Goal: Task Accomplishment & Management: Complete application form

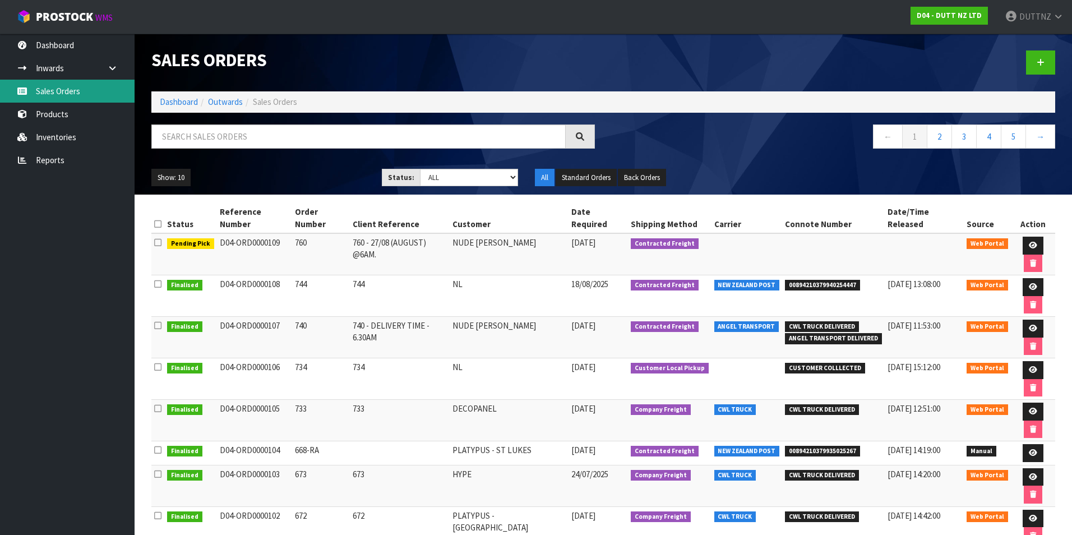
click at [72, 100] on link "Sales Orders" at bounding box center [67, 91] width 135 height 23
click at [1040, 57] on link at bounding box center [1040, 62] width 29 height 24
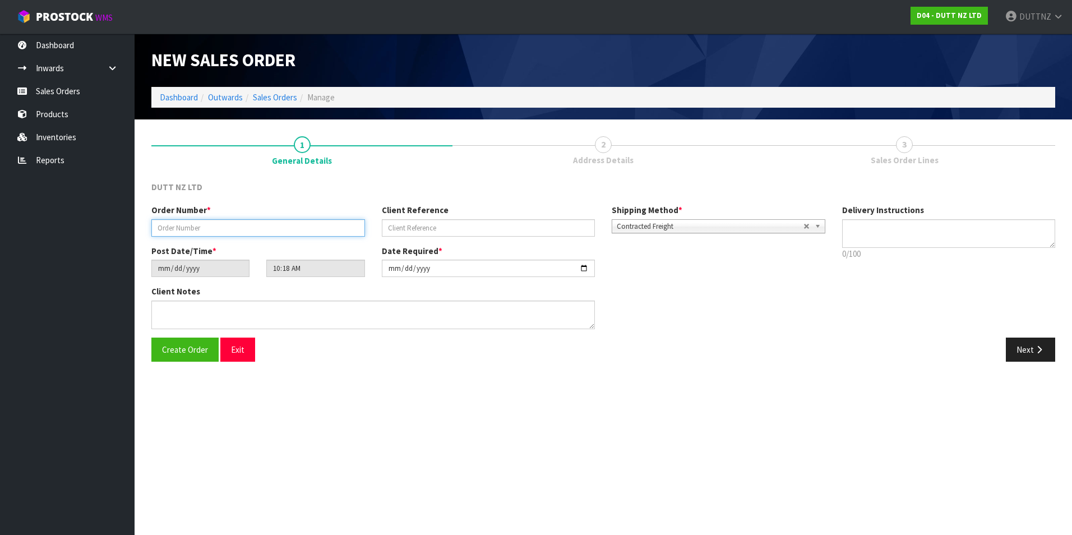
click at [222, 229] on input "text" at bounding box center [258, 227] width 214 height 17
type input "761"
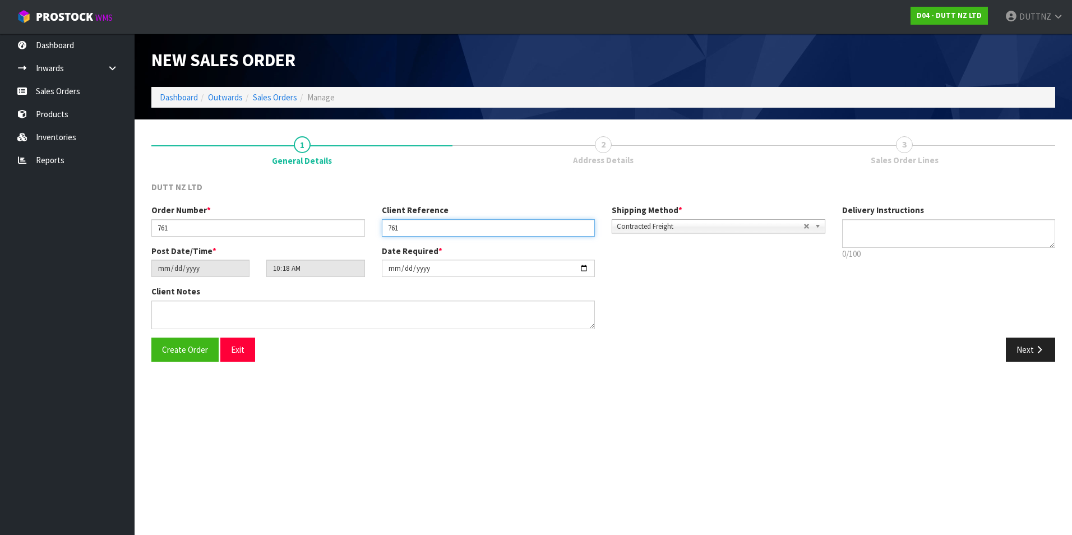
type input "761"
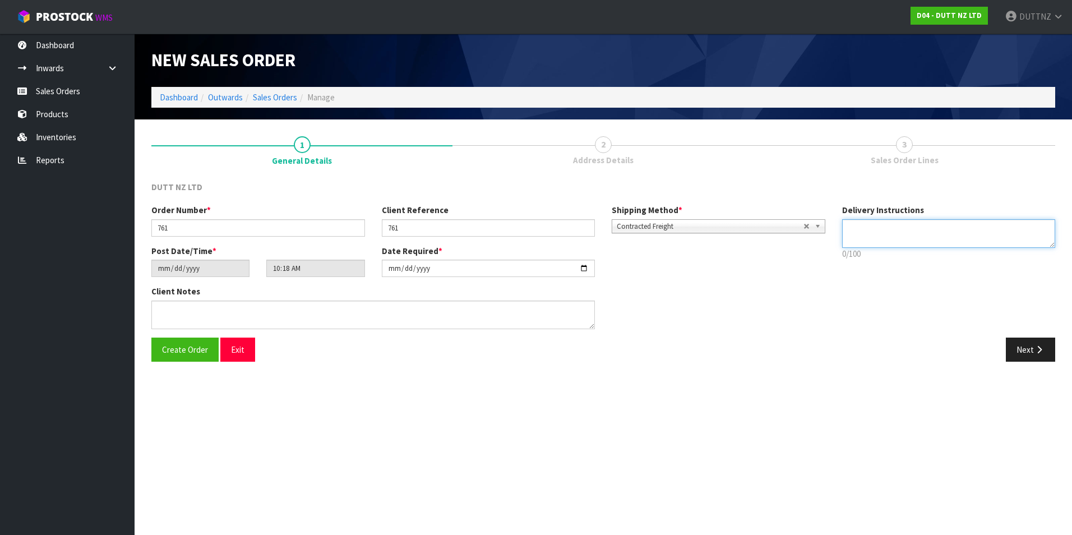
click at [900, 240] on textarea at bounding box center [949, 233] width 214 height 29
click at [972, 226] on textarea at bounding box center [949, 233] width 214 height 29
click at [988, 229] on textarea at bounding box center [949, 233] width 214 height 29
click at [947, 242] on textarea at bounding box center [949, 233] width 214 height 29
paste textarea "[PHONE_NUMBER]"
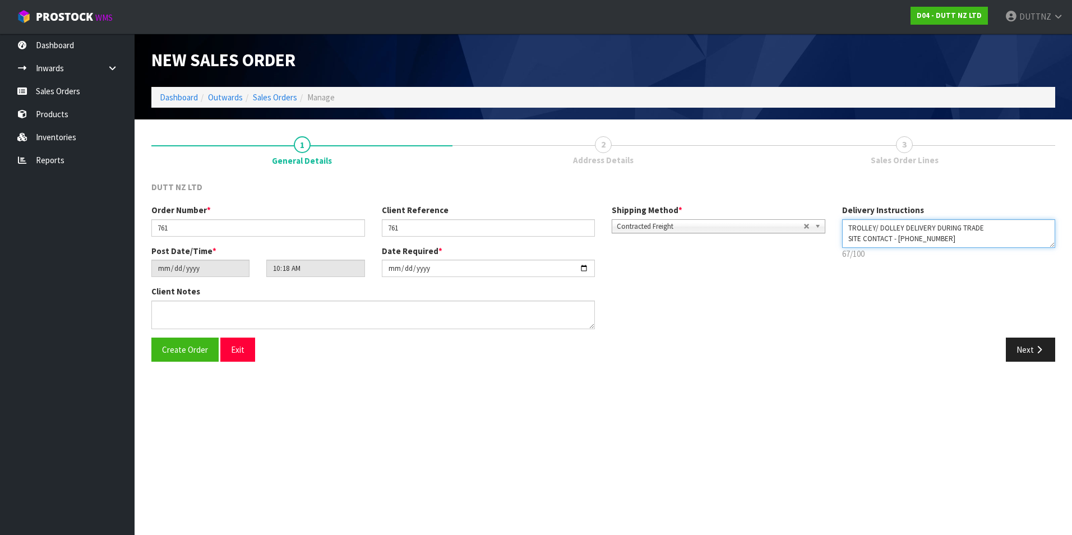
scroll to position [3, 0]
type textarea "TROLLEY/ DOLLEY DELIVERY DURING TRADE SITE CONTACT - [PHONE_NUMBER]"
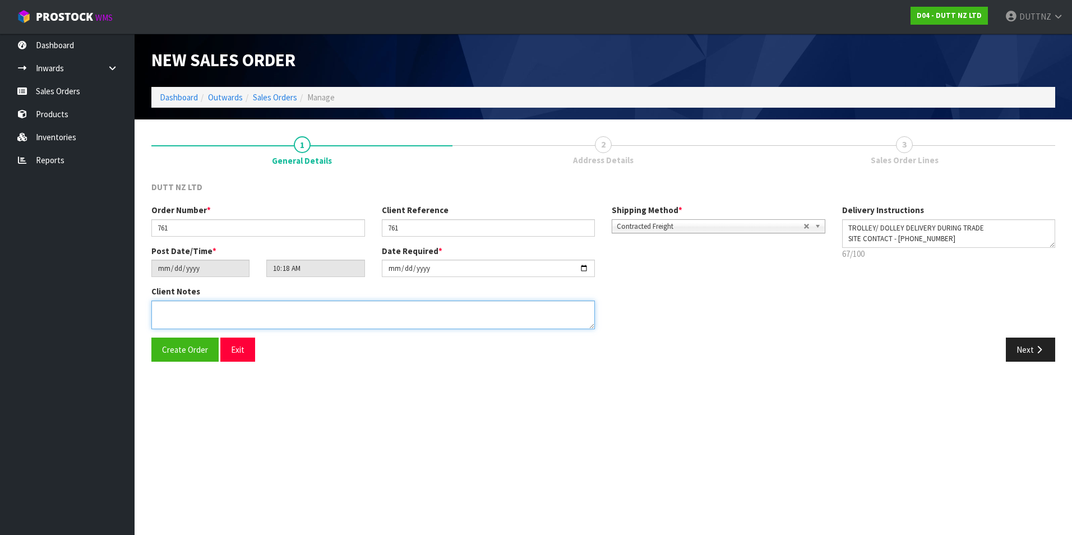
click at [309, 311] on textarea at bounding box center [372, 314] width 443 height 29
paste textarea "TROLLEY/ DOLLEY DELIVERY DURING TRADE SITE CONTACT - [PHONE_NUMBER]"
type textarea "TROLLEY/ DOLLEY DELIVERY DURING TRADE SITE CONTACT - [PHONE_NUMBER]"
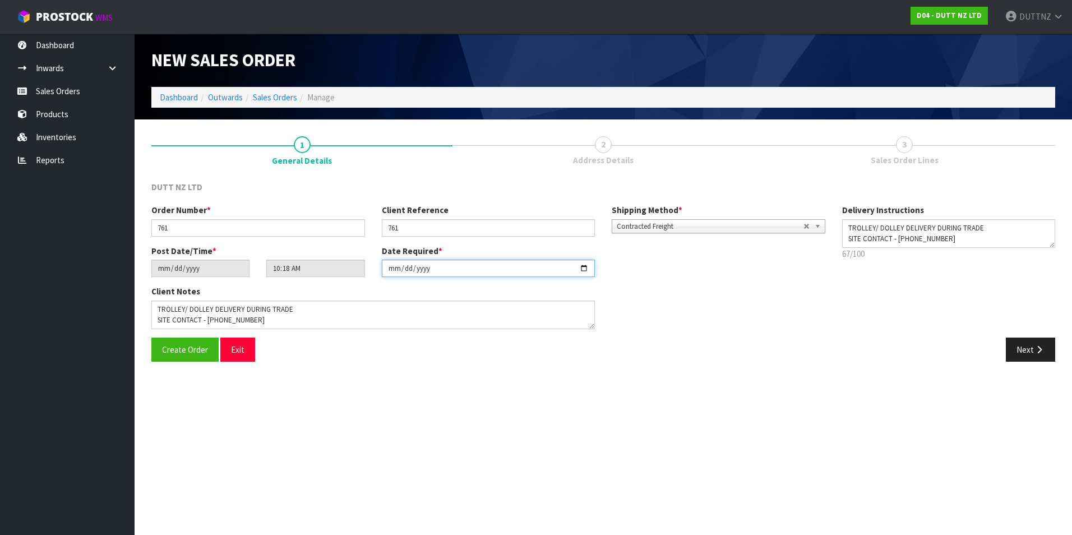
click at [591, 271] on input "[DATE]" at bounding box center [489, 267] width 214 height 17
click at [585, 268] on input "[DATE]" at bounding box center [489, 267] width 214 height 17
type input "[DATE]"
click at [1032, 351] on button "Next" at bounding box center [1029, 349] width 49 height 24
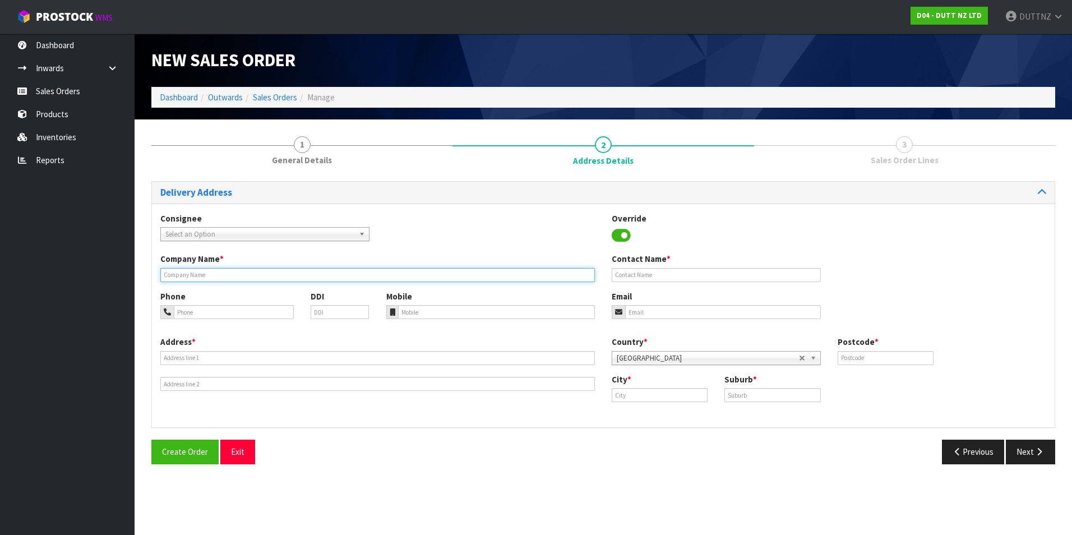
click at [270, 276] on input "text" at bounding box center [377, 275] width 434 height 14
type input "PLATYPUS [PERSON_NAME]"
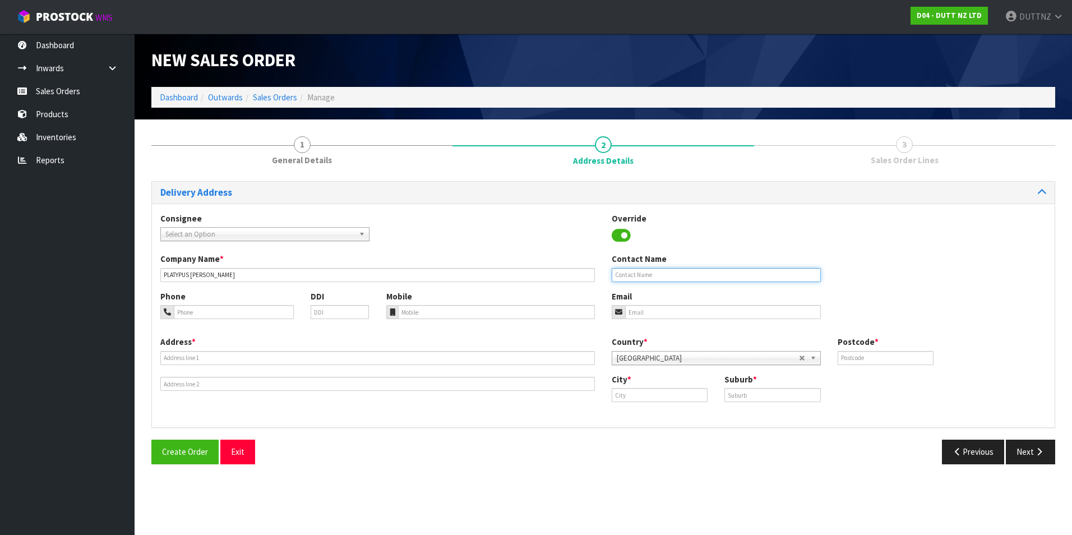
click at [664, 275] on input "text" at bounding box center [715, 275] width 209 height 14
type input "[PERSON_NAME]"
type input "[EMAIL_ADDRESS][DOMAIN_NAME]"
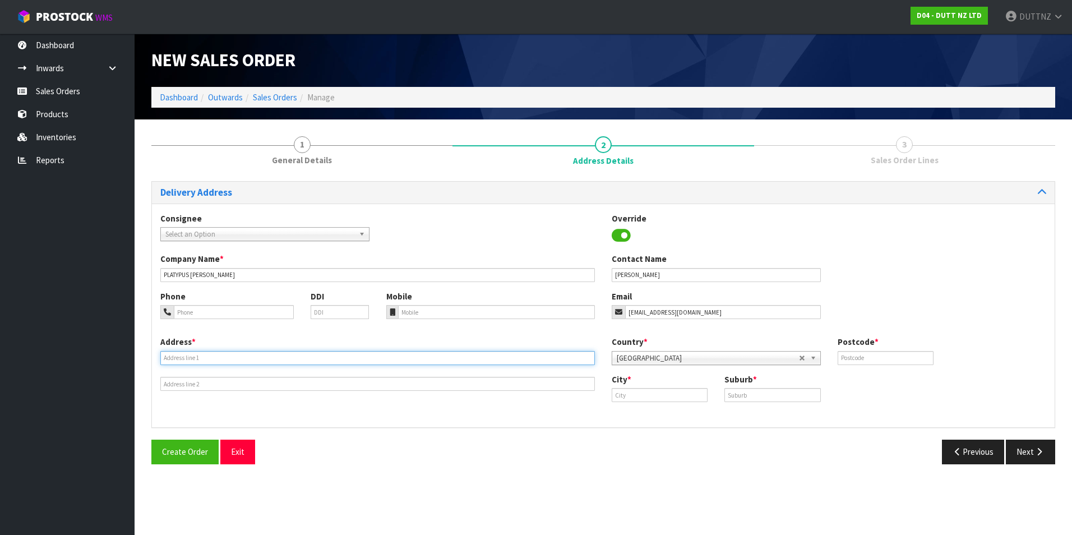
type input "SHOP 2"
type input "[STREET_ADDRESS]"
type input "1010"
click at [201, 351] on input "SHOP 2" at bounding box center [377, 358] width 434 height 14
drag, startPoint x: 183, startPoint y: 356, endPoint x: 48, endPoint y: 342, distance: 136.3
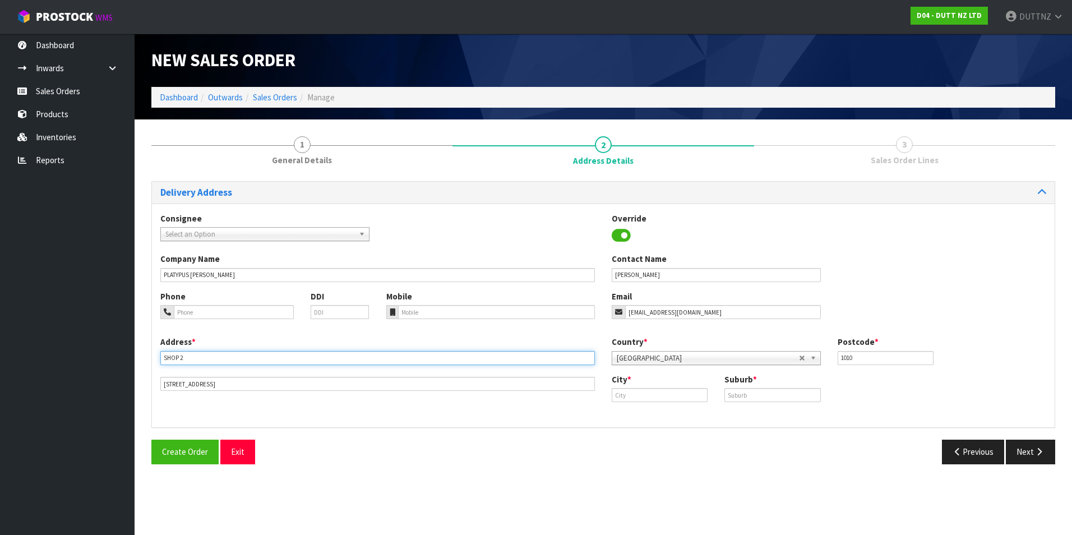
click at [49, 343] on body "Toggle navigation ProStock WMS D04 - DUTT NZ LTD DUTTNZ Logout Dashboard Inward…" at bounding box center [536, 267] width 1072 height 535
paste input "[STREET_ADDRESS][PERSON_NAME]"
type input "SHOP [STREET_ADDRESS][PERSON_NAME]"
click at [240, 385] on input "[STREET_ADDRESS]" at bounding box center [377, 384] width 434 height 14
drag, startPoint x: 240, startPoint y: 385, endPoint x: 67, endPoint y: 384, distance: 172.6
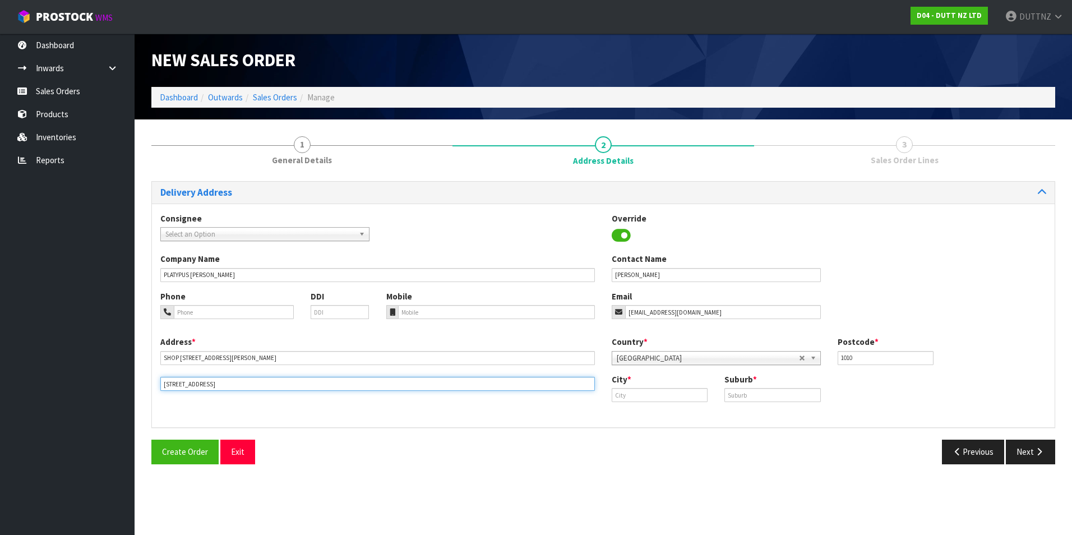
click at [79, 384] on body "Toggle navigation ProStock WMS D04 - DUTT NZ LTD DUTTNZ Logout Dashboard Inward…" at bounding box center [536, 267] width 1072 height 535
paste input "[PERSON_NAME] 4110 NZ"
type input "[PERSON_NAME] 4110 NZ"
click at [669, 398] on input "text" at bounding box center [659, 395] width 96 height 14
click at [169, 384] on input "[PERSON_NAME] 4110 NZ" at bounding box center [377, 384] width 434 height 14
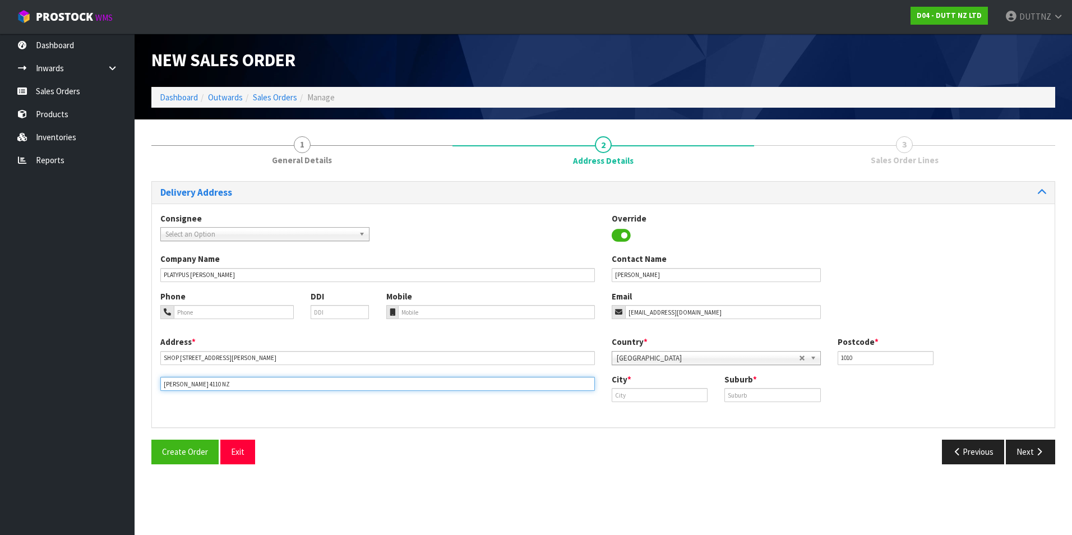
click at [169, 384] on input "[PERSON_NAME] 4110 NZ" at bounding box center [377, 384] width 434 height 14
click at [671, 393] on input "text" at bounding box center [659, 395] width 96 height 14
paste input "[PERSON_NAME]"
type input "[PERSON_NAME]"
click at [771, 393] on input "text" at bounding box center [772, 395] width 96 height 14
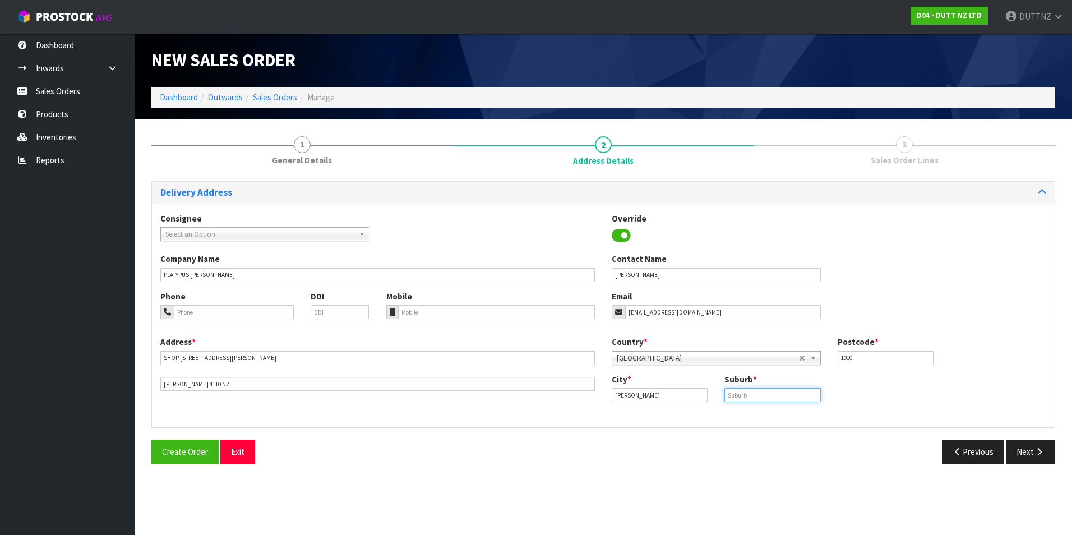
paste input "[PERSON_NAME]"
type input "[PERSON_NAME]"
click at [895, 358] on input "1010" at bounding box center [885, 358] width 96 height 14
type input "4110"
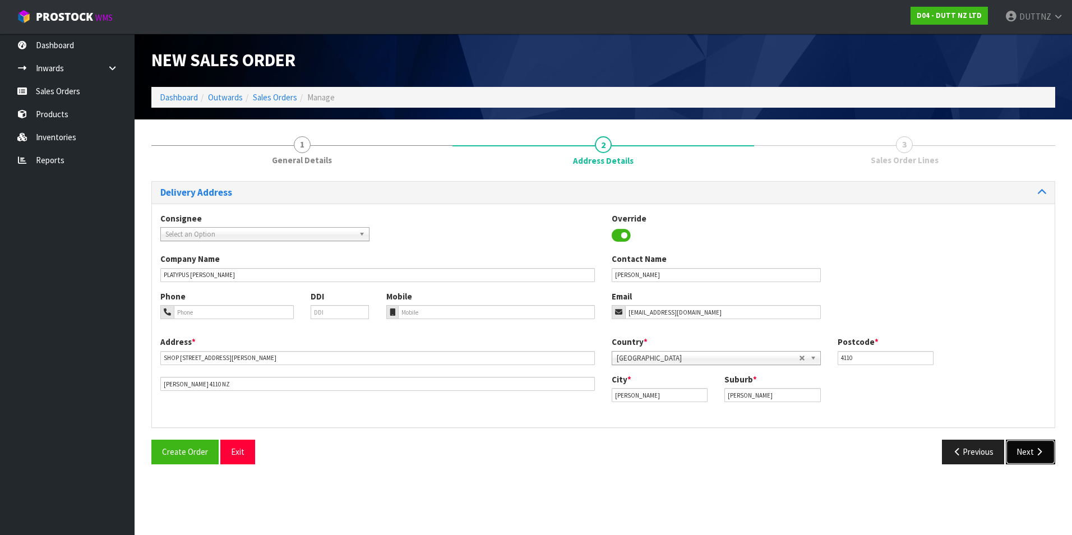
click at [1033, 455] on button "Next" at bounding box center [1029, 451] width 49 height 24
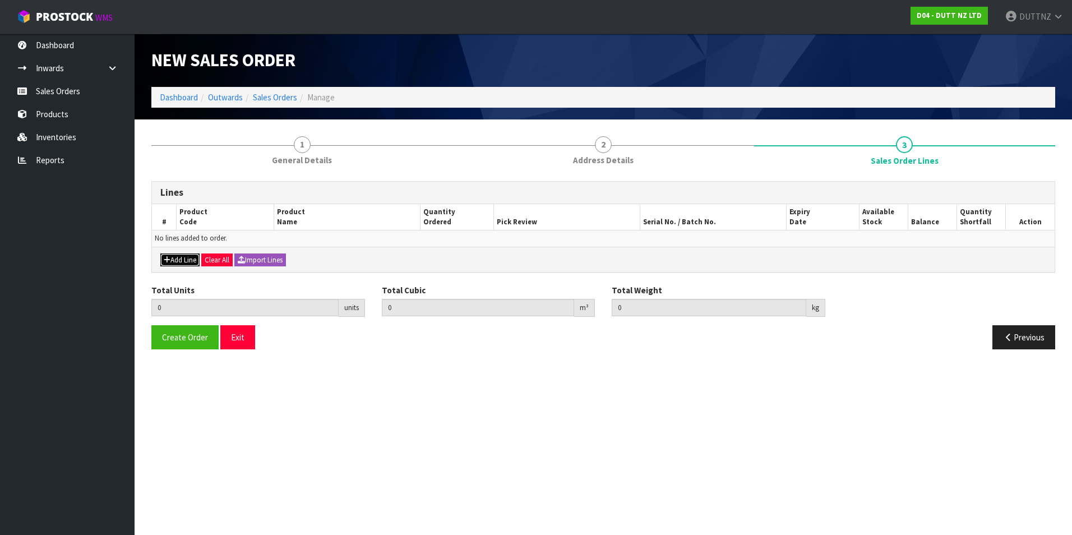
click at [185, 261] on button "Add Line" at bounding box center [179, 259] width 39 height 13
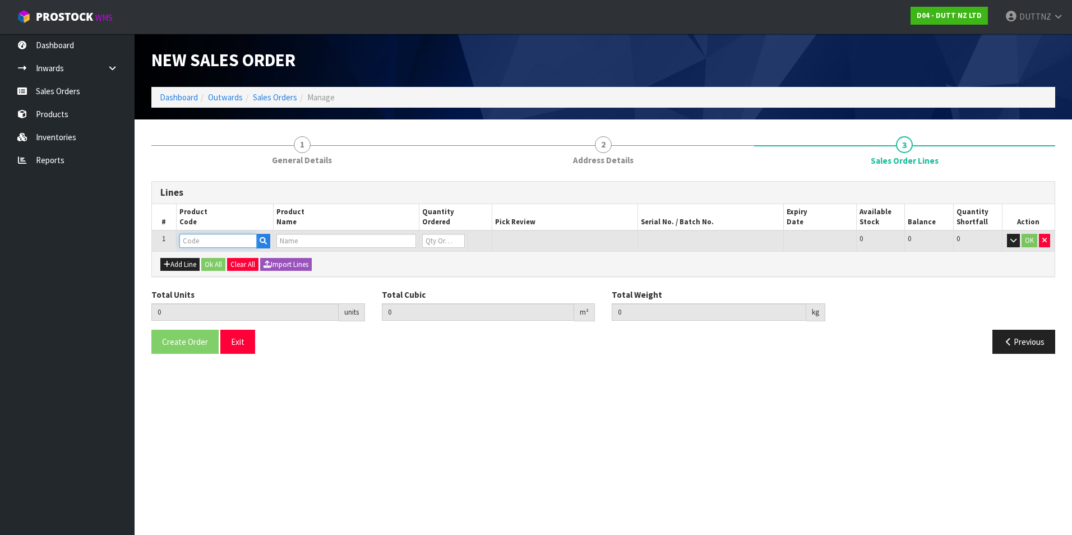
click at [234, 241] on input "text" at bounding box center [217, 241] width 77 height 14
paste input "71000643"
type input "71000643"
type input "0.000000"
type input "0.000"
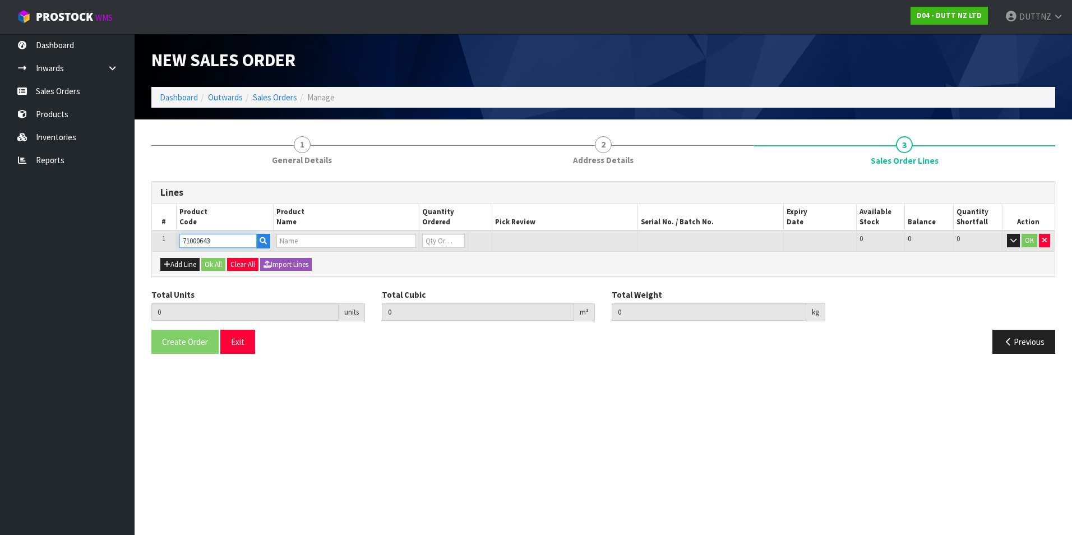
type input "HEX CAP ANGLED SHELF"
type input "0"
type input "71000643"
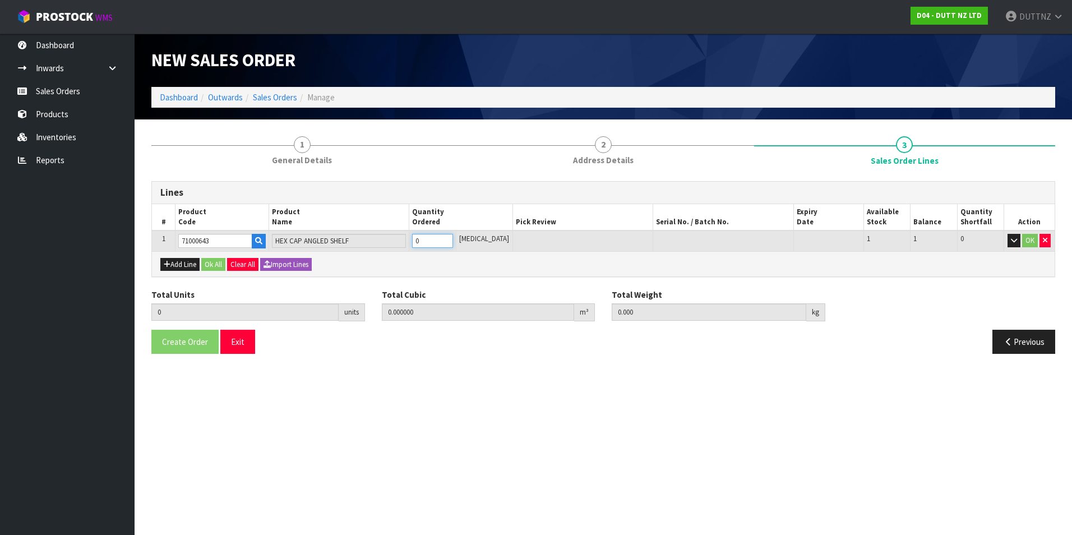
click at [379, 239] on tr "1 71000643 HEX CAP ANGLED SHELF 0 [MEDICAL_DATA] 1 1 0 OK" at bounding box center [603, 240] width 902 height 21
type input "1"
type input "0.0475"
type input "16"
type input "1"
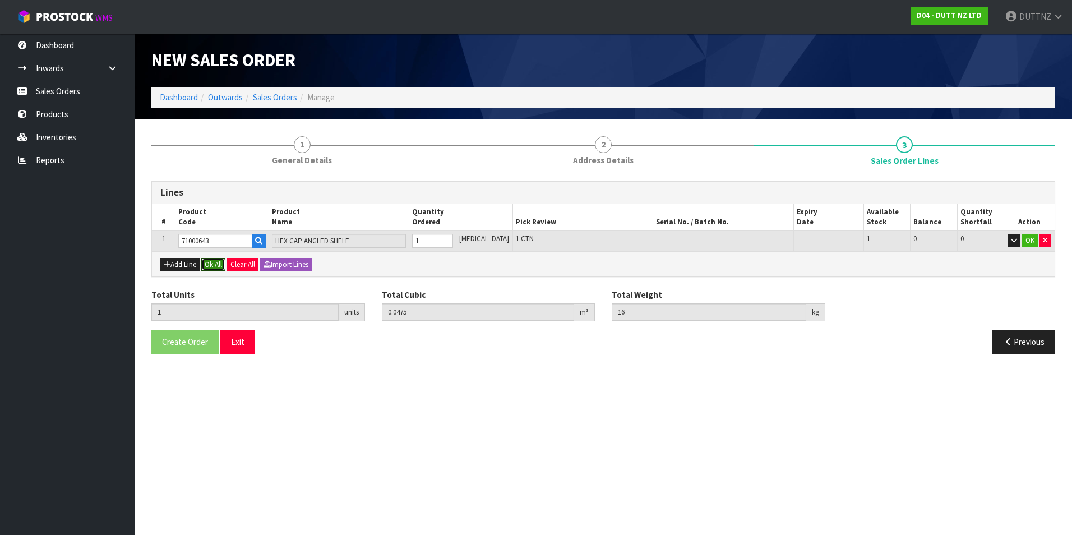
click at [209, 264] on button "Ok All" at bounding box center [213, 264] width 24 height 13
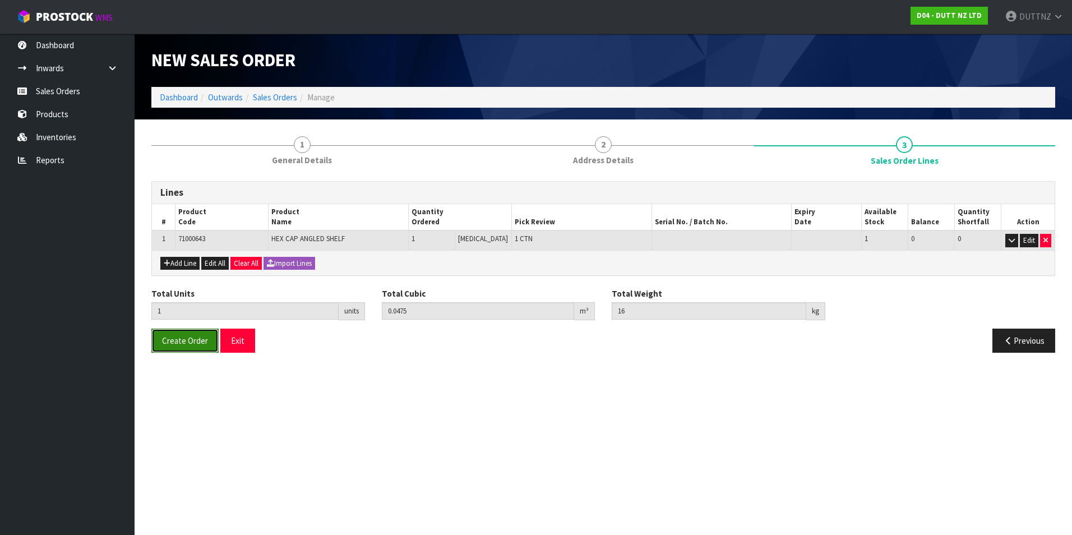
click at [201, 344] on span "Create Order" at bounding box center [185, 340] width 46 height 11
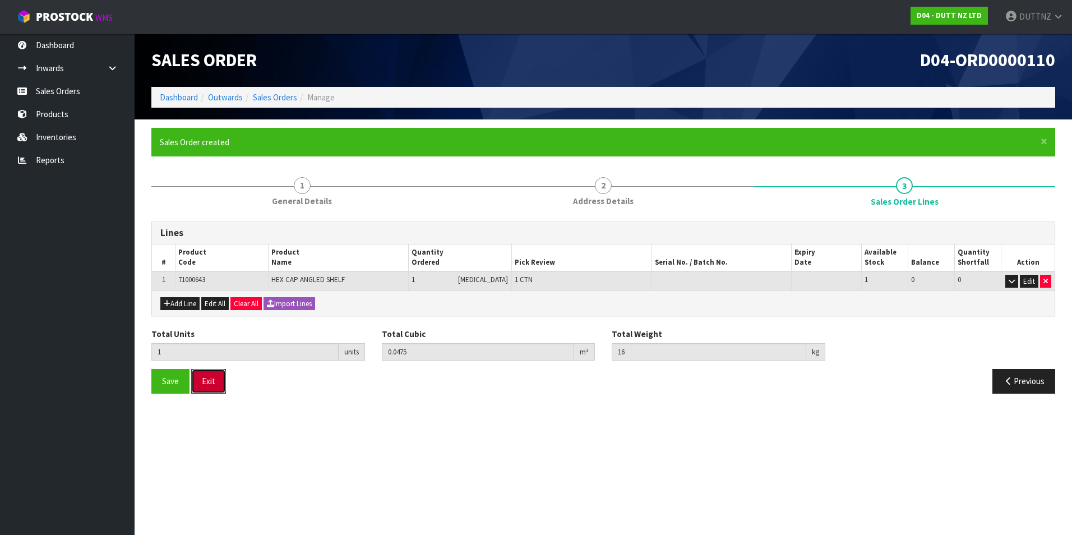
click at [215, 384] on button "Exit" at bounding box center [208, 381] width 35 height 24
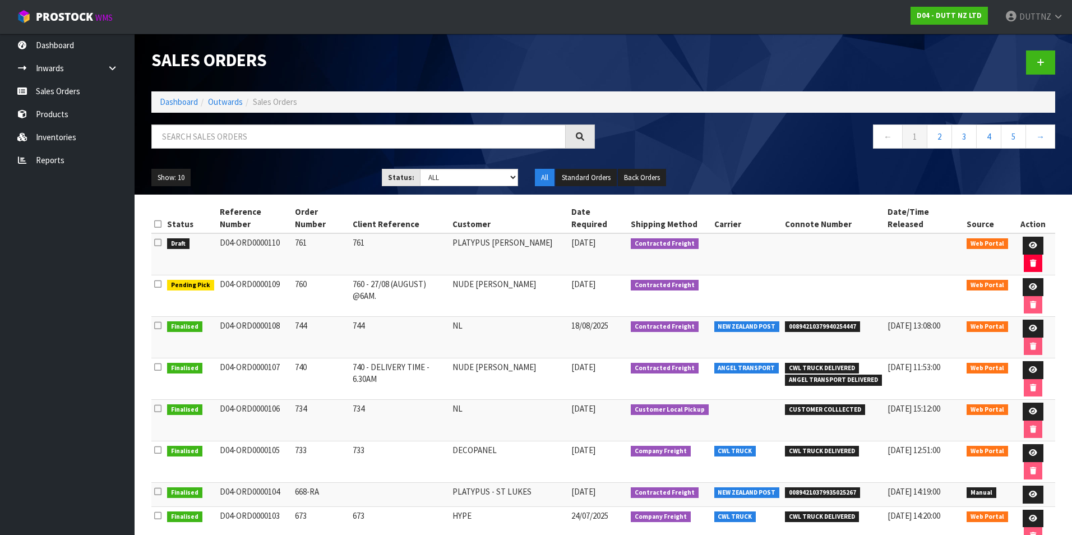
click at [241, 233] on td "D04-ORD0000110" at bounding box center [255, 254] width 76 height 42
drag, startPoint x: 241, startPoint y: 232, endPoint x: 221, endPoint y: 229, distance: 19.8
click at [221, 233] on td "D04-ORD0000110" at bounding box center [255, 254] width 76 height 42
copy td "D04-ORD0000110"
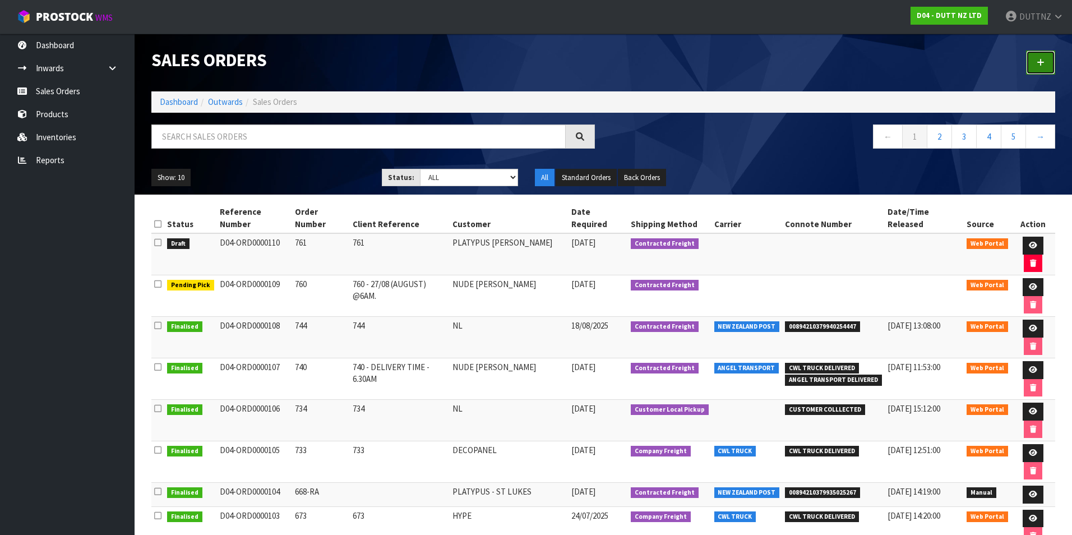
click at [1041, 66] on icon at bounding box center [1040, 62] width 8 height 8
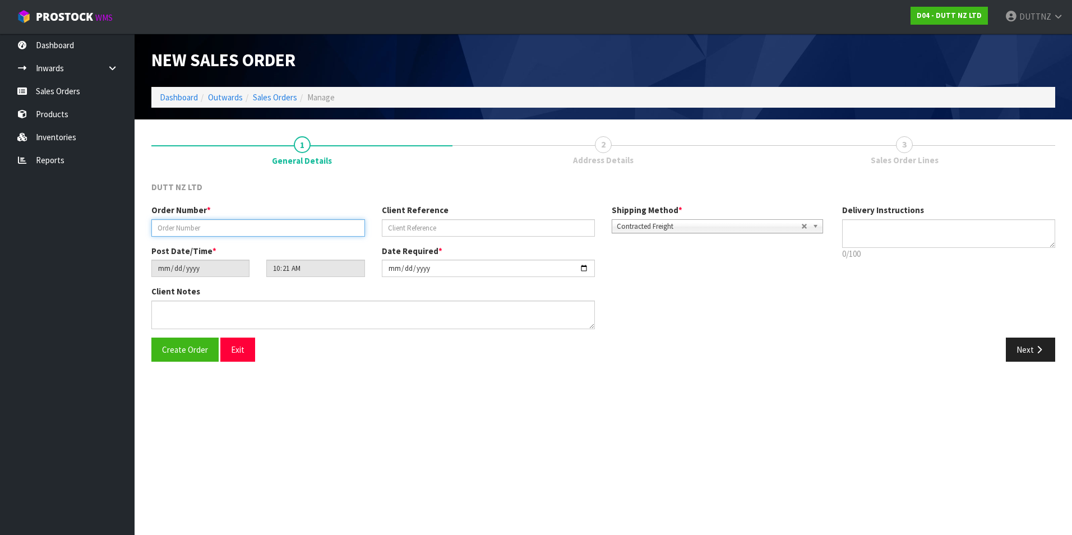
click at [203, 225] on input "text" at bounding box center [258, 227] width 214 height 17
type input "762"
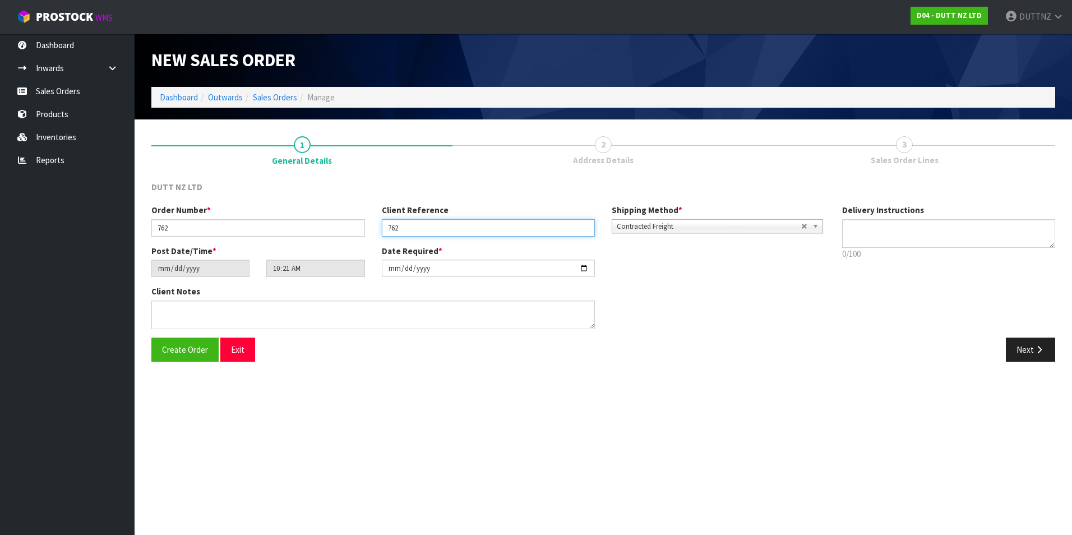
type input "762"
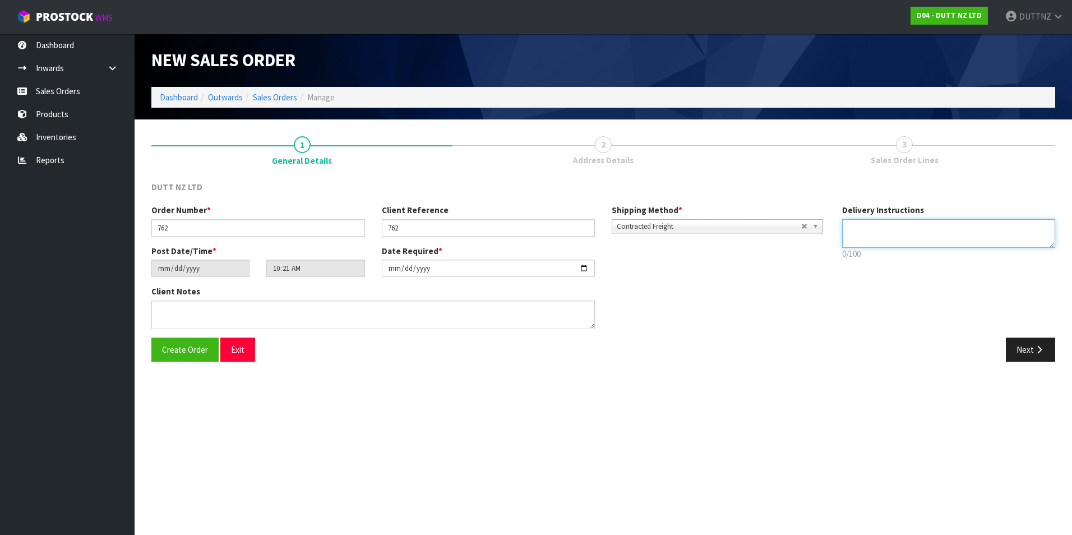
click at [887, 229] on textarea at bounding box center [949, 233] width 214 height 29
paste textarea "D04-ORD0000110"
drag, startPoint x: 915, startPoint y: 228, endPoint x: 664, endPoint y: 226, distance: 250.5
click at [664, 226] on div "Order Number * 762 Client Reference 762 Shipping Method * Pickup Contracted Fre…" at bounding box center [603, 270] width 920 height 133
click at [910, 238] on textarea at bounding box center [949, 233] width 214 height 29
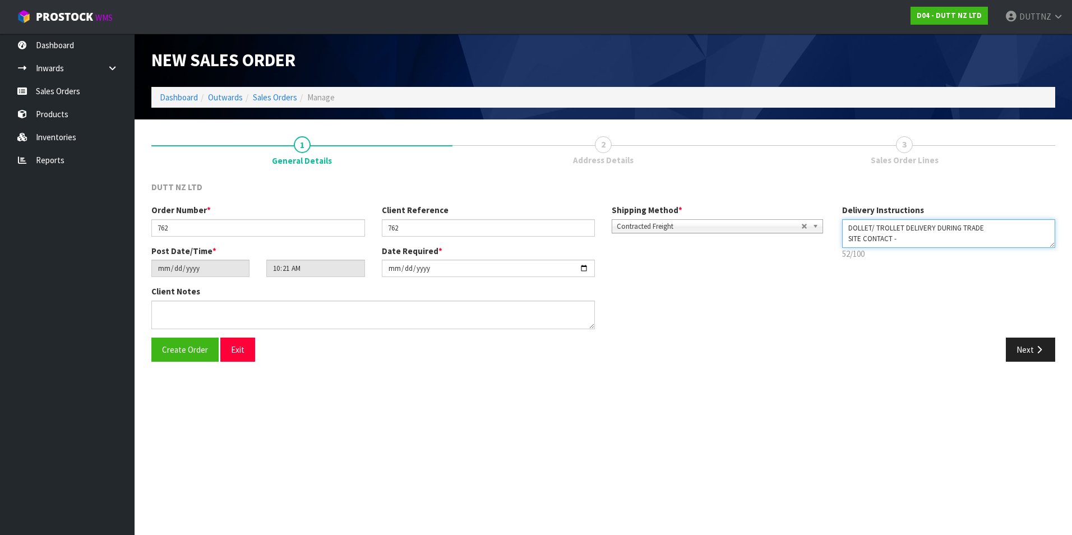
paste textarea "[PHONE_NUMBER]"
type textarea "DOLLET/ TROLLET DELIVERY DURING TRADE SITE CONTACT - [PHONE_NUMBER]"
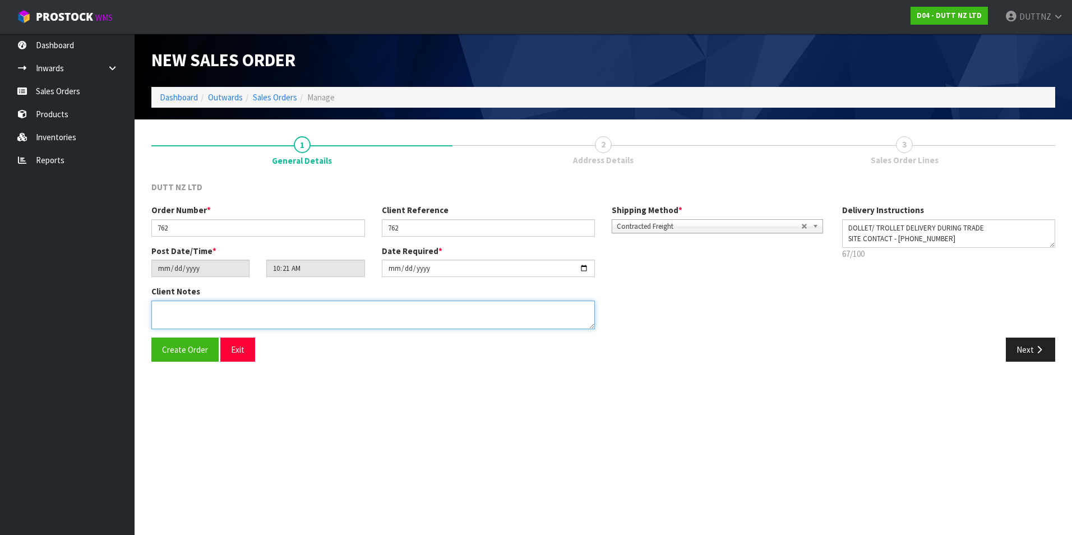
click at [234, 318] on textarea at bounding box center [372, 314] width 443 height 29
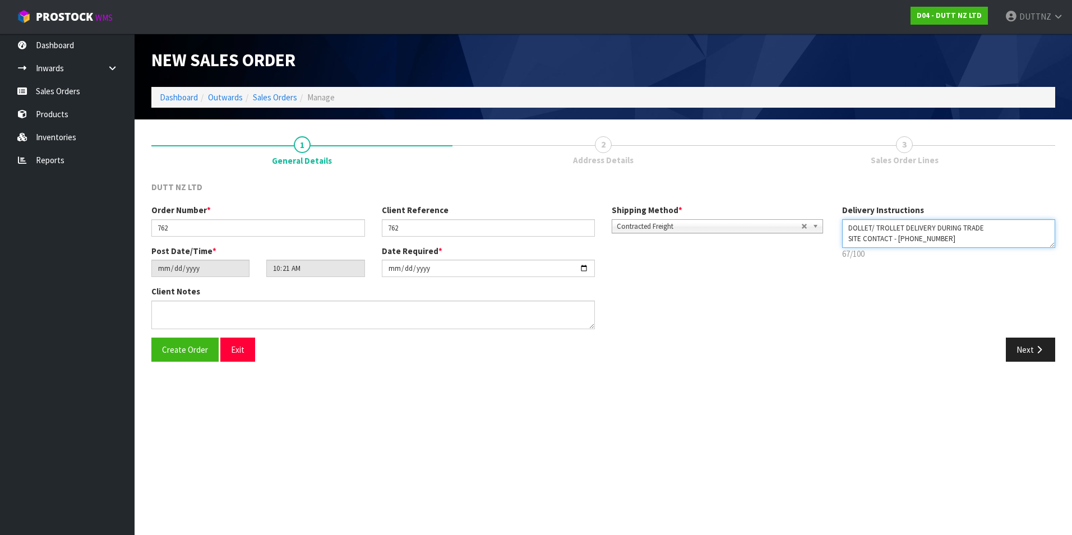
click at [956, 237] on textarea at bounding box center [949, 233] width 214 height 29
drag, startPoint x: 641, startPoint y: 153, endPoint x: 632, endPoint y: 150, distance: 8.9
click at [632, 150] on div "1 General Details 2 Address Details 3 Sales Order Lines DUTT NZ LTD Order Numbe…" at bounding box center [602, 249] width 903 height 242
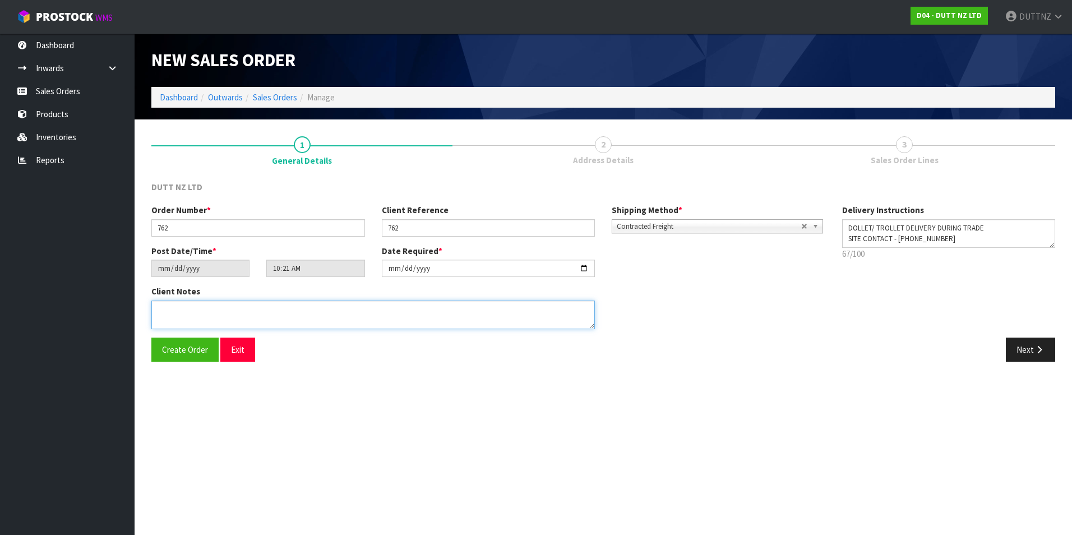
click at [396, 308] on textarea at bounding box center [372, 314] width 443 height 29
paste textarea "DOLLET/ TROLLET DELIVERY DURING TRADE SITE CONTACT - [PHONE_NUMBER]"
type textarea "DOLLET/ TROLLET DELIVERY DURING TRADE SITE CONTACT - [PHONE_NUMBER]"
click at [1010, 344] on button "Next" at bounding box center [1029, 349] width 49 height 24
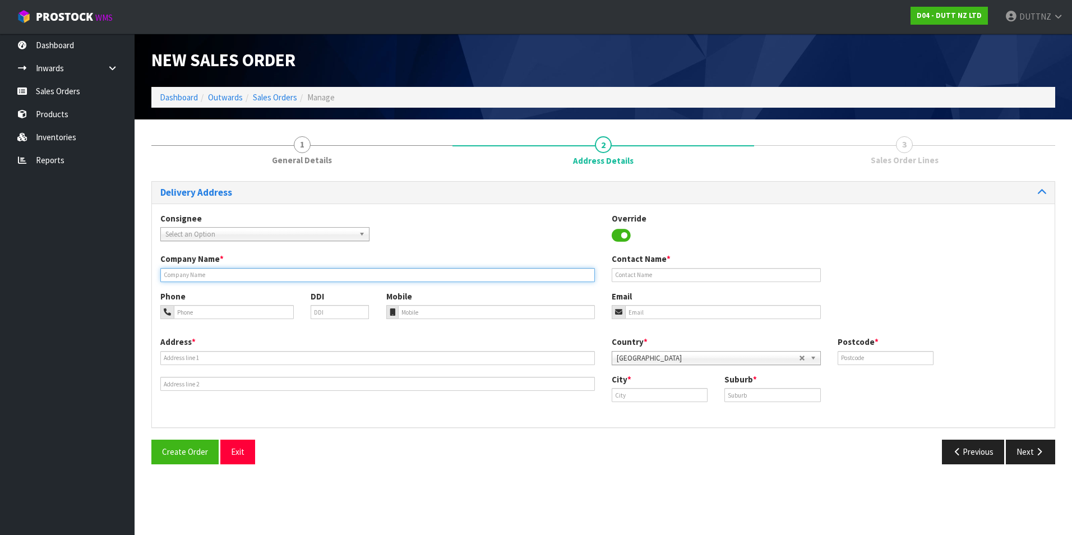
click at [259, 273] on input "text" at bounding box center [377, 275] width 434 height 14
type input "SKECHERS [PERSON_NAME]"
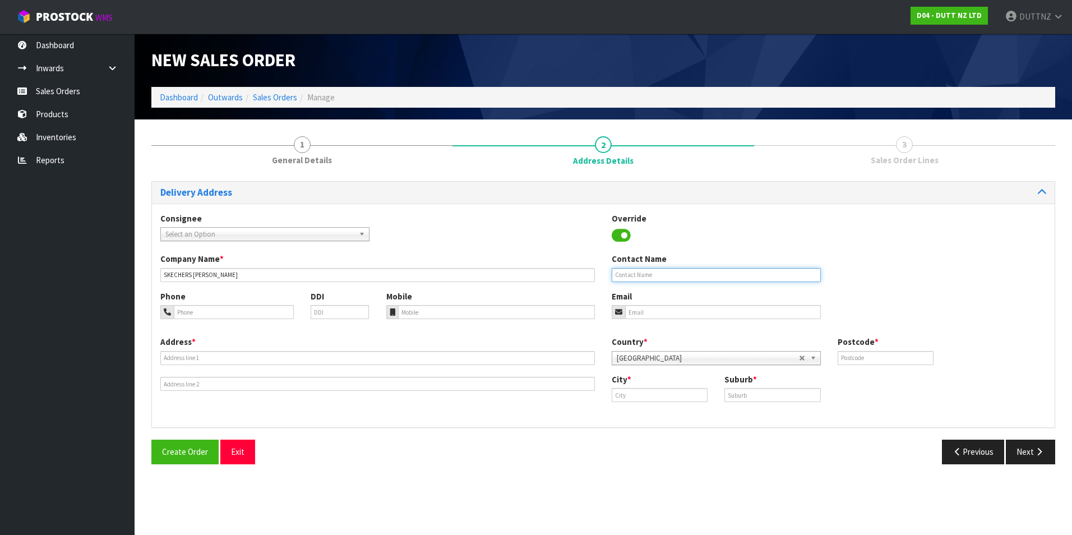
click at [683, 274] on input "text" at bounding box center [715, 275] width 209 height 14
type input "[PERSON_NAME]"
type input "[EMAIL_ADDRESS][DOMAIN_NAME]"
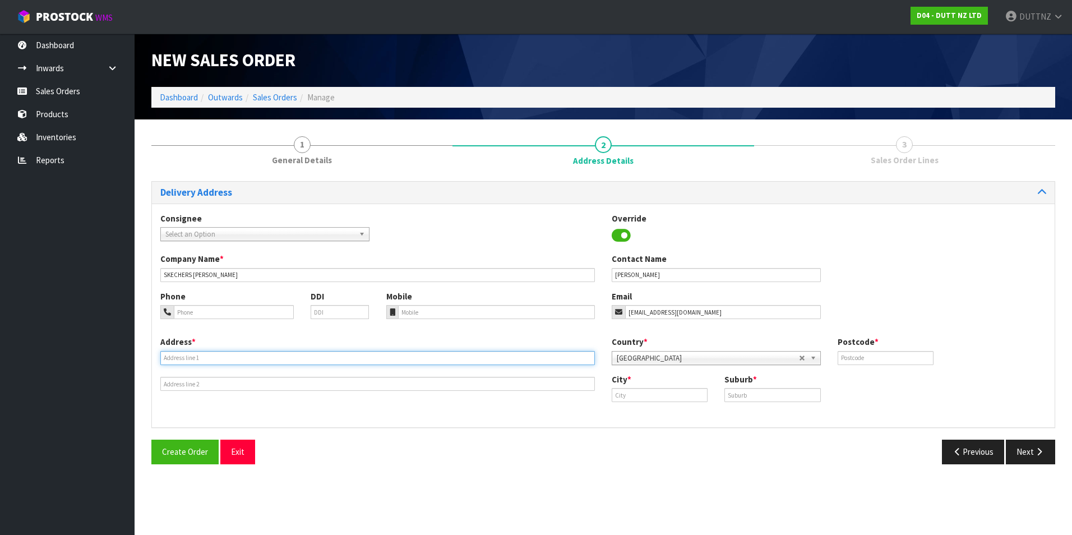
type input "SHOP 2"
type input "[STREET_ADDRESS]"
type input "1010"
click at [263, 356] on input "SHOP 2" at bounding box center [377, 358] width 434 height 14
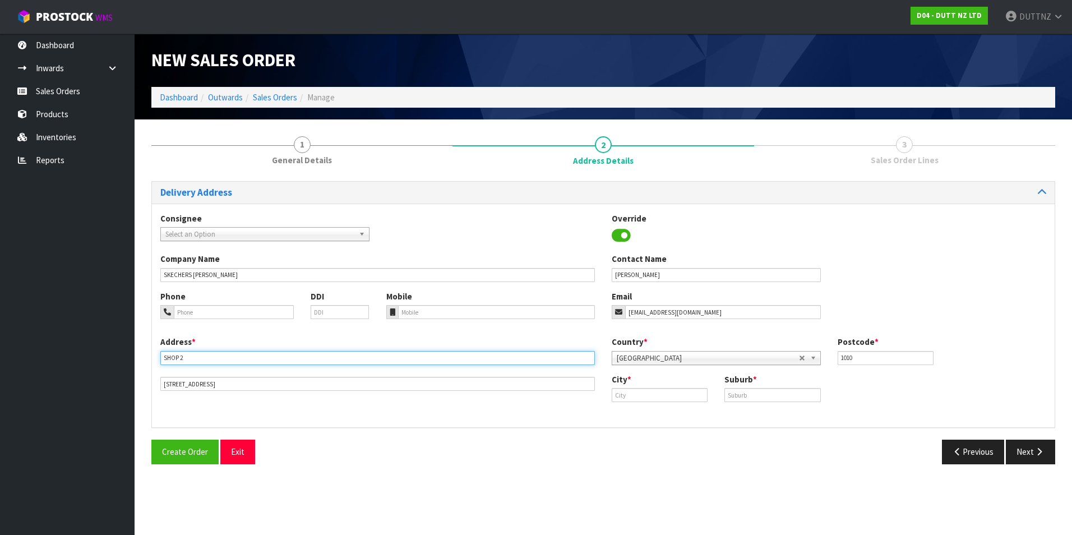
click at [263, 356] on input "SHOP 2" at bounding box center [377, 358] width 434 height 14
paste input "TG.E2, [STREET_ADDRESS][PERSON_NAME]"
type input "SHOP TG.E2, [STREET_ADDRESS][PERSON_NAME]"
click at [292, 390] on input "[STREET_ADDRESS]" at bounding box center [377, 384] width 434 height 14
click at [289, 384] on input "[STREET_ADDRESS]" at bounding box center [377, 384] width 434 height 14
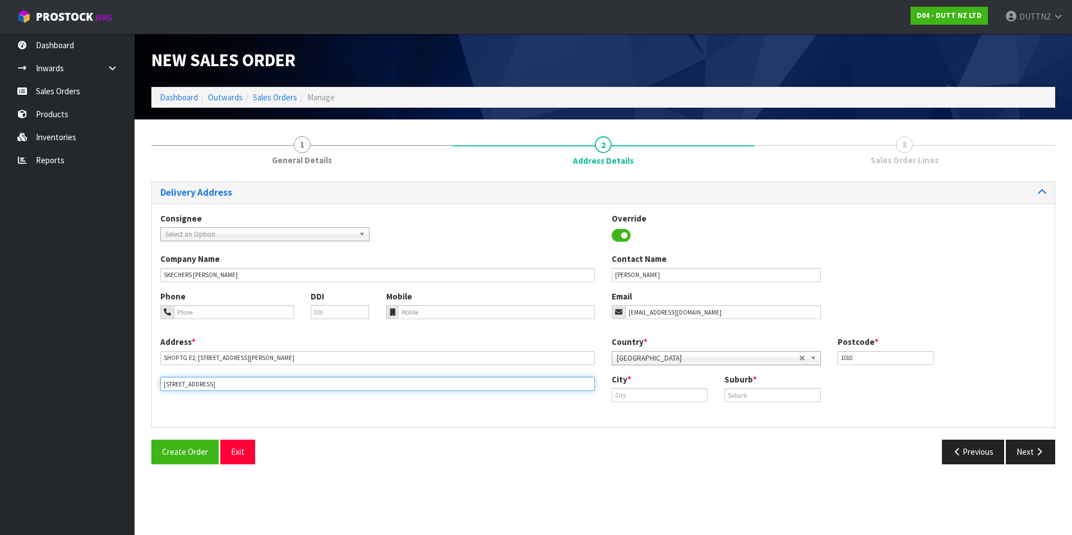
click at [289, 384] on input "[STREET_ADDRESS]" at bounding box center [377, 384] width 434 height 14
paste input "[PERSON_NAME] [PERSON_NAME] BAY 4110 NZ"
click at [174, 386] on input "[PERSON_NAME] [PERSON_NAME] BAY 4110 NZ" at bounding box center [377, 384] width 434 height 14
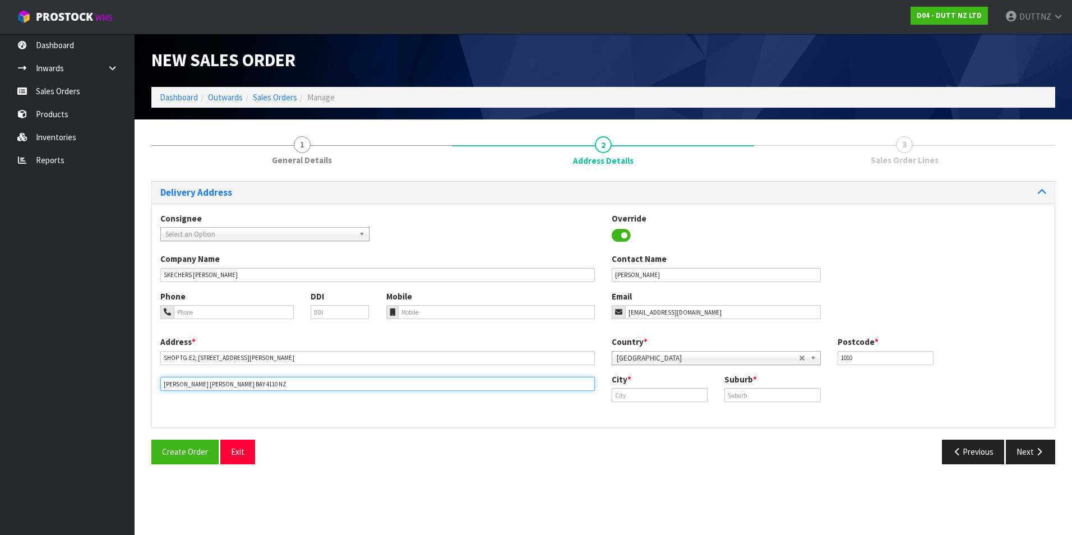
type input "[PERSON_NAME] [PERSON_NAME] BAY 4110 NZ"
click at [666, 400] on input "text" at bounding box center [659, 395] width 96 height 14
paste input "[PERSON_NAME]"
type input "[PERSON_NAME]"
click at [746, 386] on div "Suburb *" at bounding box center [772, 387] width 113 height 29
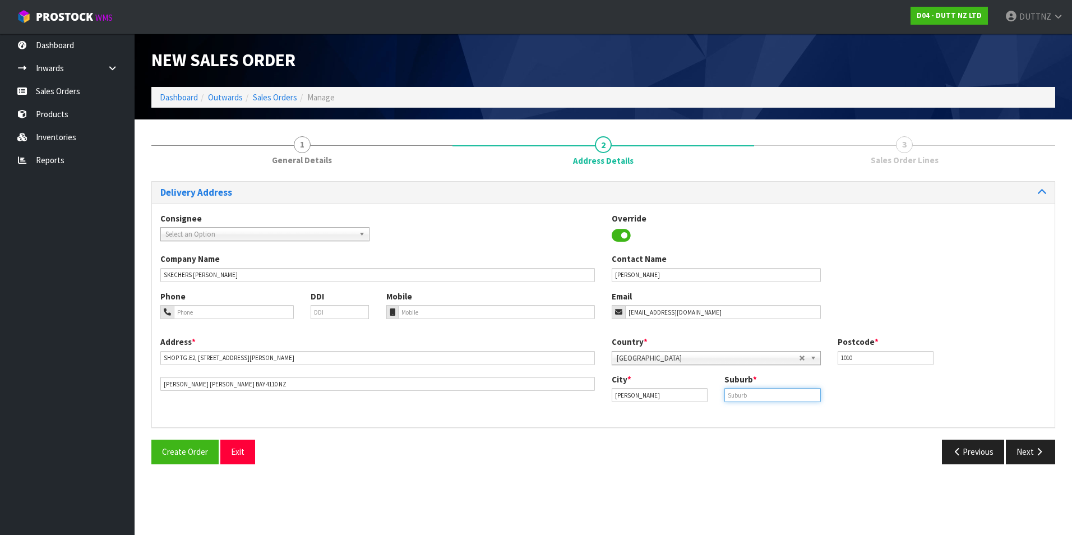
click at [748, 392] on input "text" at bounding box center [772, 395] width 96 height 14
paste input "[PERSON_NAME]"
type input "[PERSON_NAME]"
click at [857, 362] on input "1010" at bounding box center [885, 358] width 96 height 14
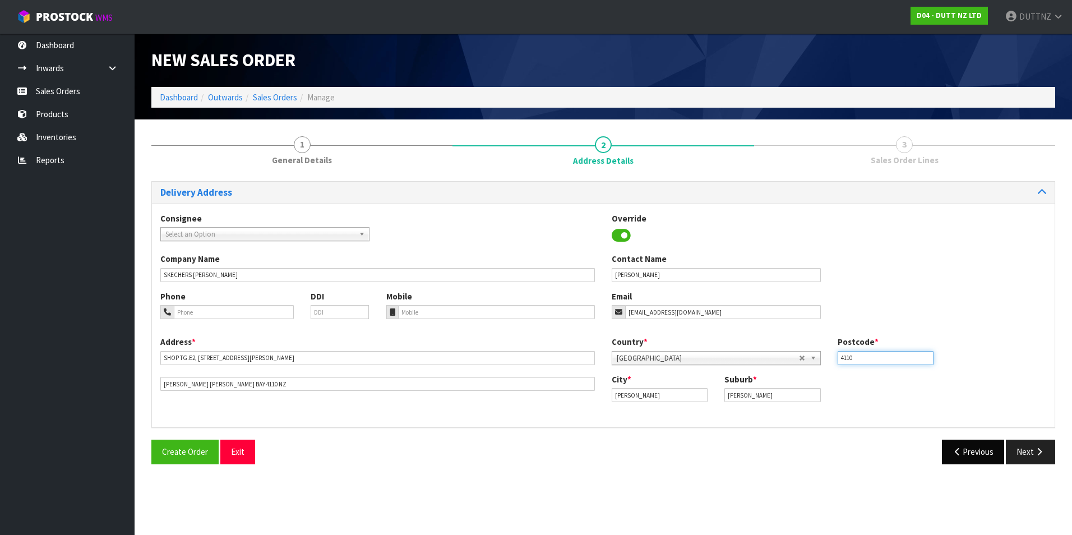
type input "4110"
click at [959, 449] on icon "button" at bounding box center [957, 451] width 11 height 8
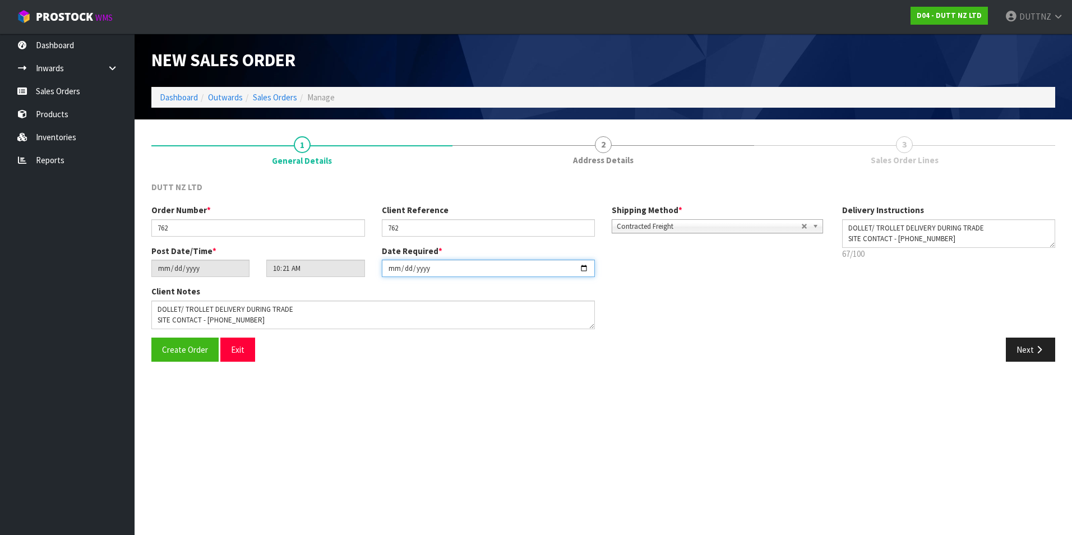
click at [584, 270] on input "[DATE]" at bounding box center [489, 267] width 214 height 17
type input "[DATE]"
click at [1019, 347] on button "Next" at bounding box center [1029, 349] width 49 height 24
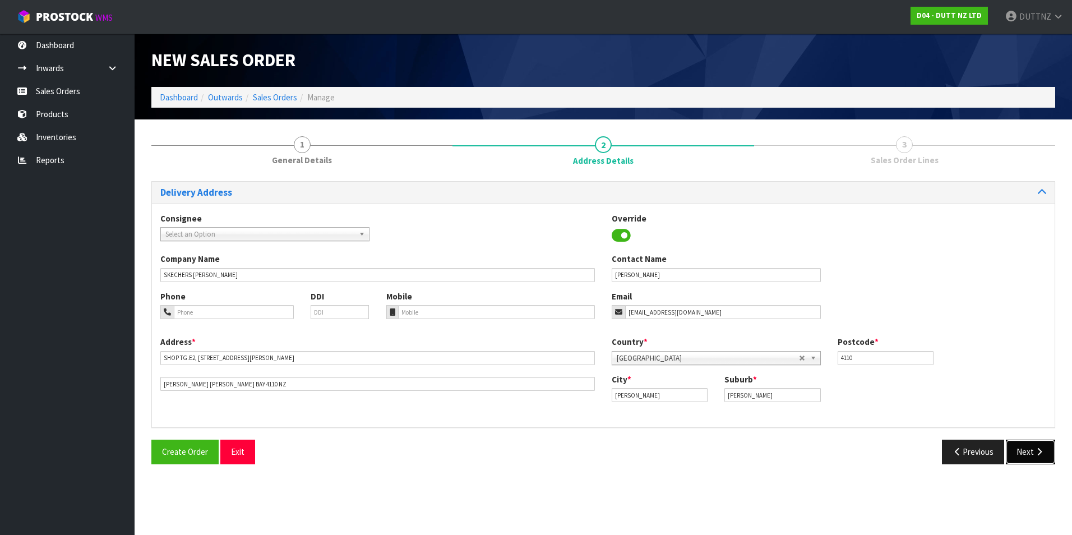
click at [1027, 448] on button "Next" at bounding box center [1029, 451] width 49 height 24
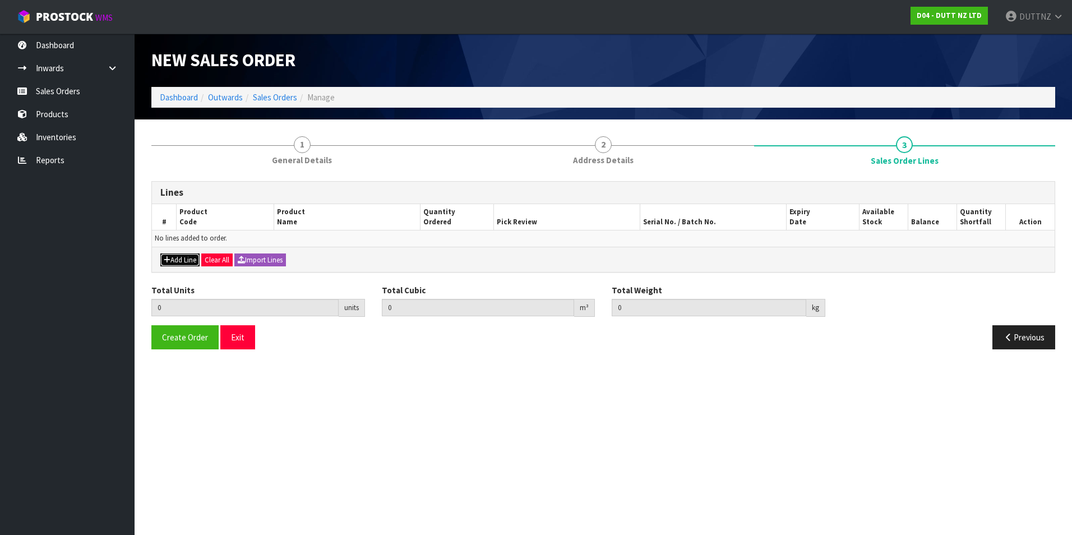
drag, startPoint x: 179, startPoint y: 258, endPoint x: 185, endPoint y: 257, distance: 5.9
click at [179, 258] on button "Add Line" at bounding box center [179, 259] width 39 height 13
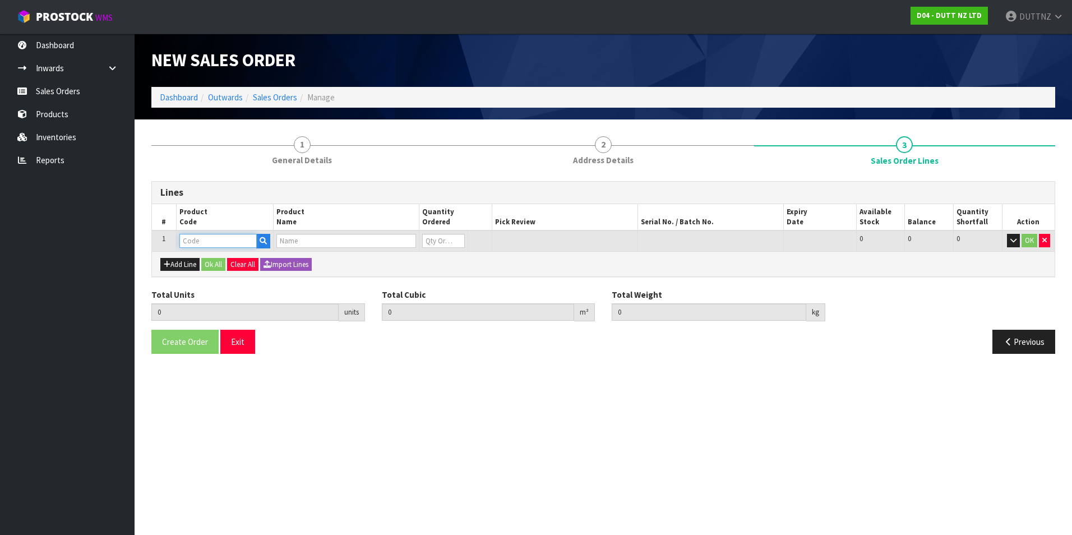
click at [228, 244] on input "text" at bounding box center [217, 241] width 77 height 14
paste input "SKE-0094"
type input "SKE-0094"
type input "0.000000"
type input "0.000"
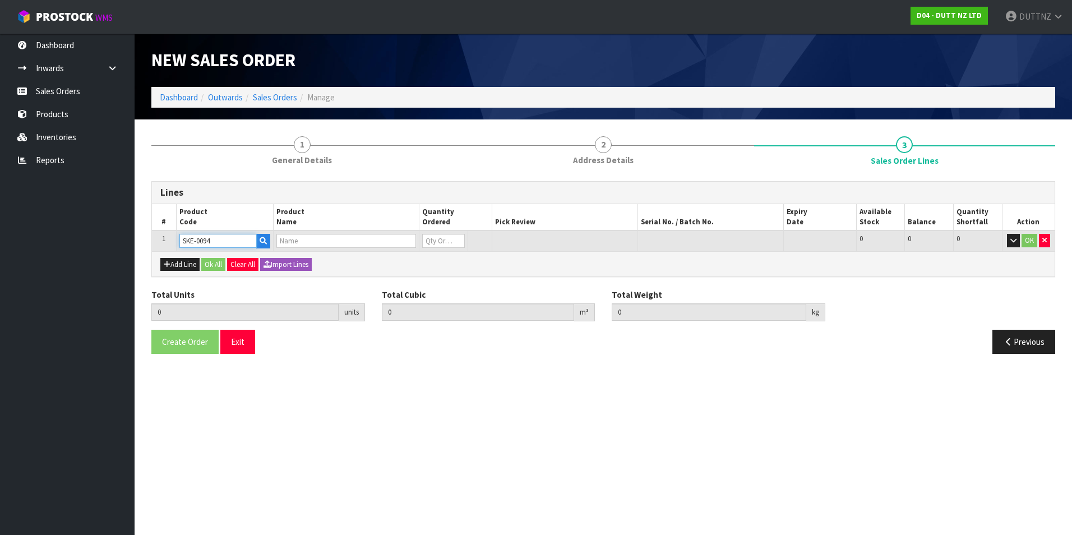
type input "LIGHTBOX 52X76"
type input "0"
type input "SKE-0094"
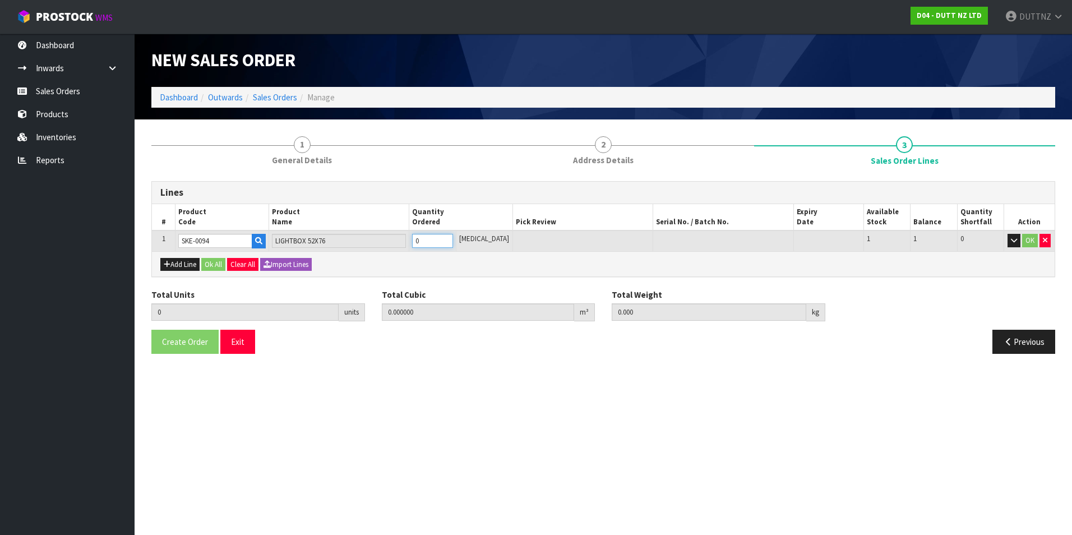
click at [360, 238] on tr "1 SKE-0094 LIGHTBOX 52X76 0 [MEDICAL_DATA] 1 1 0 OK" at bounding box center [603, 240] width 902 height 21
type input "1"
type input "0.189882"
type input "48"
type input "1"
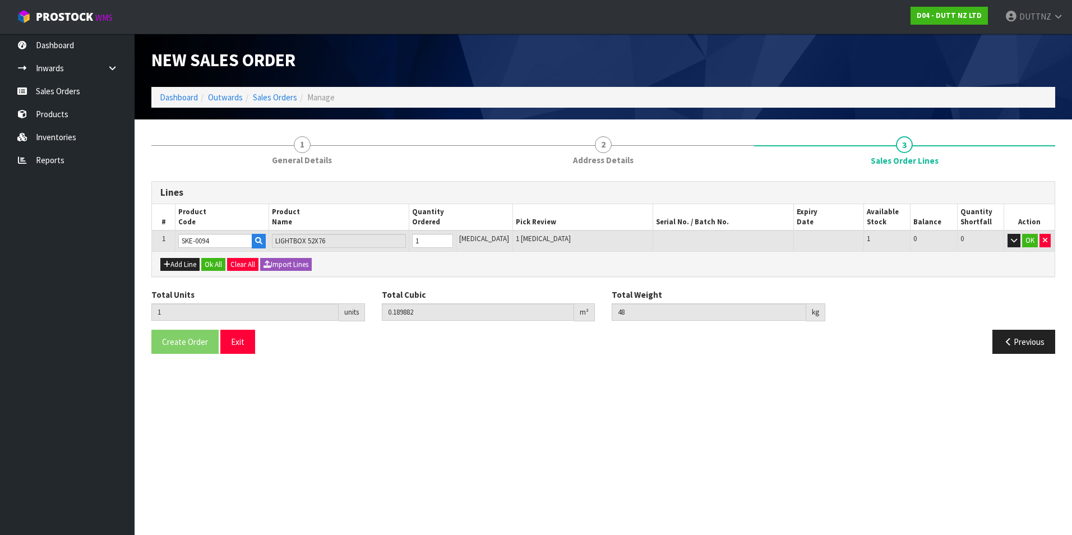
click at [215, 256] on div "Add Line Ok All Clear All Import Lines" at bounding box center [603, 263] width 902 height 25
click at [218, 270] on button "Ok All" at bounding box center [213, 264] width 24 height 13
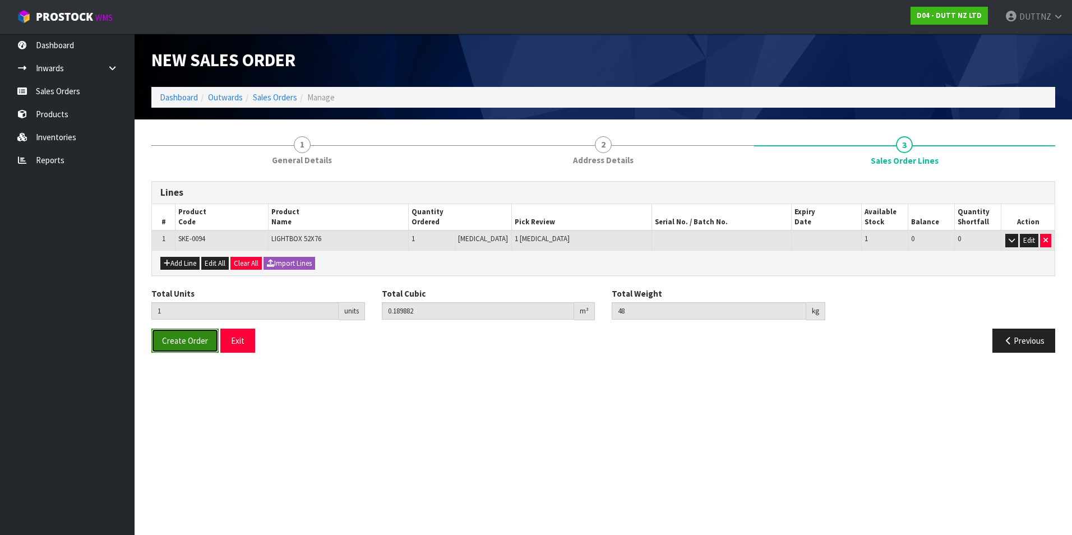
click at [186, 347] on button "Create Order" at bounding box center [184, 340] width 67 height 24
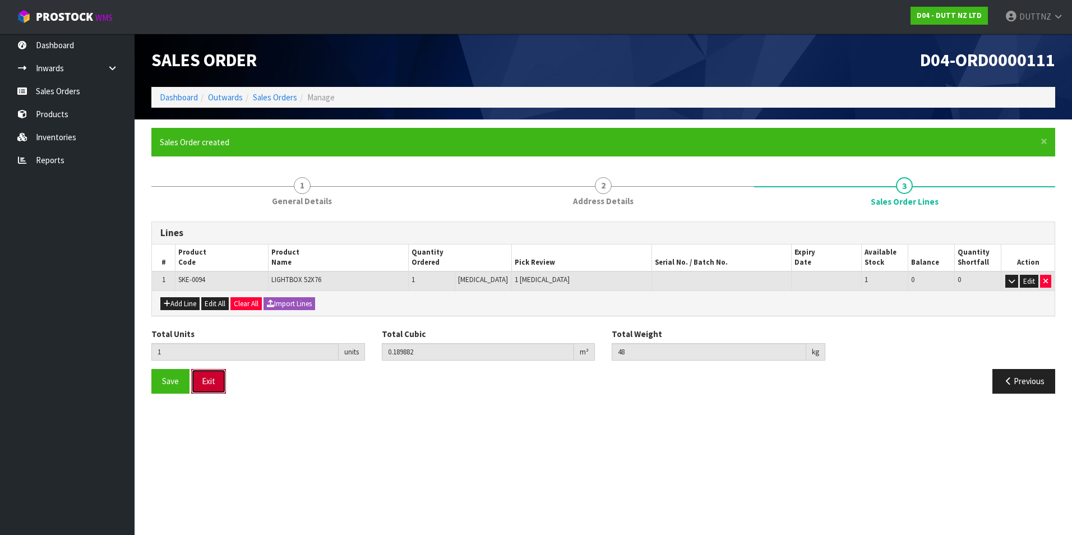
click at [211, 381] on button "Exit" at bounding box center [208, 381] width 35 height 24
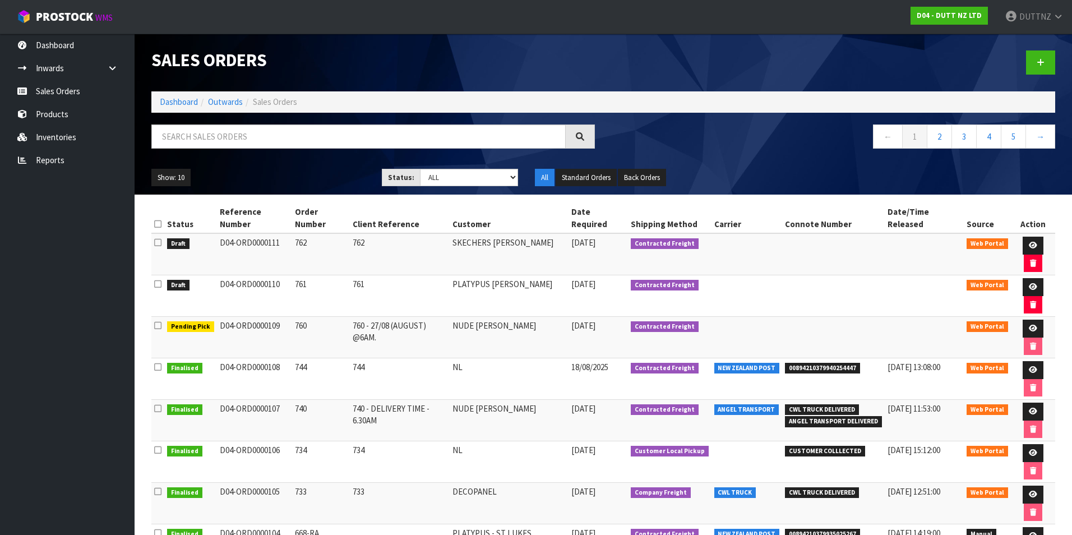
click at [248, 233] on td "D04-ORD0000111" at bounding box center [255, 254] width 76 height 42
drag, startPoint x: 248, startPoint y: 232, endPoint x: 216, endPoint y: 232, distance: 31.9
click at [217, 233] on td "D04-ORD0000111" at bounding box center [255, 254] width 76 height 42
copy td "D04-ORD0000111"
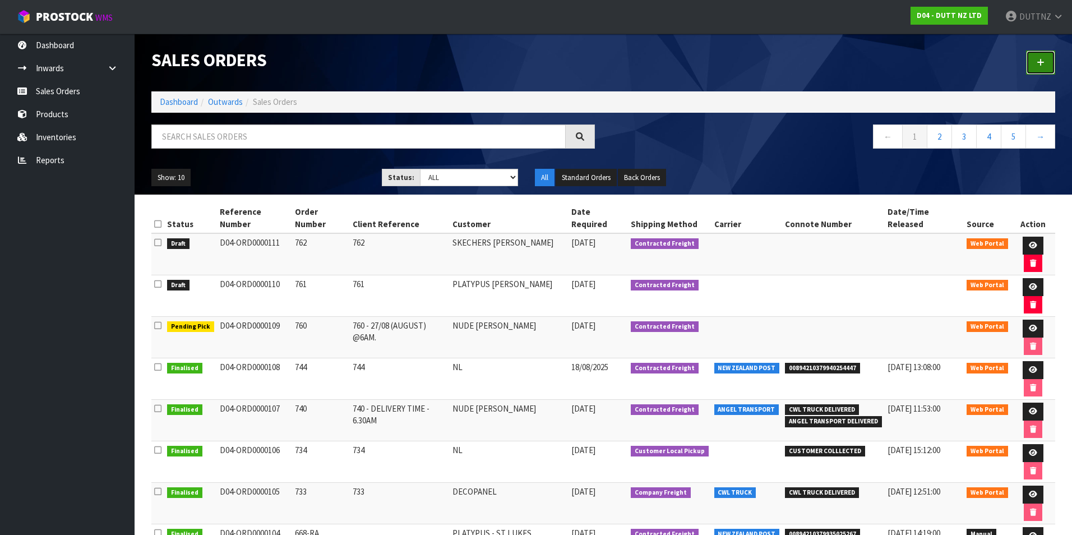
click at [1049, 66] on link at bounding box center [1040, 62] width 29 height 24
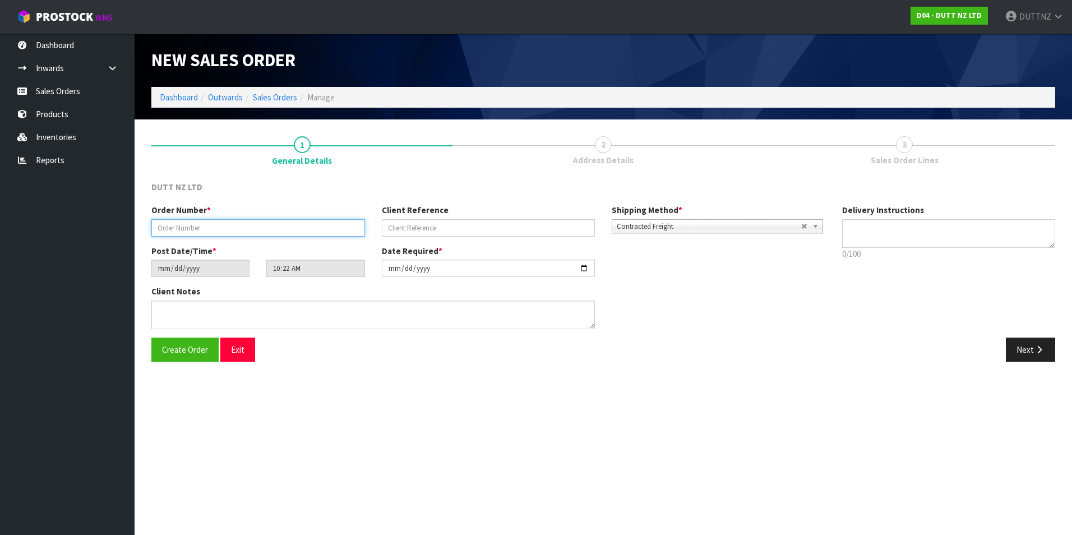
click at [270, 228] on input "text" at bounding box center [258, 227] width 214 height 17
type input "763"
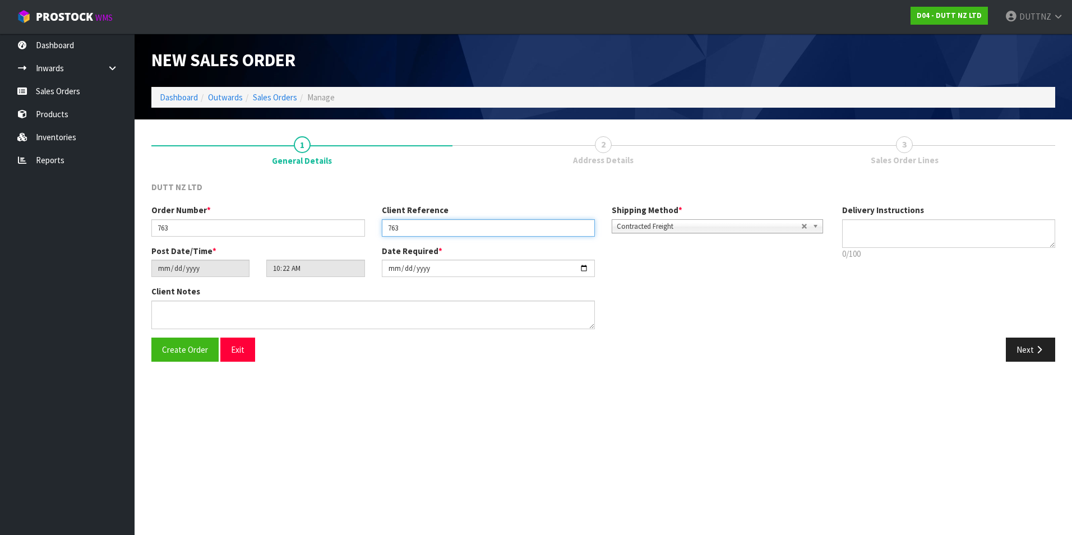
type input "763"
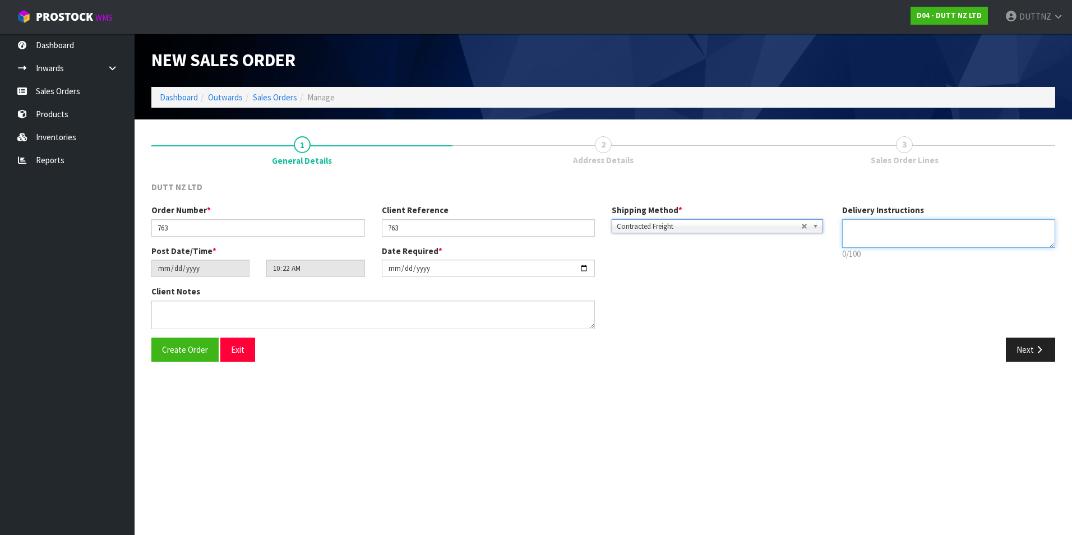
click at [950, 224] on textarea at bounding box center [949, 233] width 214 height 29
click at [921, 231] on textarea at bounding box center [949, 233] width 214 height 29
click at [909, 244] on textarea at bounding box center [949, 233] width 214 height 29
paste textarea "[PHONE_NUMBER]"
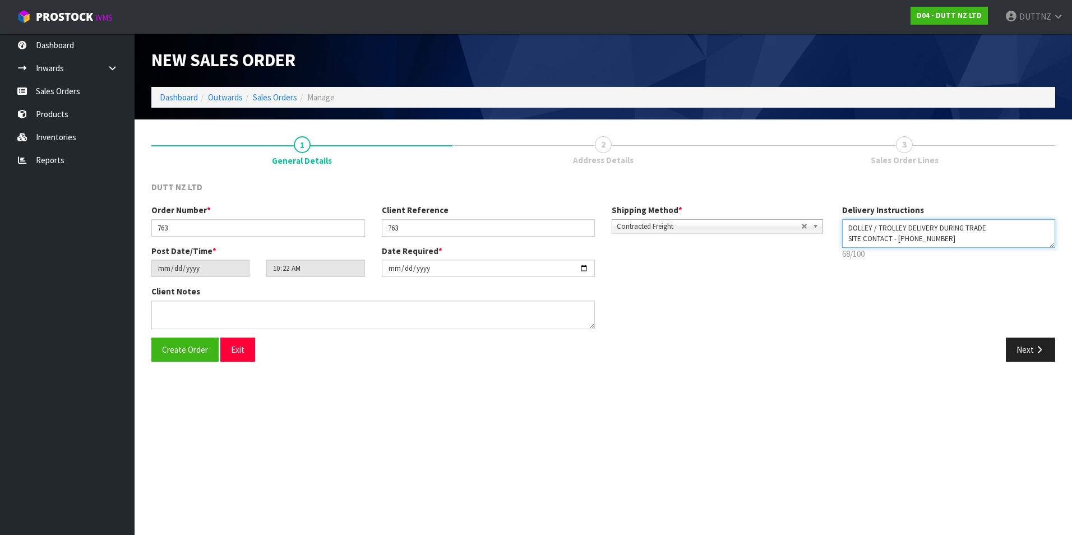
type textarea "DOLLEY / TROLLEY DELIVERY DURING TRADE SITE CONTACT - [PHONE_NUMBER]"
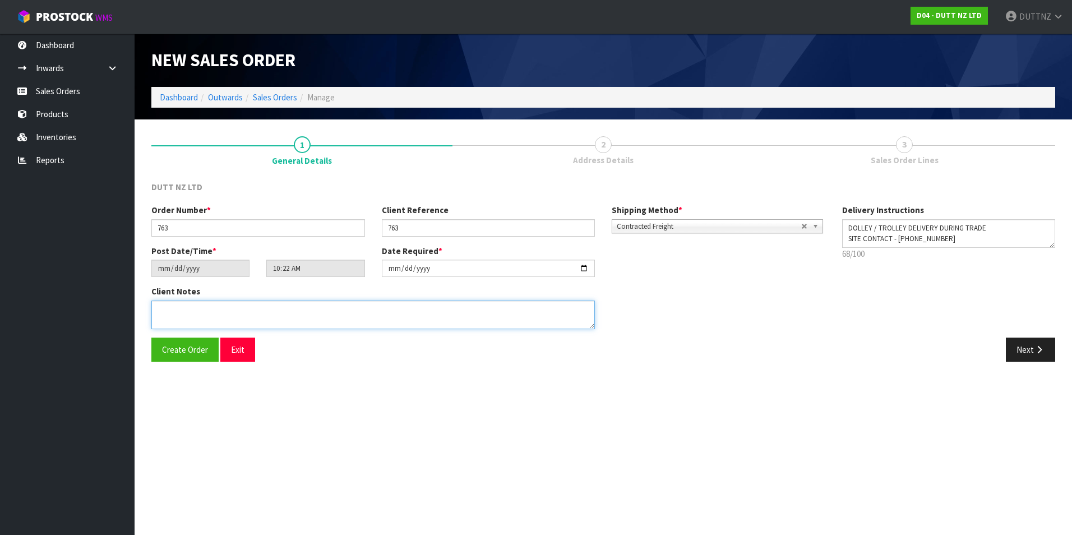
click at [346, 318] on textarea at bounding box center [372, 314] width 443 height 29
paste textarea "DOLLEY / TROLLEY DELIVERY DURING TRADE SITE CONTACT - [PHONE_NUMBER]"
type textarea "DOLLEY / TROLLEY DELIVERY DURING TRADE SITE CONTACT - [PHONE_NUMBER]"
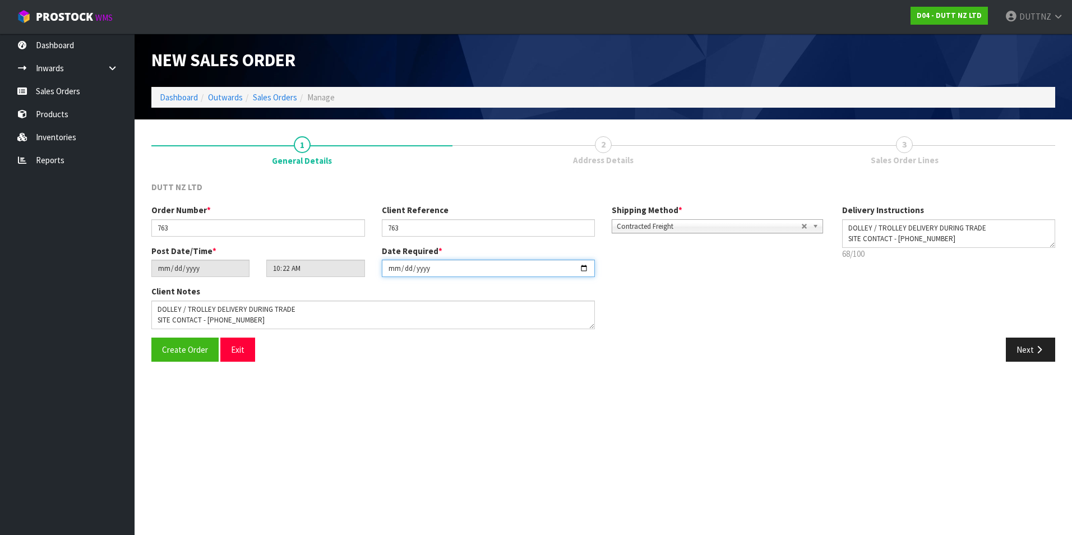
click at [586, 267] on input "[DATE]" at bounding box center [489, 267] width 214 height 17
type input "[DATE]"
click at [1015, 358] on button "Next" at bounding box center [1029, 349] width 49 height 24
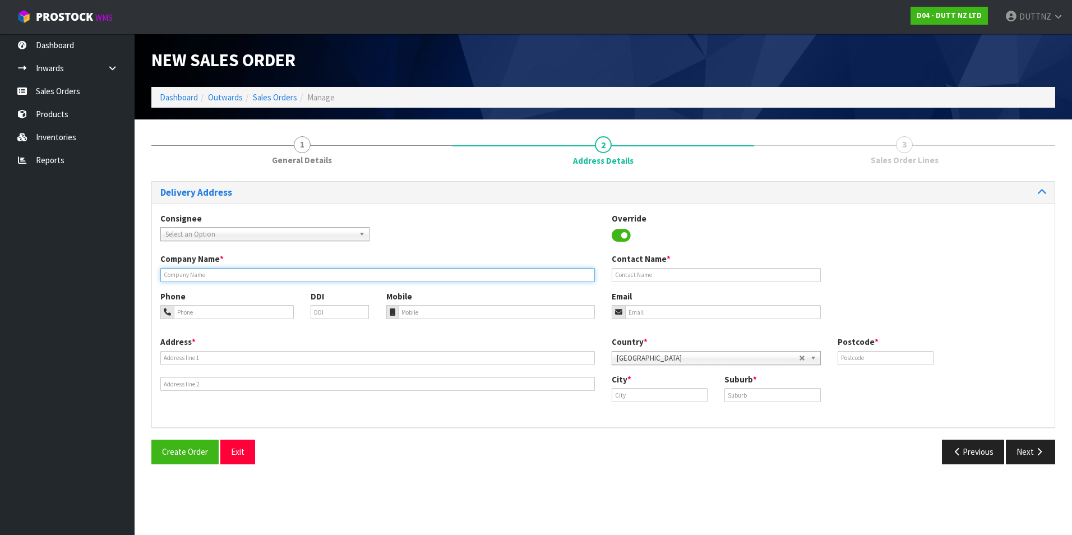
click at [334, 280] on input "text" at bounding box center [377, 275] width 434 height 14
click at [220, 274] on input "text" at bounding box center [377, 275] width 434 height 14
paste input "STYLERUNNER ALBANY"
type input "STYLERUNNER ALBANY"
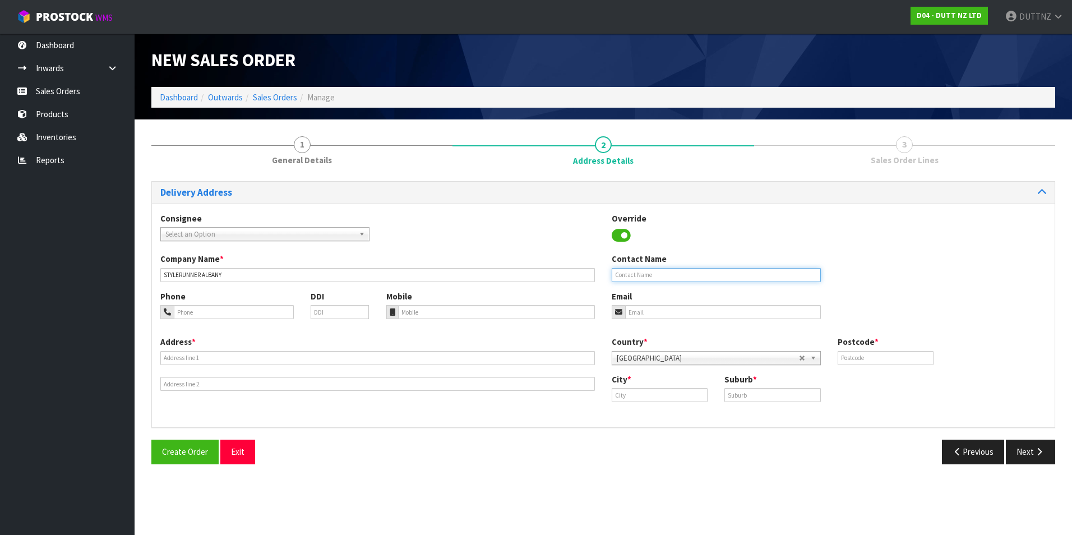
click at [689, 272] on input "text" at bounding box center [715, 275] width 209 height 14
type input "[PERSON_NAME]"
type input "[EMAIL_ADDRESS][DOMAIN_NAME]"
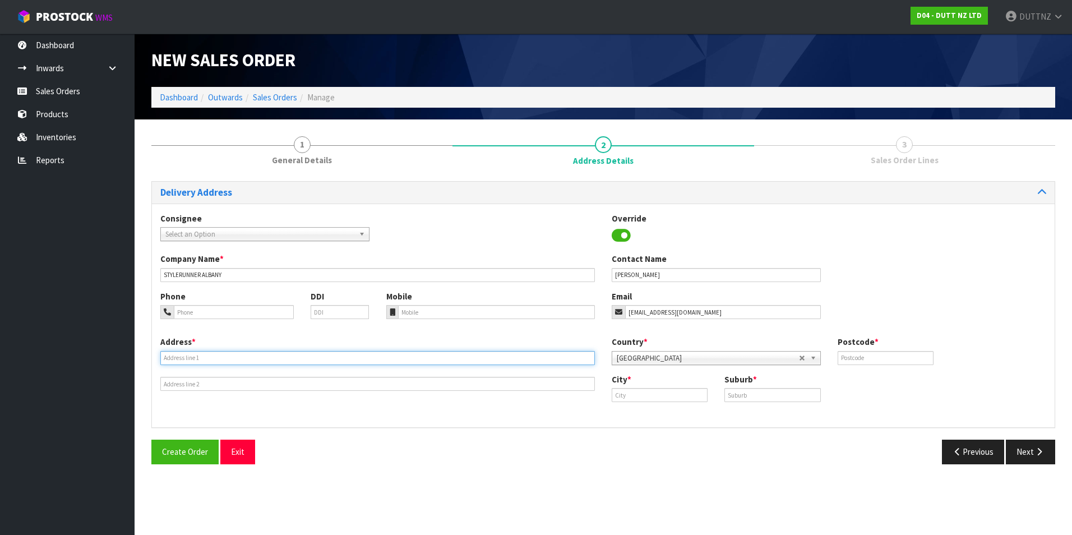
type input "SHOP 2"
type input "[STREET_ADDRESS]"
type input "1010"
click at [211, 362] on input "SHOP 2" at bounding box center [377, 358] width 434 height 14
click at [207, 359] on input "SHOP 2" at bounding box center [377, 358] width 434 height 14
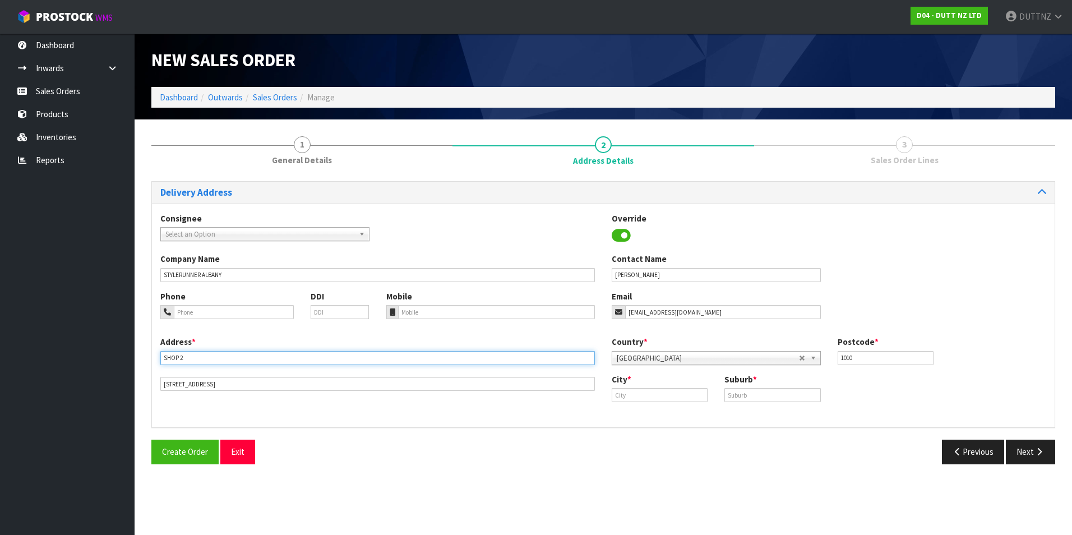
click at [207, 359] on input "SHOP 2" at bounding box center [377, 358] width 434 height 14
drag, startPoint x: 207, startPoint y: 359, endPoint x: 26, endPoint y: 357, distance: 181.0
click at [26, 357] on body "Toggle navigation ProStock WMS D04 - DUTT NZ LTD DUTTNZ Logout Dashboard Inward…" at bounding box center [536, 267] width 1072 height 535
paste input "[STREET_ADDRESS], [STREET_ADDRESS][PERSON_NAME],"
type input "SHOP [GEOGRAPHIC_DATA], [STREET_ADDRESS][PERSON_NAME],"
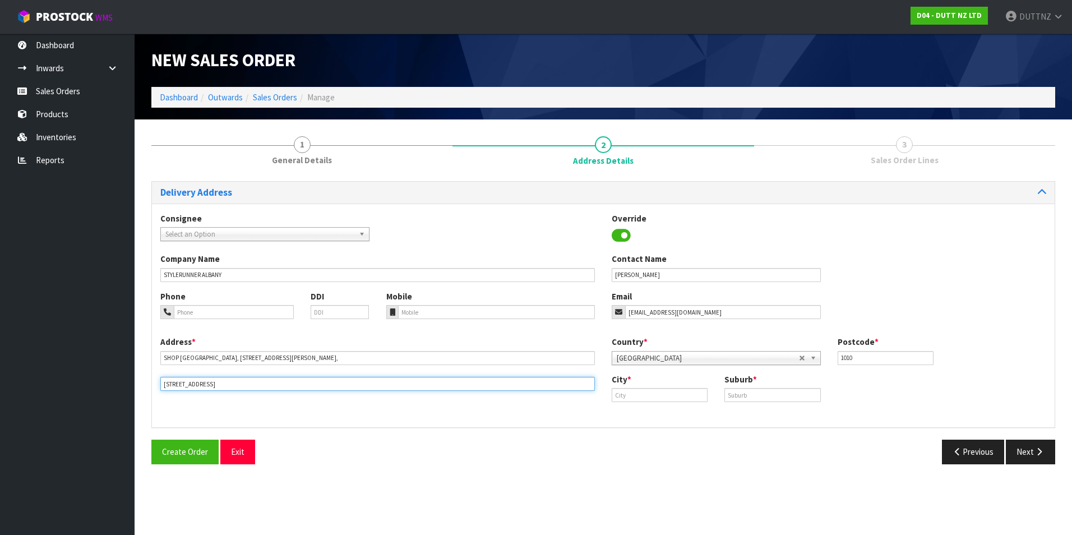
click at [319, 381] on input "[STREET_ADDRESS]" at bounding box center [377, 384] width 434 height 14
drag, startPoint x: 226, startPoint y: 382, endPoint x: 0, endPoint y: 363, distance: 226.6
click at [0, 363] on html "Toggle navigation ProStock WMS D04 - DUTT NZ LTD DUTTNZ Logout Dashboard Inward…" at bounding box center [536, 267] width 1072 height 535
paste input "ALBANY [GEOGRAPHIC_DATA] 0632 [GEOGRAPHIC_DATA]"
click at [171, 390] on input "ALBANY [GEOGRAPHIC_DATA] 0632 [GEOGRAPHIC_DATA]" at bounding box center [377, 384] width 434 height 14
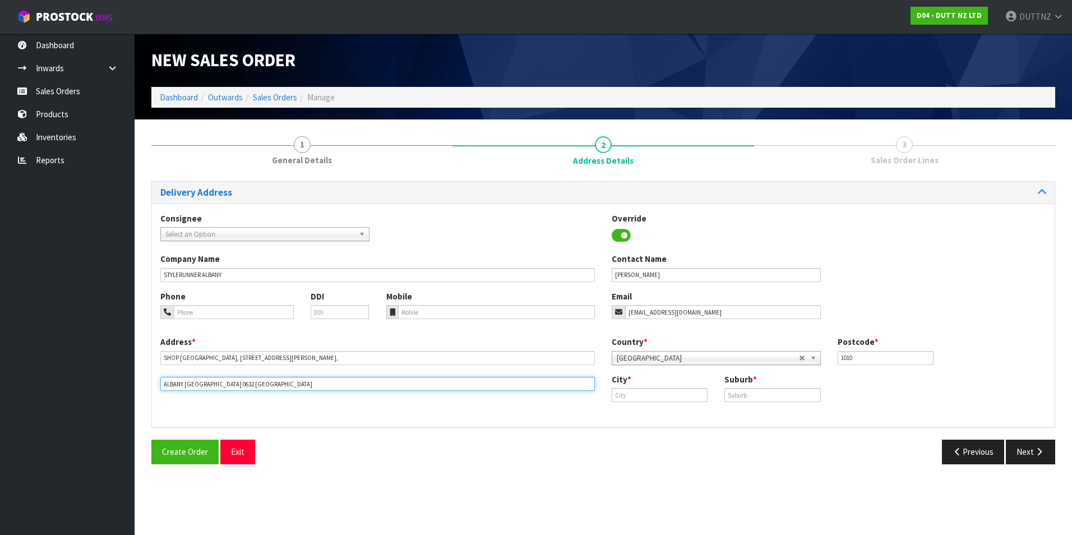
click at [171, 390] on input "ALBANY [GEOGRAPHIC_DATA] 0632 [GEOGRAPHIC_DATA]" at bounding box center [377, 384] width 434 height 14
type input "ALBANY [GEOGRAPHIC_DATA] 0632 [GEOGRAPHIC_DATA]"
click at [659, 401] on input "text" at bounding box center [659, 395] width 96 height 14
paste input "[GEOGRAPHIC_DATA]"
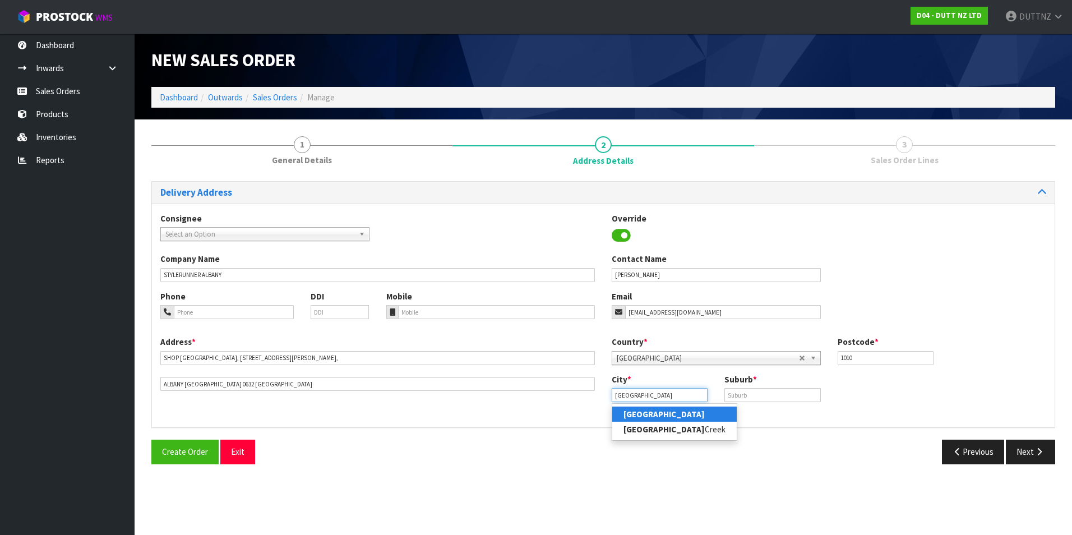
type input "[GEOGRAPHIC_DATA]"
click at [783, 393] on input "text" at bounding box center [772, 395] width 96 height 14
paste input "[GEOGRAPHIC_DATA]"
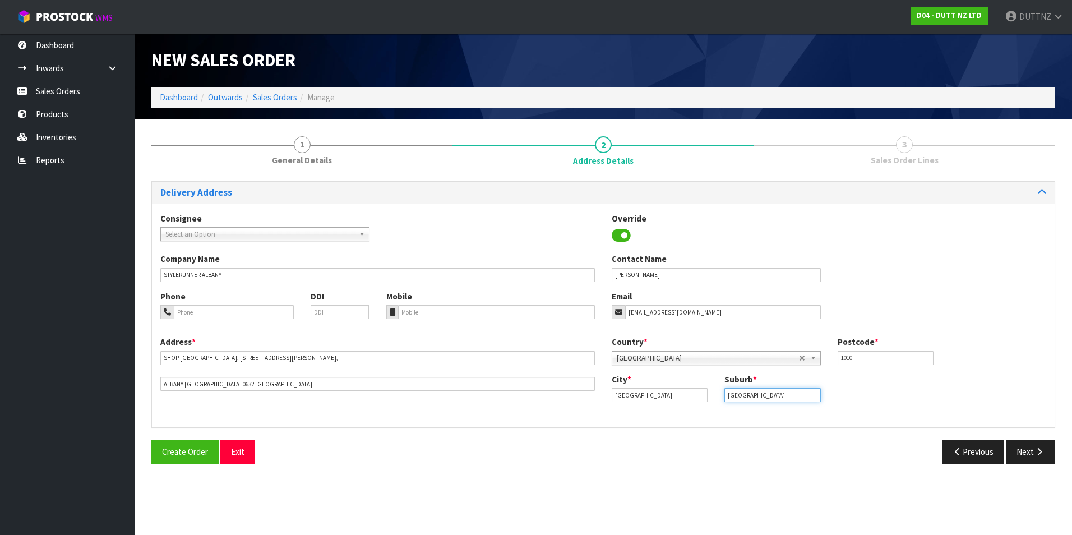
type input "[GEOGRAPHIC_DATA]"
click at [873, 355] on input "1010" at bounding box center [885, 358] width 96 height 14
drag, startPoint x: 873, startPoint y: 355, endPoint x: 722, endPoint y: 353, distance: 150.2
click at [722, 353] on div "Country * [GEOGRAPHIC_DATA] [GEOGRAPHIC_DATA] [GEOGRAPHIC_DATA] [GEOGRAPHIC_DAT…" at bounding box center [828, 354] width 451 height 37
type input "0632"
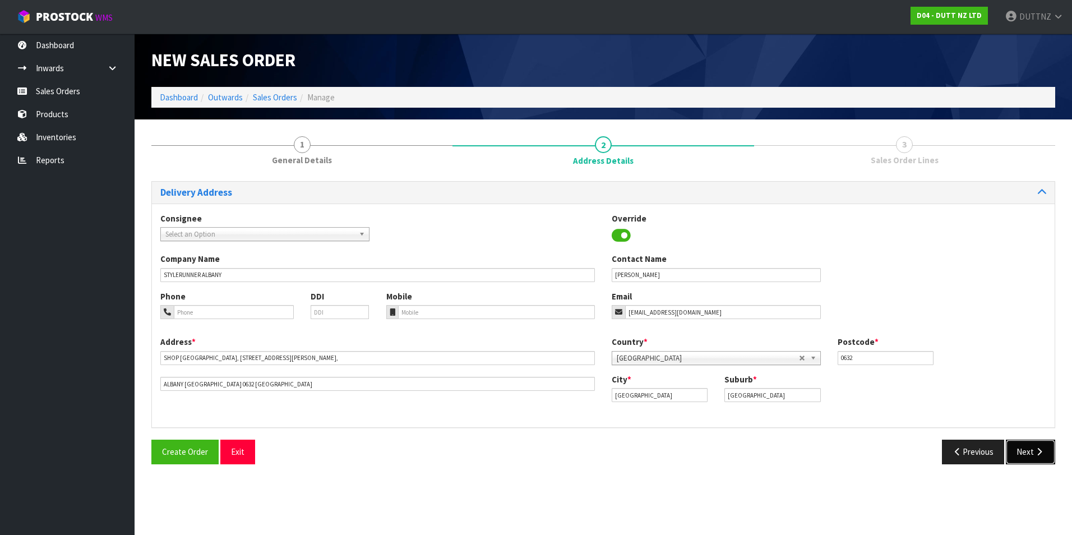
click at [1030, 446] on button "Next" at bounding box center [1029, 451] width 49 height 24
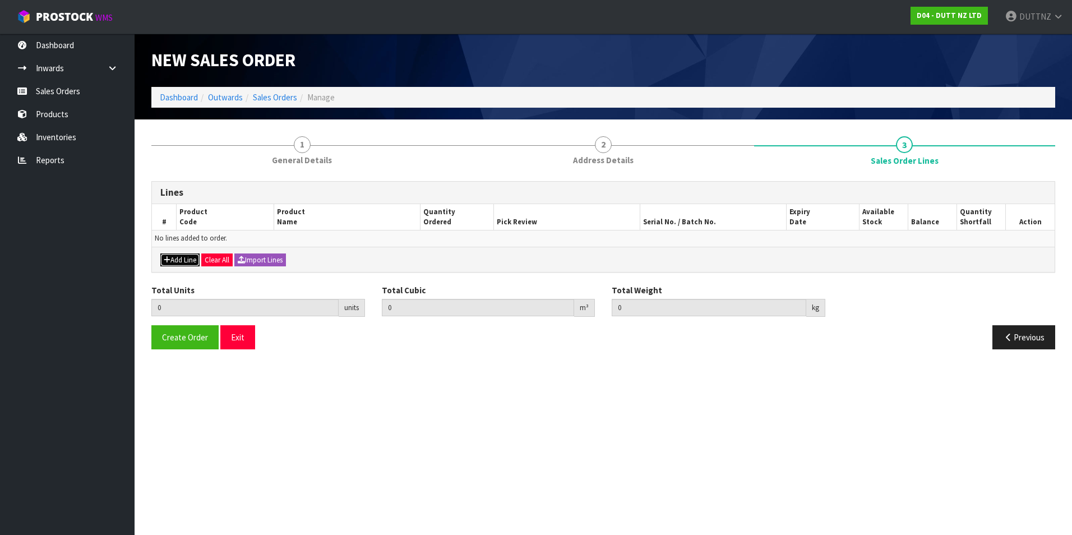
click at [193, 262] on button "Add Line" at bounding box center [179, 259] width 39 height 13
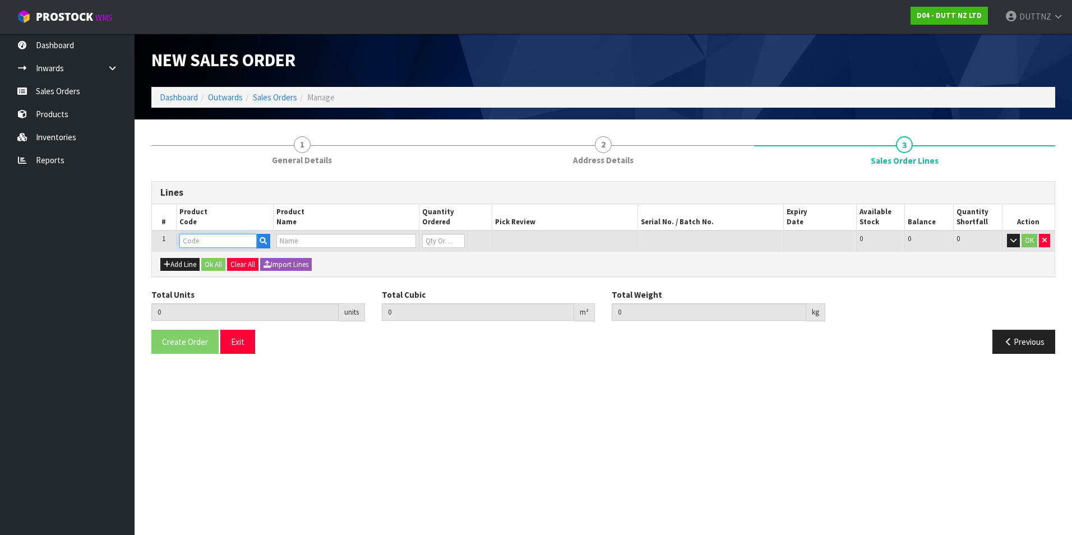
click at [217, 241] on input "text" at bounding box center [217, 241] width 77 height 14
paste input "71001033"
type input "71001033"
type input "0.000000"
type input "0.000"
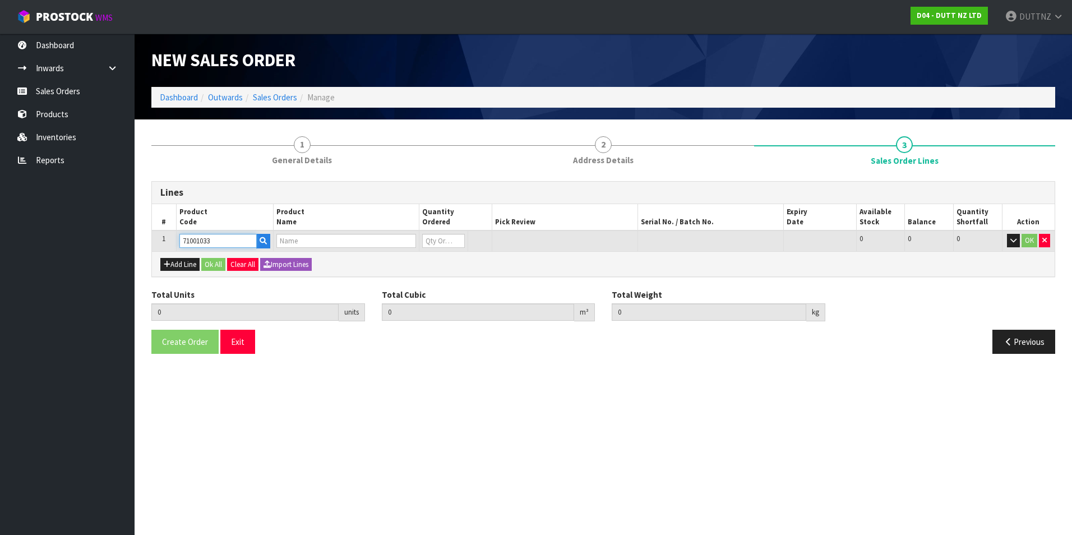
type input "WALL BAY POSTS"
type input "0"
type input "71001033"
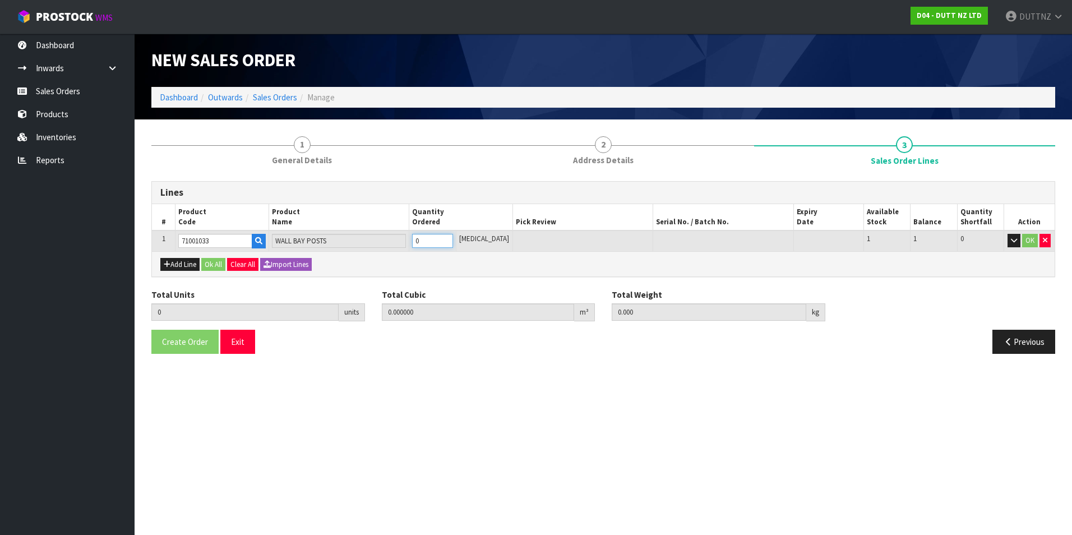
drag, startPoint x: 438, startPoint y: 243, endPoint x: 309, endPoint y: 230, distance: 130.0
click at [309, 230] on tr "1 71001033 [GEOGRAPHIC_DATA] POSTS 0 [MEDICAL_DATA] 1 1 0 OK" at bounding box center [603, 240] width 902 height 21
type input "1"
type input "0.03654"
type input "29"
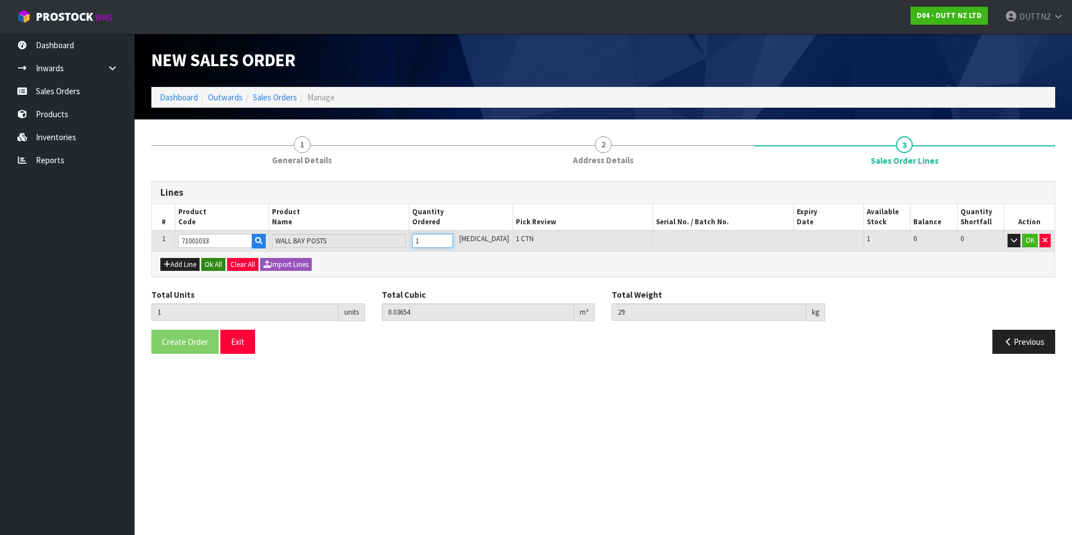
type input "1"
click at [225, 265] on button "Ok All" at bounding box center [213, 264] width 24 height 13
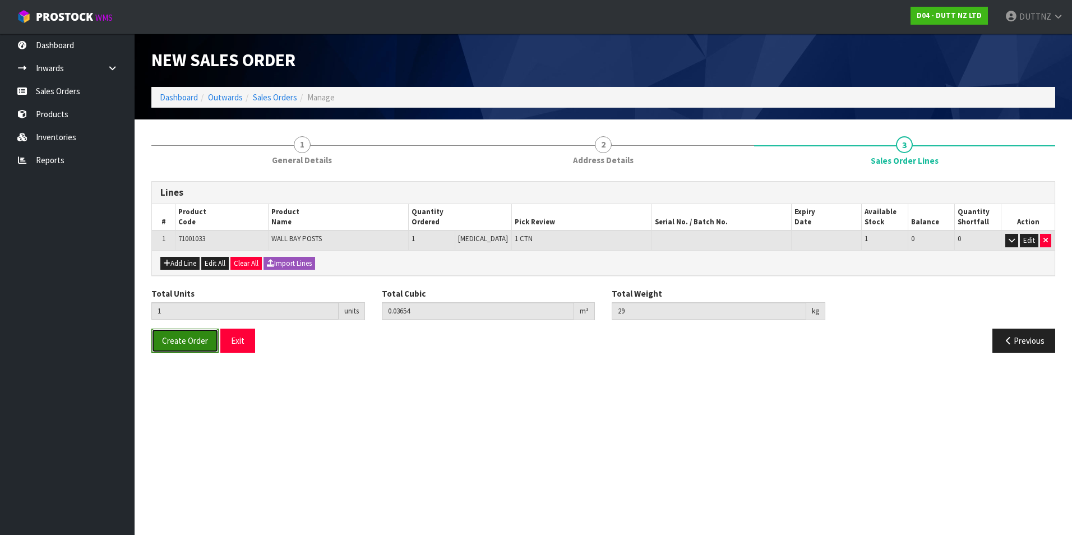
click at [192, 342] on span "Create Order" at bounding box center [185, 340] width 46 height 11
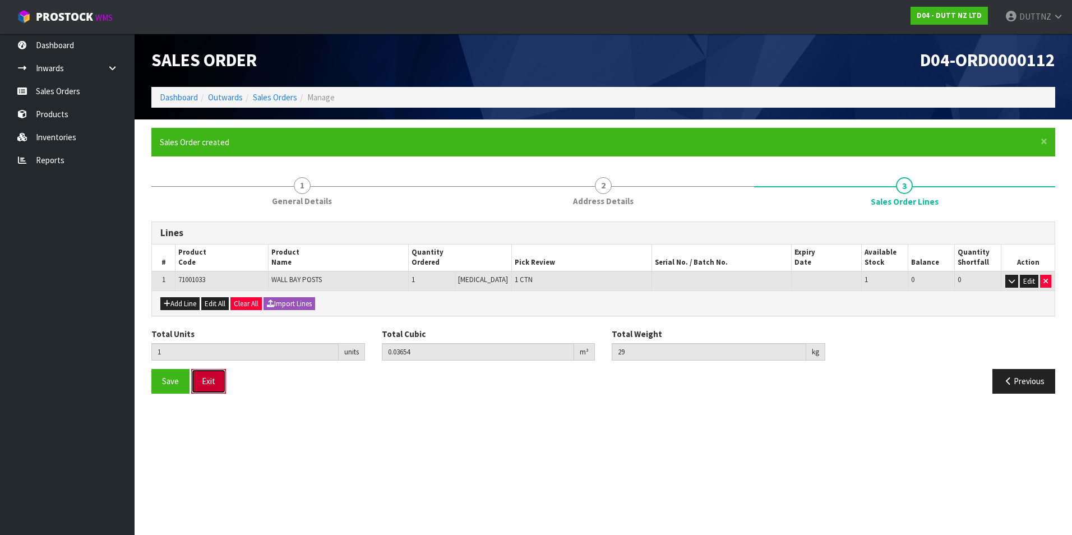
click at [220, 388] on button "Exit" at bounding box center [208, 381] width 35 height 24
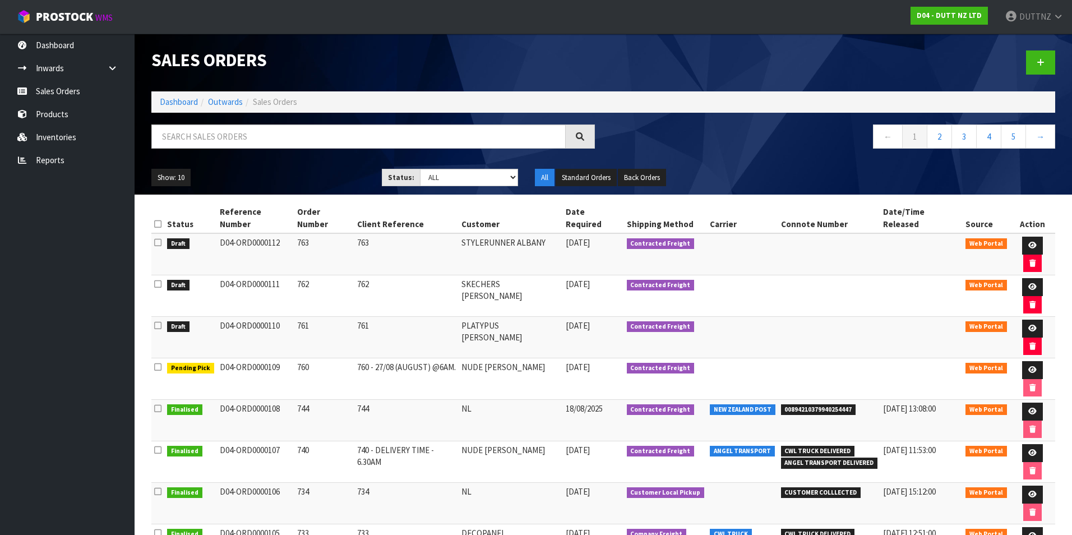
click at [256, 233] on td "D04-ORD0000112" at bounding box center [256, 254] width 78 height 42
click at [225, 235] on td "D04-ORD0000112" at bounding box center [256, 254] width 78 height 42
drag, startPoint x: 225, startPoint y: 235, endPoint x: 278, endPoint y: 232, distance: 52.8
click at [278, 233] on td "D04-ORD0000112" at bounding box center [256, 254] width 78 height 42
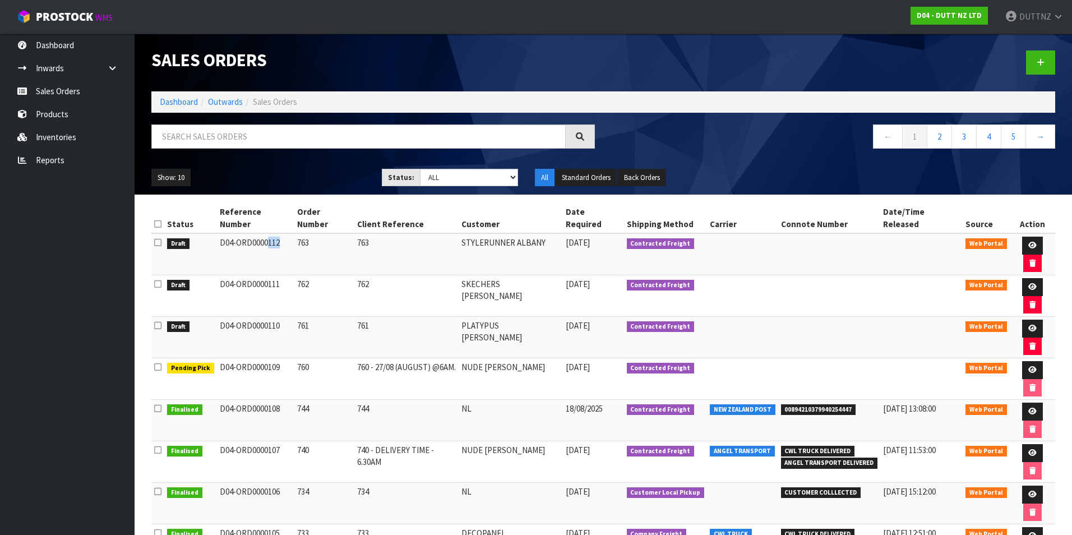
copy td "D04-ORD0000112"
click at [1045, 64] on link at bounding box center [1040, 62] width 29 height 24
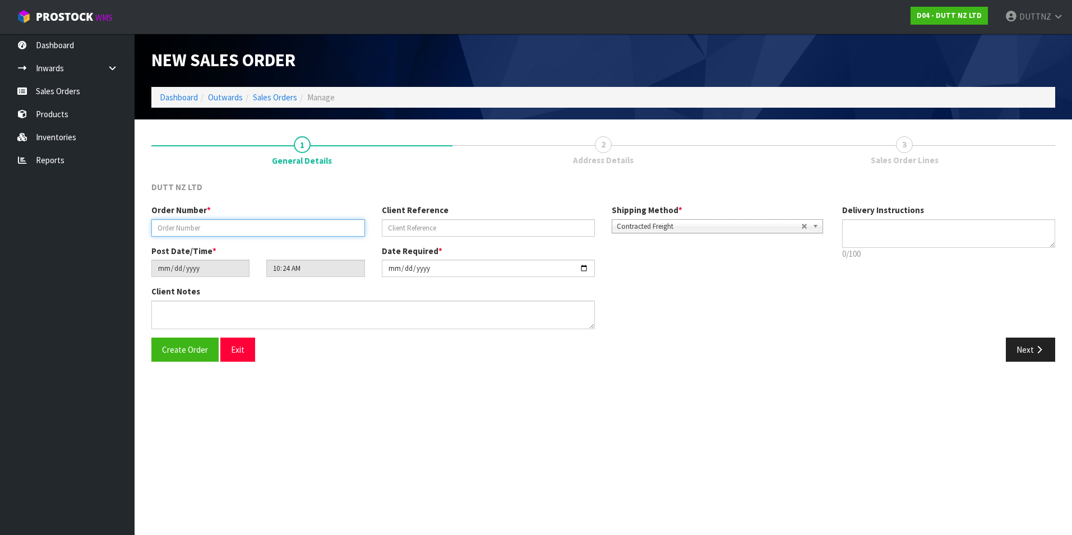
click at [219, 231] on input "text" at bounding box center [258, 227] width 214 height 17
type input "764"
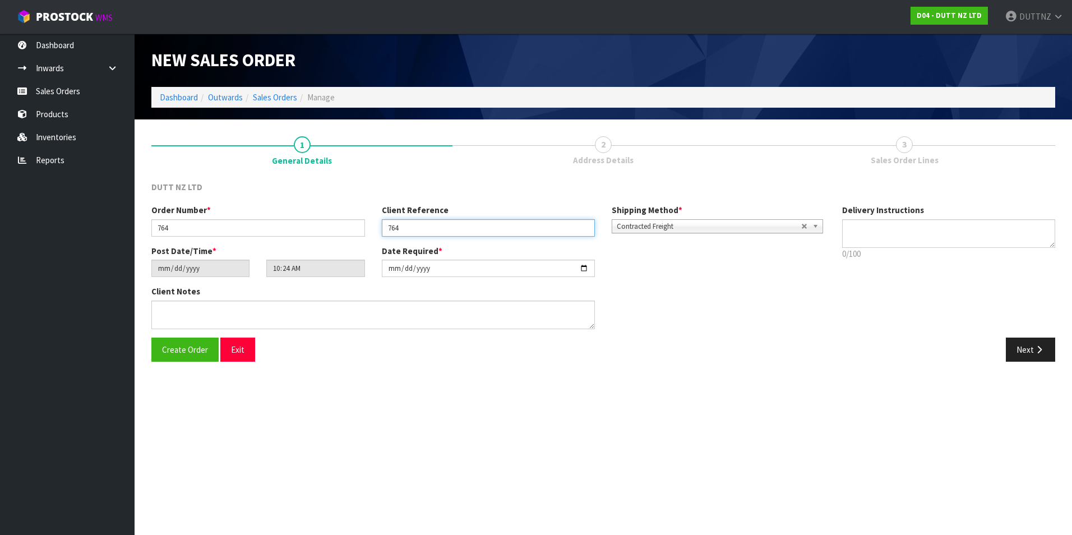
type input "764"
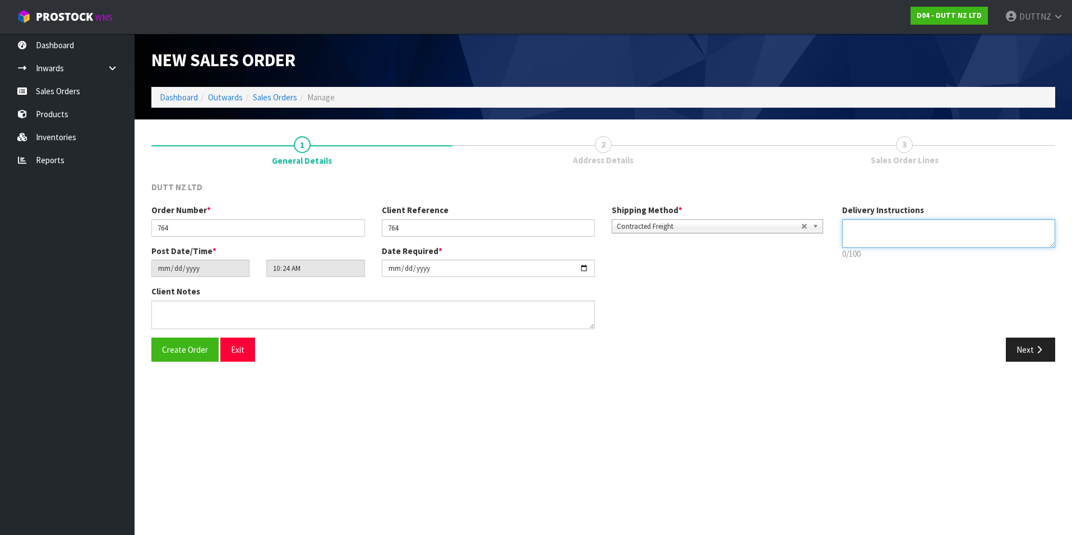
click at [884, 224] on textarea at bounding box center [949, 233] width 214 height 29
type textarea "T"
click at [943, 242] on textarea at bounding box center [949, 233] width 214 height 29
paste textarea "[PHONE_NUMBER]"
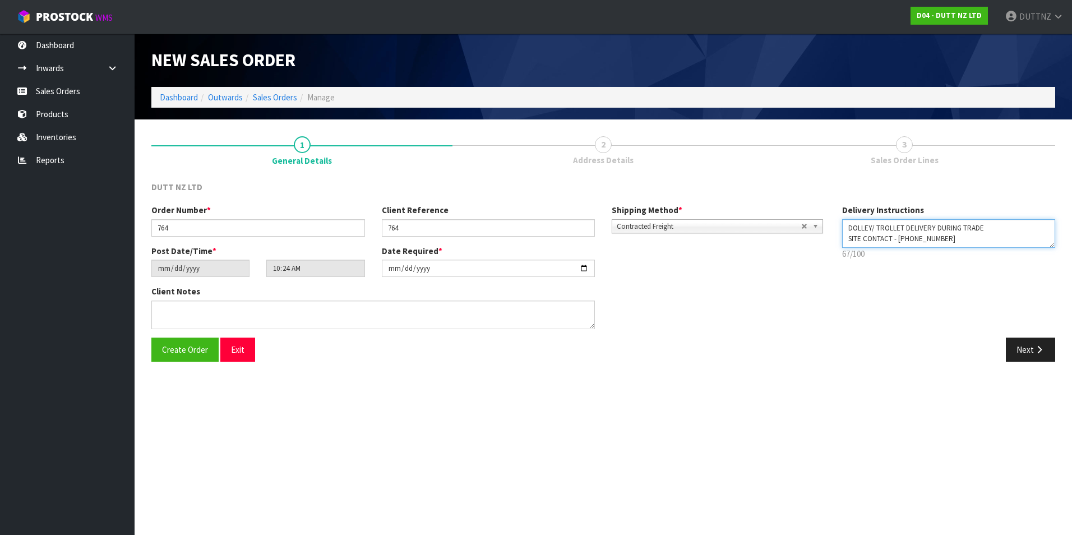
type textarea "DOLLEY/ TROLLET DELIVERY DURING TRADE SITE CONTACT - [PHONE_NUMBER]"
drag, startPoint x: 883, startPoint y: 221, endPoint x: 789, endPoint y: 147, distance: 119.3
click at [793, 150] on div "1 General Details 2 Address Details 3 Sales Order Lines DUTT NZ LTD Order Numbe…" at bounding box center [602, 249] width 903 height 242
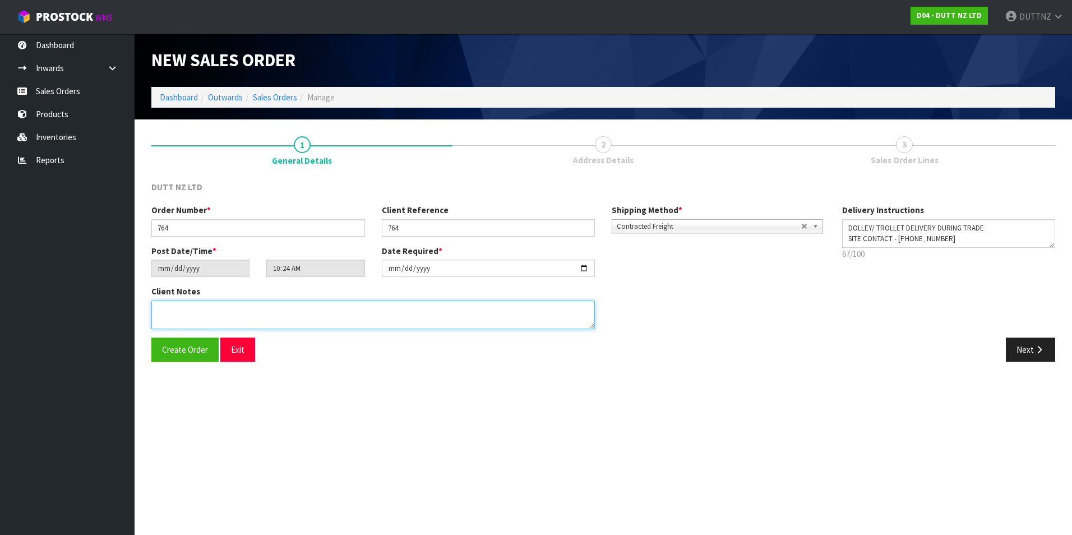
click at [263, 310] on textarea at bounding box center [372, 314] width 443 height 29
paste textarea "DOLLEY/ TROLLET DELIVERY DURING TRADE SITE CONTACT - [PHONE_NUMBER]"
type textarea "DOLLEY/ TROLLET DELIVERY DURING TRADE SITE CONTACT - [PHONE_NUMBER]"
click at [1043, 353] on icon "button" at bounding box center [1038, 349] width 11 height 8
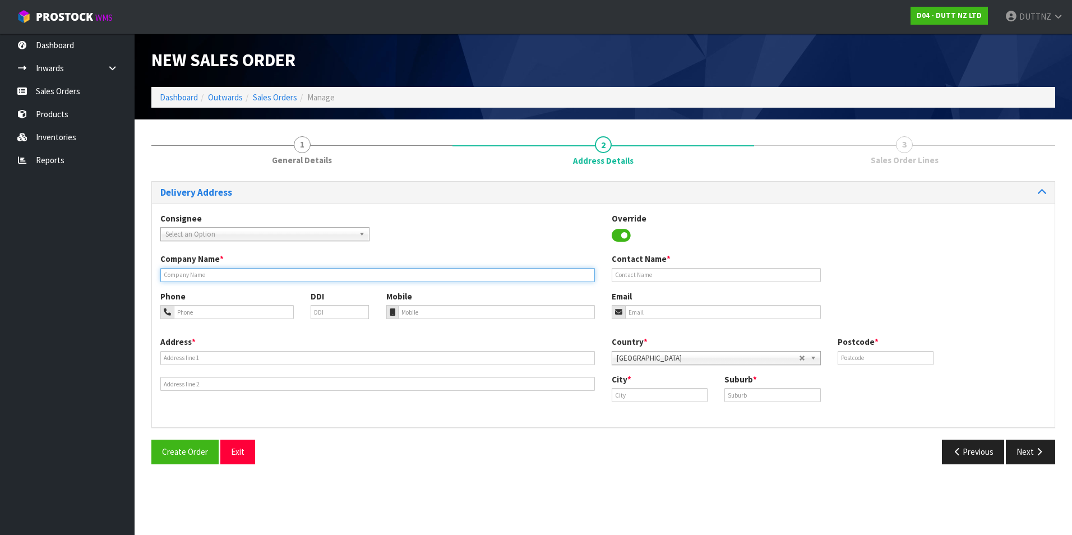
click at [220, 270] on input "text" at bounding box center [377, 275] width 434 height 14
paste input "STYLERUNNER NEWMARKET"
type input "STYLERUNNER NEWMARKET"
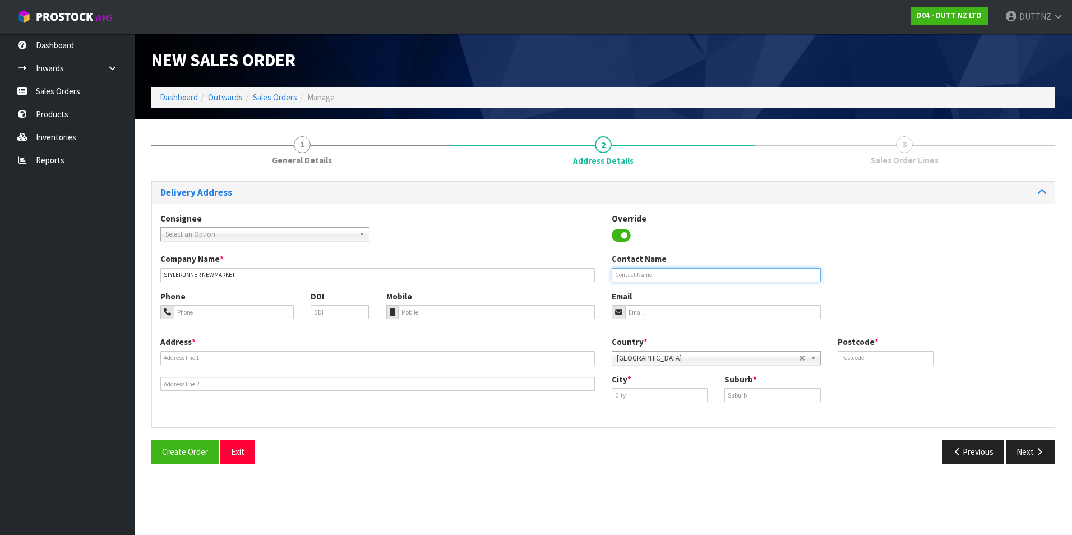
click at [704, 278] on input "text" at bounding box center [715, 275] width 209 height 14
type input "[PERSON_NAME]"
type input "[EMAIL_ADDRESS][DOMAIN_NAME]"
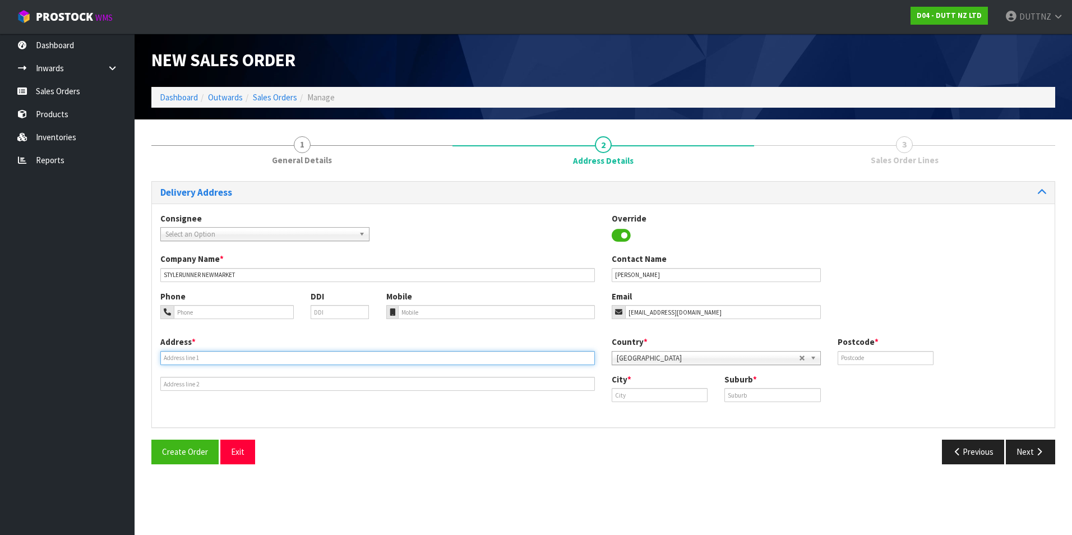
type input "SHOP 2"
type input "[STREET_ADDRESS]"
type input "1010"
drag, startPoint x: 193, startPoint y: 359, endPoint x: 82, endPoint y: 347, distance: 111.7
click at [86, 348] on body "Toggle navigation ProStock WMS D04 - DUTT NZ LTD DUTTNZ Logout Dashboard Inward…" at bounding box center [536, 267] width 1072 height 535
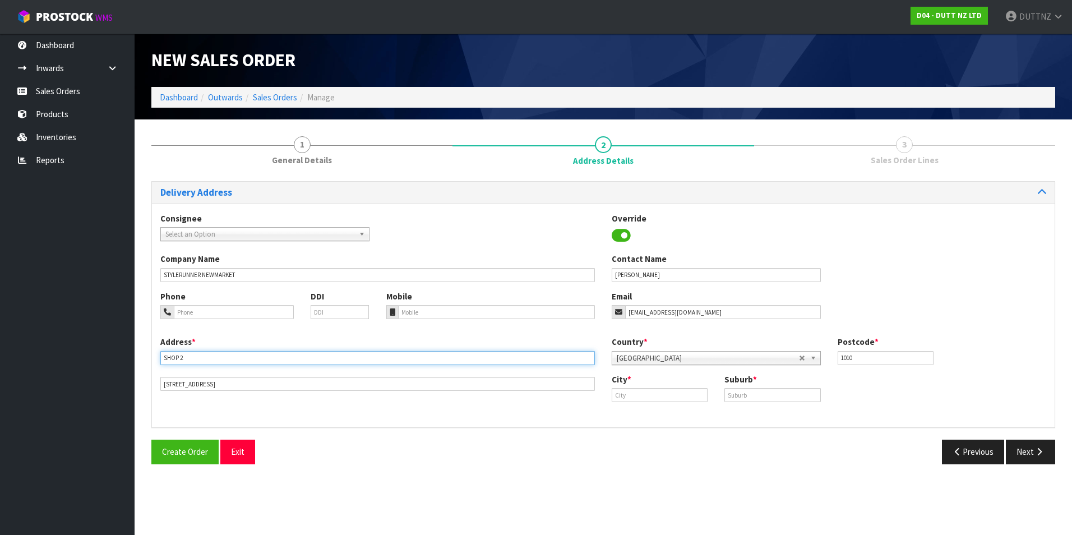
paste input "[GEOGRAPHIC_DATA], [STREET_ADDRESS]"
type input "SHOP [GEOGRAPHIC_DATA], [STREET_ADDRESS]"
drag, startPoint x: 246, startPoint y: 386, endPoint x: -2, endPoint y: 374, distance: 248.5
click at [0, 374] on html "Toggle navigation ProStock WMS D04 - DUTT NZ LTD DUTTNZ Logout Dashboard Inward…" at bounding box center [536, 267] width 1072 height 535
paste input "NEWMARKET [GEOGRAPHIC_DATA] 1023 [GEOGRAPHIC_DATA]"
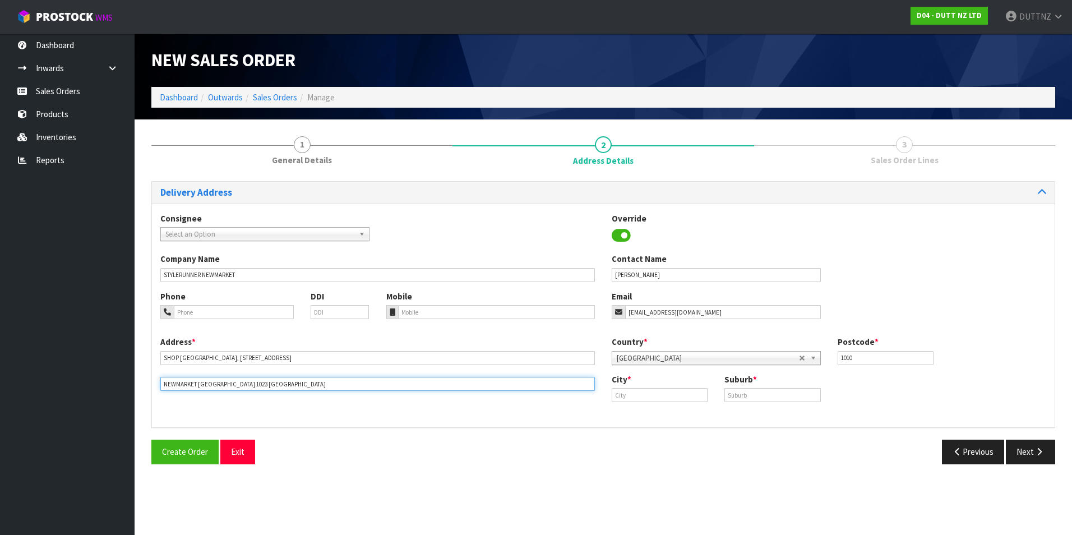
click at [186, 386] on input "NEWMARKET [GEOGRAPHIC_DATA] 1023 [GEOGRAPHIC_DATA]" at bounding box center [377, 384] width 434 height 14
type input "NEWMARKET [GEOGRAPHIC_DATA] 1023 [GEOGRAPHIC_DATA]"
click at [653, 397] on input "text" at bounding box center [659, 395] width 96 height 14
paste input "NEWMARKET"
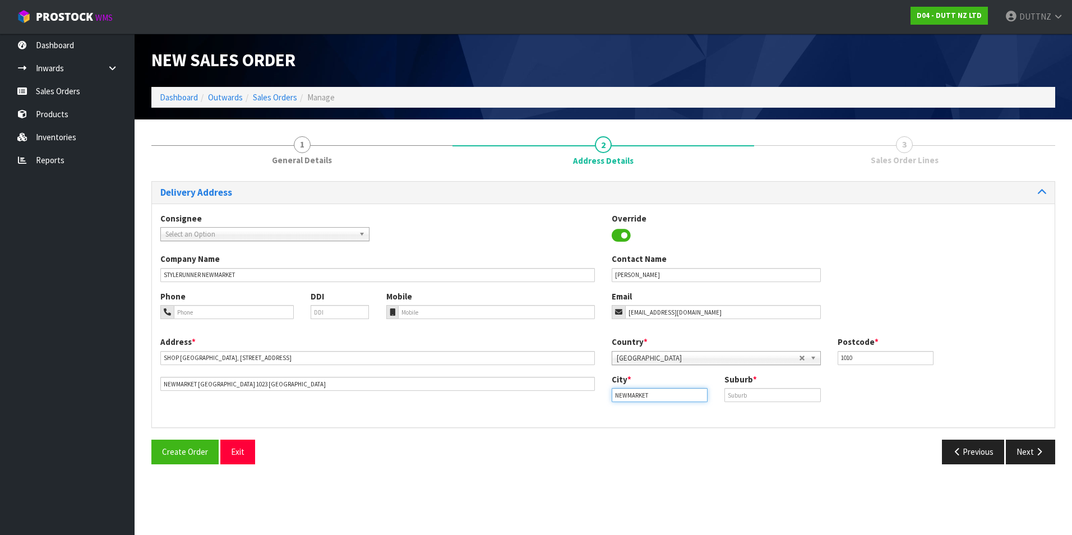
type input "NEWMARKET"
click at [747, 392] on input "text" at bounding box center [772, 395] width 96 height 14
paste input "NEWMARKET"
type input "NEWMARKET"
click at [877, 359] on input "1010" at bounding box center [885, 358] width 96 height 14
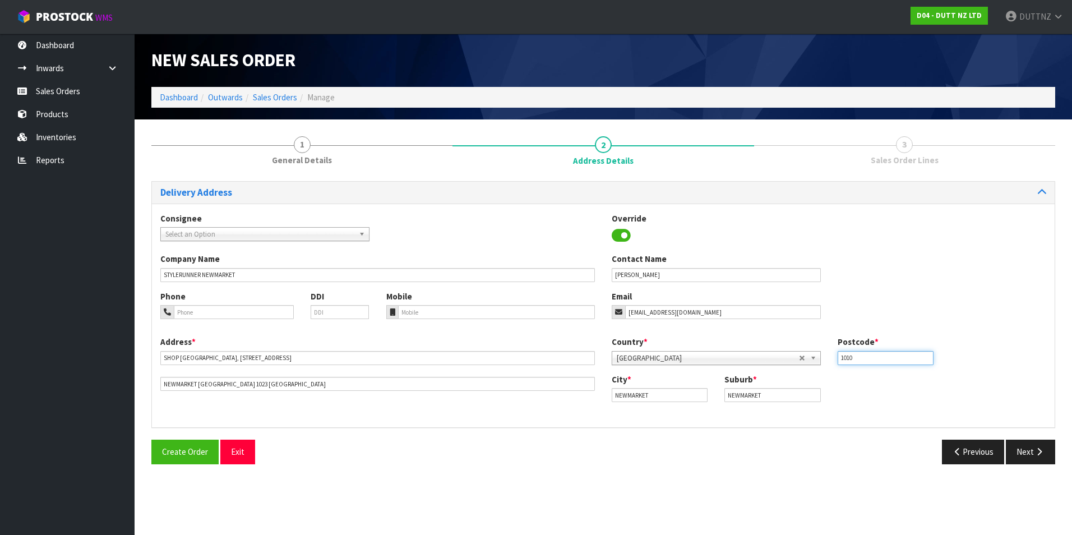
click at [877, 359] on input "1010" at bounding box center [885, 358] width 96 height 14
type input "1023"
click at [970, 456] on button "Previous" at bounding box center [973, 451] width 63 height 24
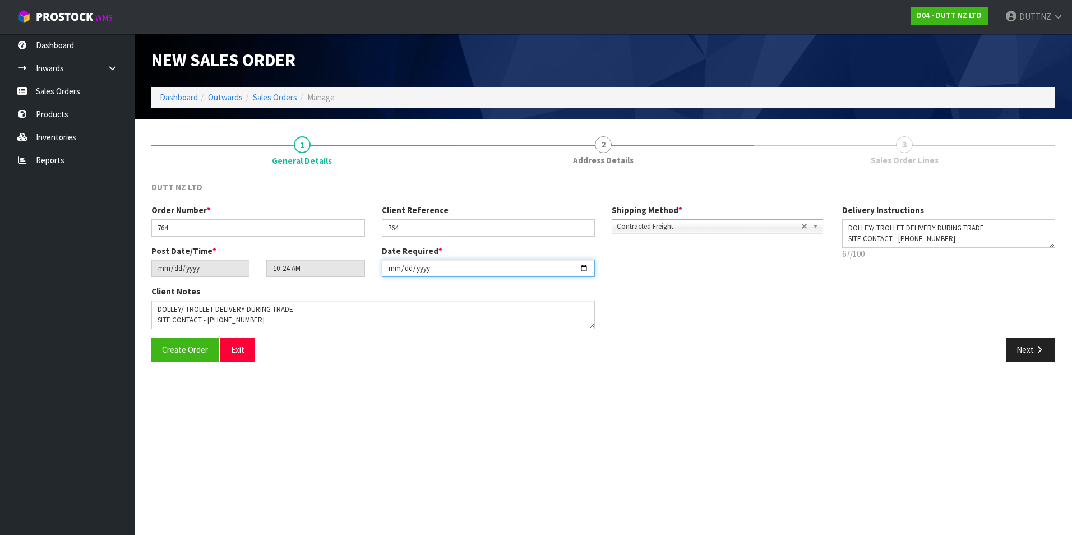
click at [585, 267] on input "[DATE]" at bounding box center [489, 267] width 214 height 17
type input "[DATE]"
click at [1016, 342] on button "Next" at bounding box center [1029, 349] width 49 height 24
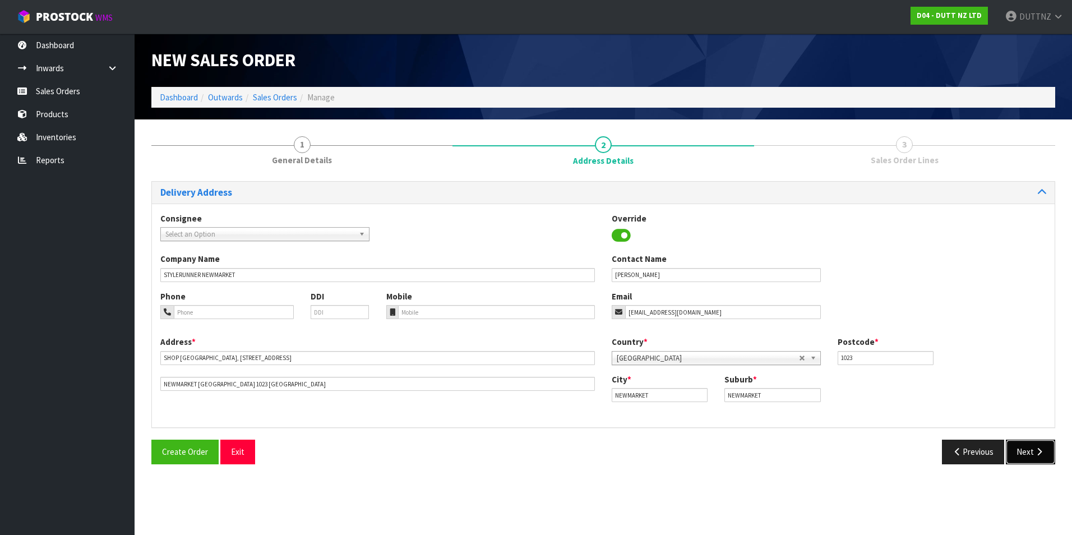
click at [1049, 451] on button "Next" at bounding box center [1029, 451] width 49 height 24
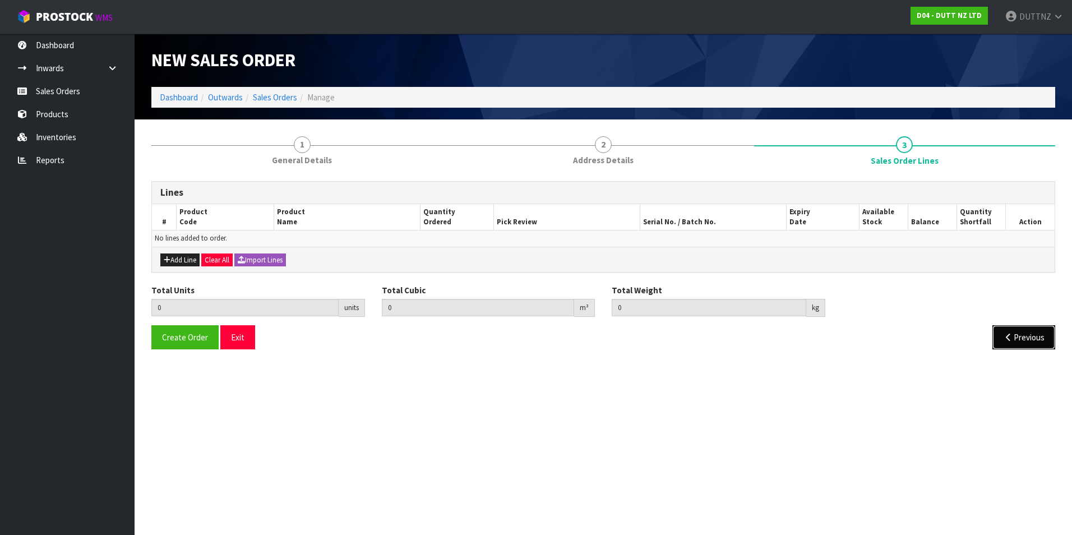
click at [1052, 338] on button "Previous" at bounding box center [1023, 337] width 63 height 24
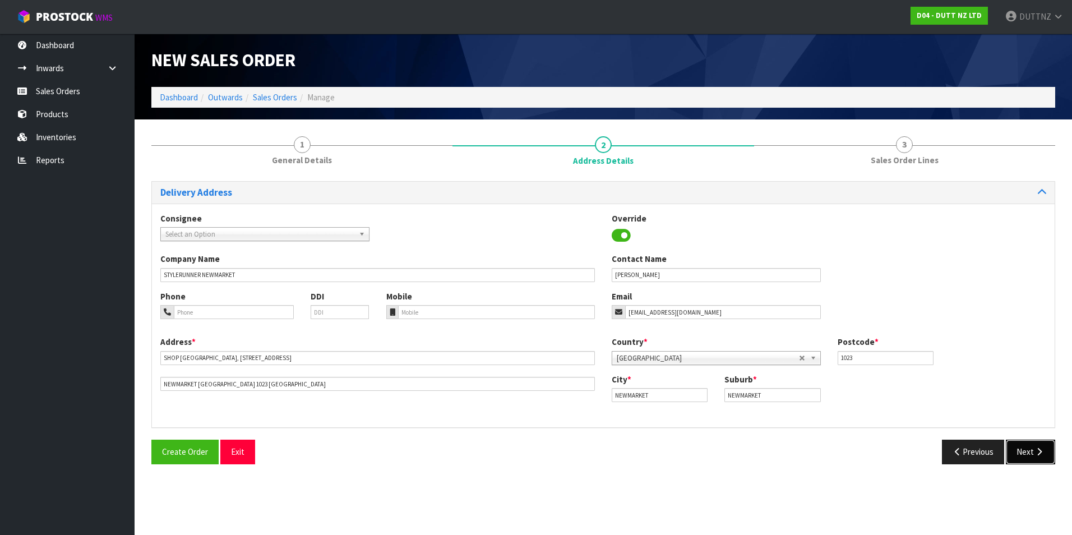
click at [1032, 446] on button "Next" at bounding box center [1029, 451] width 49 height 24
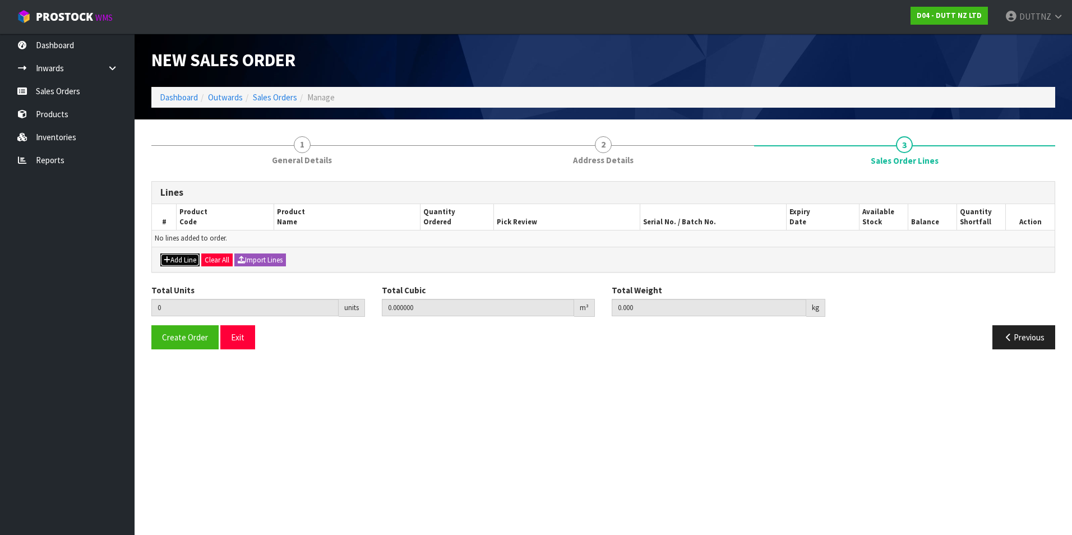
click at [174, 259] on button "Add Line" at bounding box center [179, 259] width 39 height 13
type input "0"
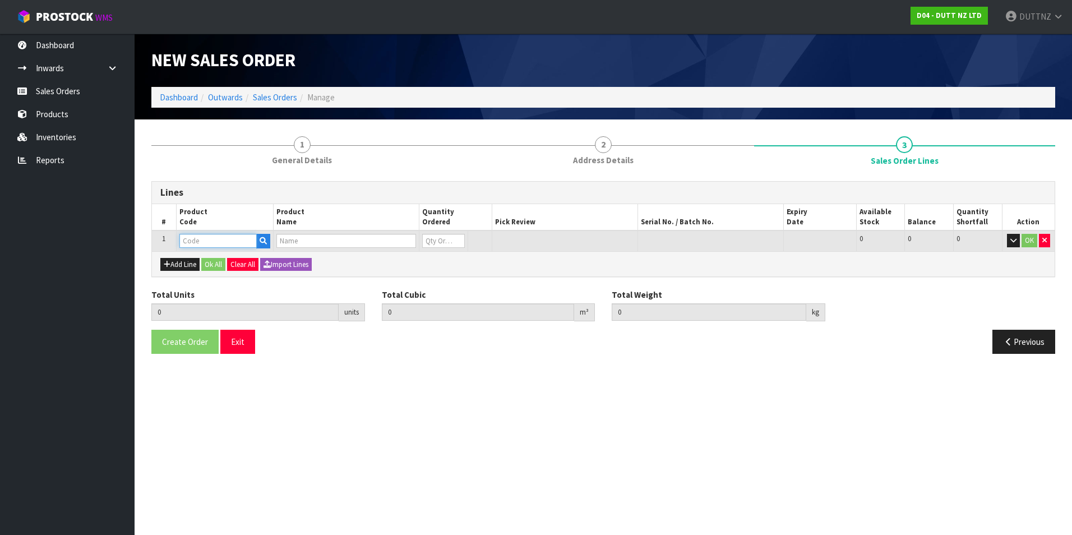
click at [197, 243] on input "text" at bounding box center [217, 241] width 77 height 14
paste input "71000978/1"
type input "71000978/1"
type input "0.000000"
type input "0.000"
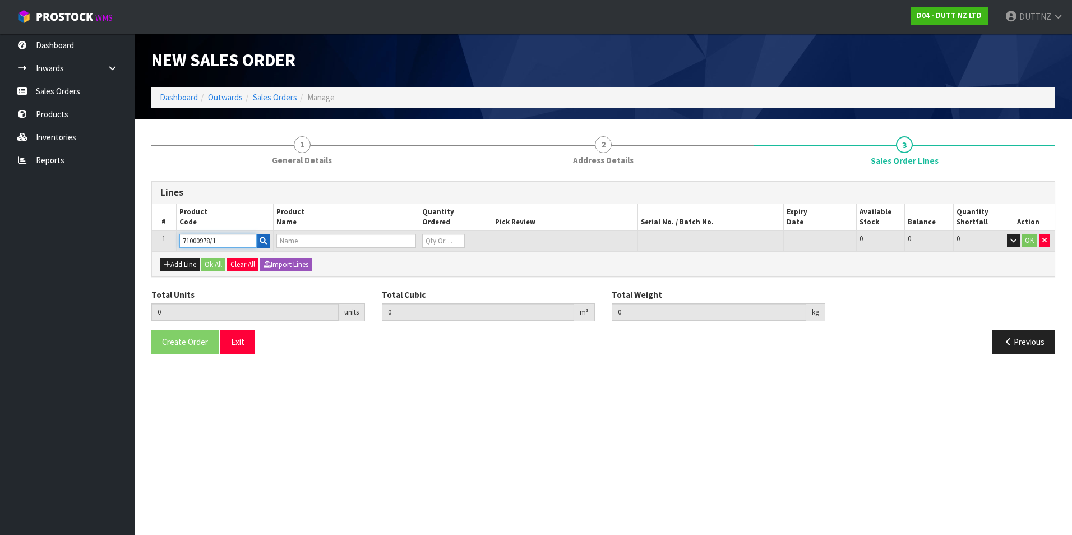
type input "HANG RAIL ITEM 1 ( METAL )"
type input "0"
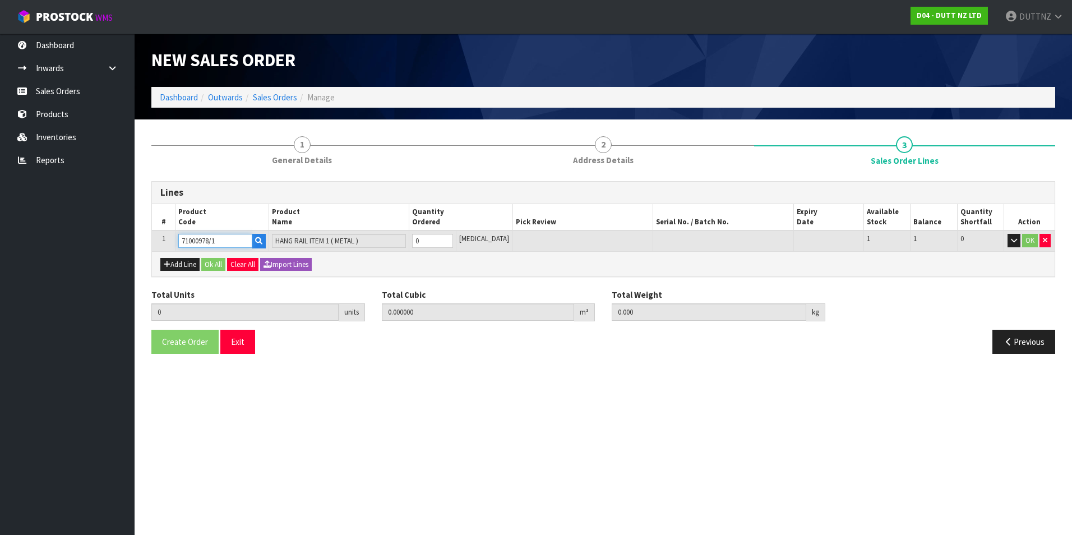
type input "71000978/1"
click at [184, 263] on button "Add Line" at bounding box center [179, 264] width 39 height 13
type input "0"
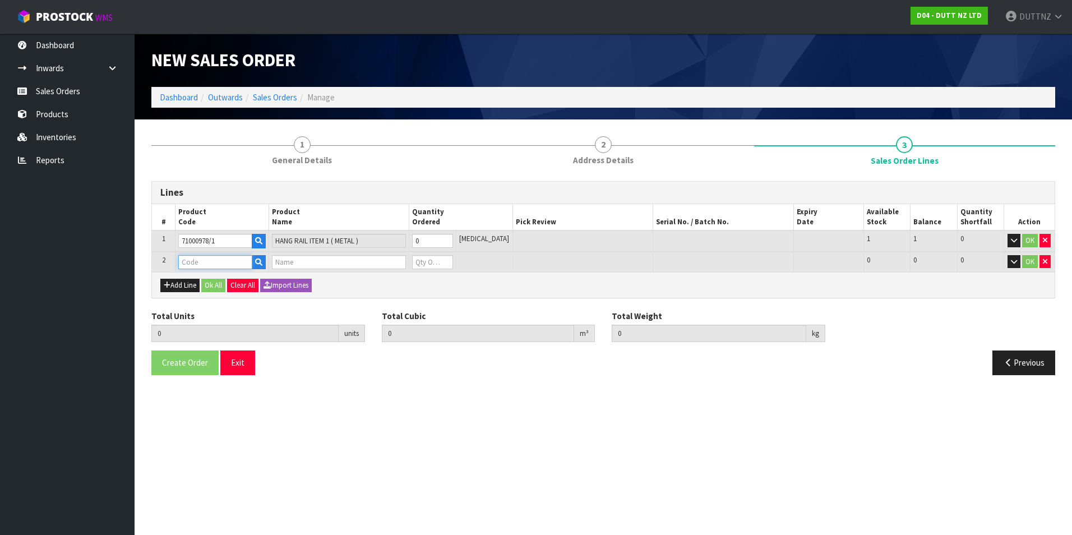
click at [197, 260] on input "text" at bounding box center [215, 262] width 74 height 14
paste input "71000978/2"
type input "71000978/2"
type input "0.000000"
type input "0.000"
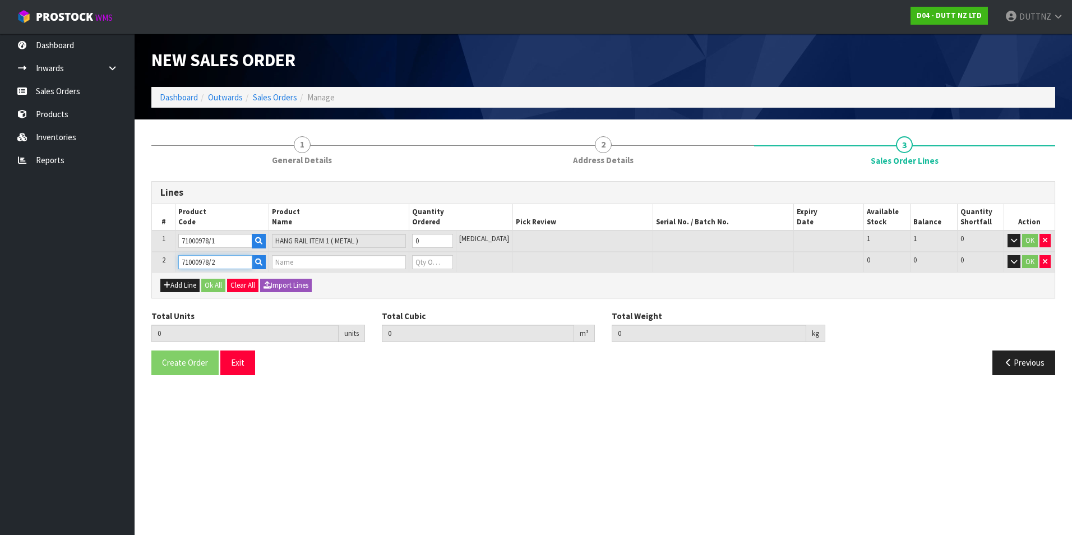
type input "HANG RAIL ITEM 2 ( GLASS )"
type input "0"
type input "71000978/2"
click at [451, 240] on input "0" at bounding box center [432, 241] width 40 height 14
type input "1"
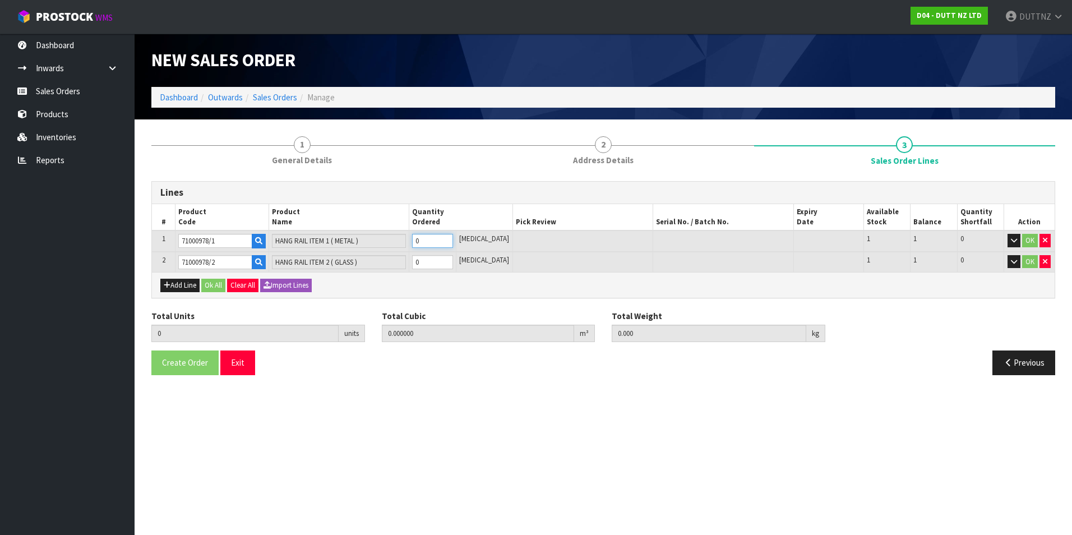
type input "0.078966"
type input "8"
type input "1"
click at [434, 263] on input "0" at bounding box center [432, 262] width 40 height 14
type input "2"
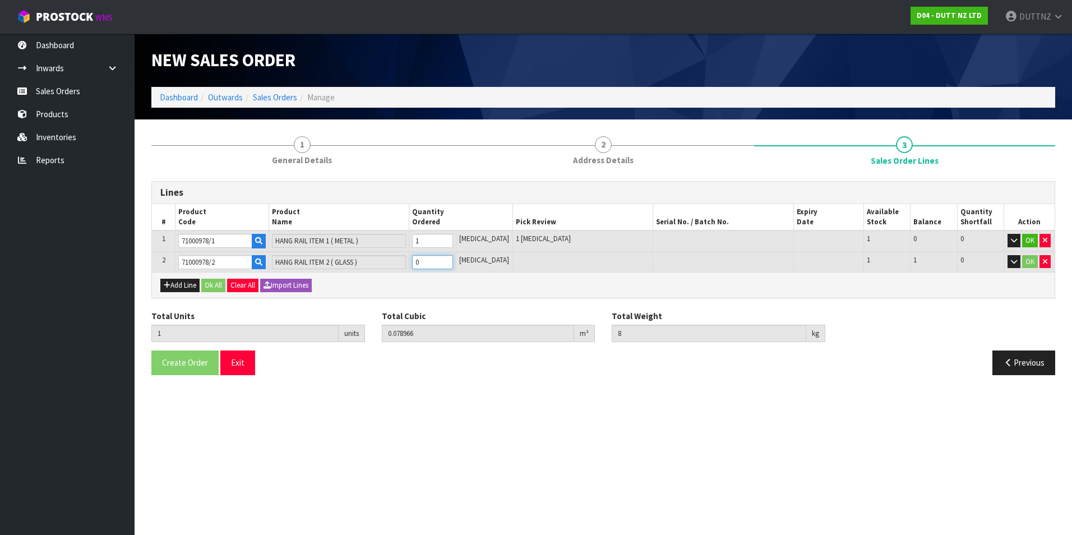
type input "0.100566"
type input "16"
type input "1"
click at [985, 317] on div "Total Units 2 units Total Cubic 0.100566 m³ Total Weight 16 kg" at bounding box center [603, 330] width 920 height 41
click at [211, 286] on button "Ok All" at bounding box center [213, 285] width 24 height 13
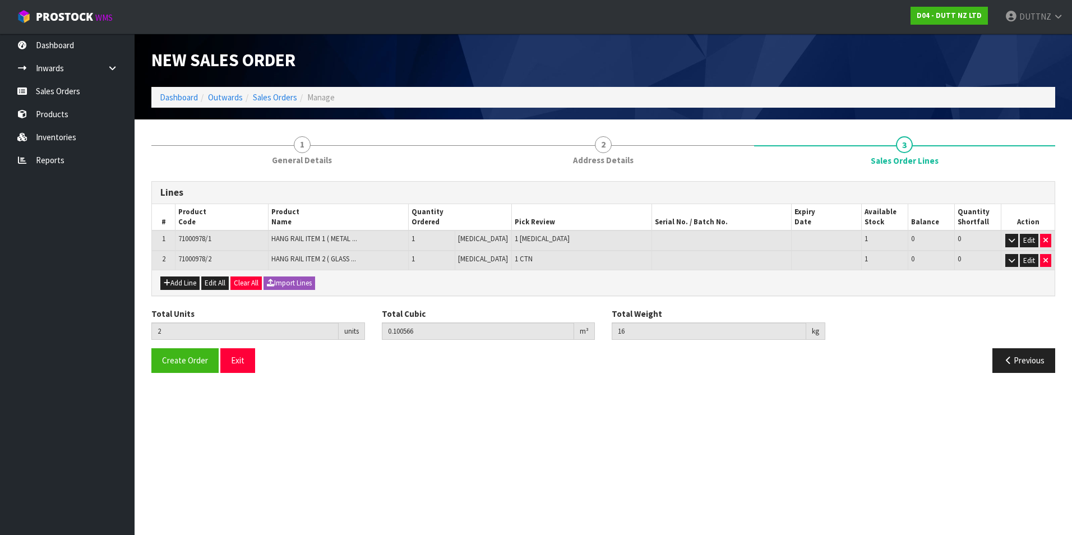
click at [197, 374] on div "Create Order Exit Previous" at bounding box center [603, 364] width 920 height 33
click at [197, 366] on button "Create Order" at bounding box center [184, 360] width 67 height 24
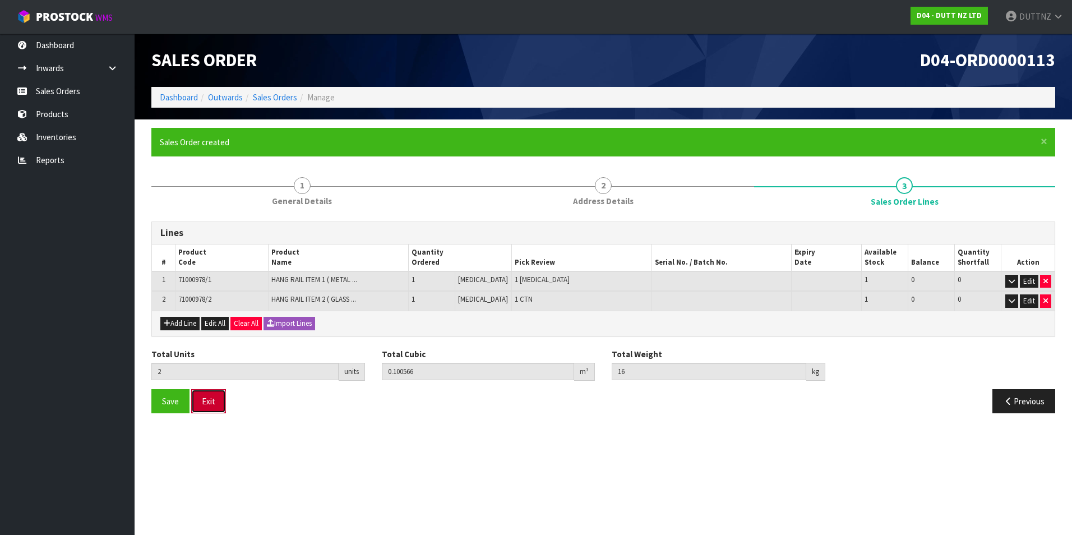
click at [214, 406] on button "Exit" at bounding box center [208, 401] width 35 height 24
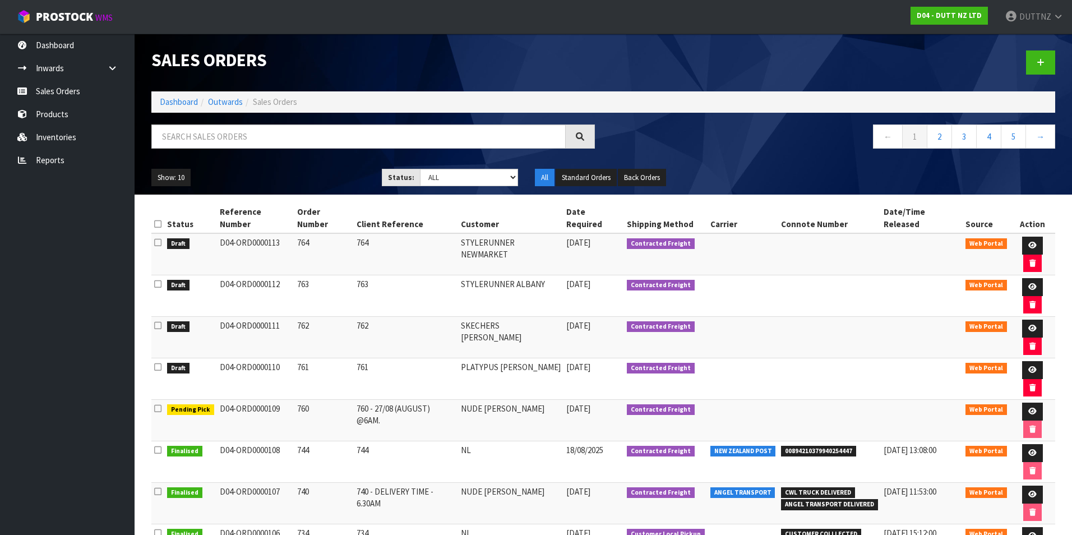
click at [261, 233] on td "D04-ORD0000113" at bounding box center [255, 254] width 77 height 42
drag, startPoint x: 261, startPoint y: 233, endPoint x: 220, endPoint y: 230, distance: 41.0
click at [220, 233] on td "D04-ORD0000113" at bounding box center [255, 254] width 77 height 42
copy td "D04-ORD0000113"
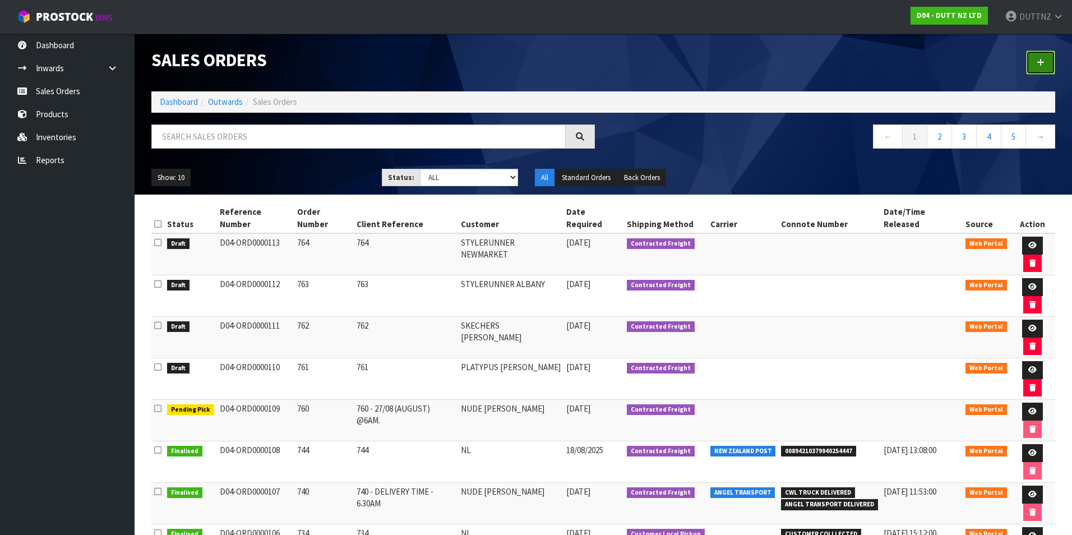
click at [1031, 70] on link at bounding box center [1040, 62] width 29 height 24
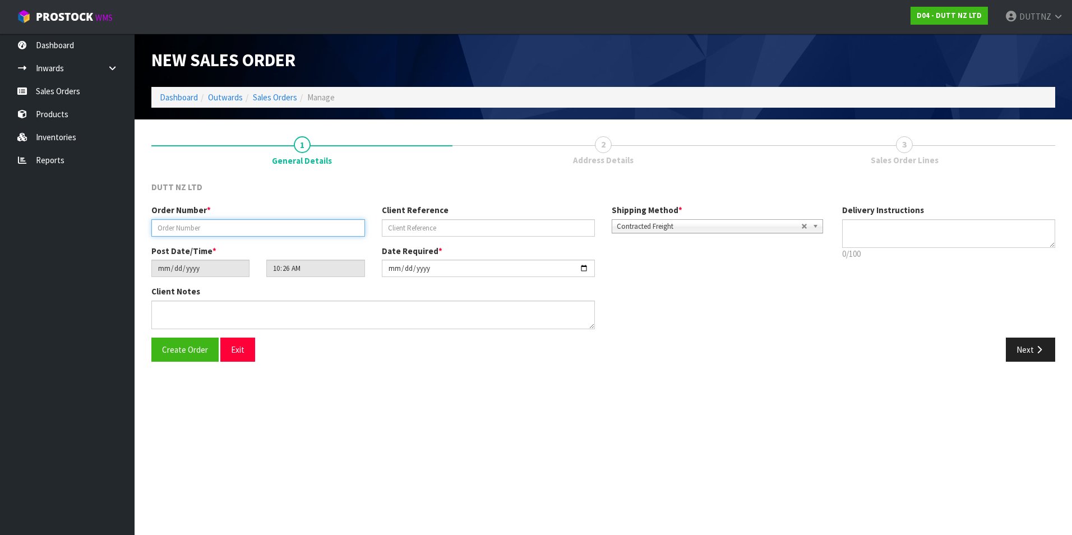
click at [251, 231] on input "text" at bounding box center [258, 227] width 214 height 17
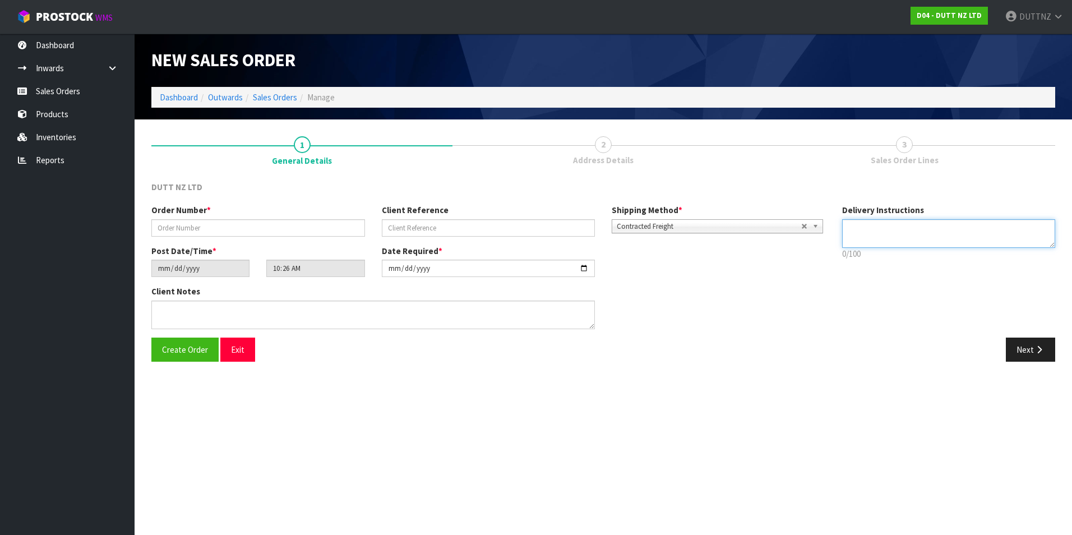
click at [949, 224] on textarea at bounding box center [949, 233] width 214 height 29
click at [918, 231] on textarea at bounding box center [949, 233] width 214 height 29
click at [919, 240] on textarea at bounding box center [949, 233] width 214 height 29
paste textarea "[PHONE_NUMBER]"
drag, startPoint x: 886, startPoint y: 238, endPoint x: 781, endPoint y: 141, distance: 142.8
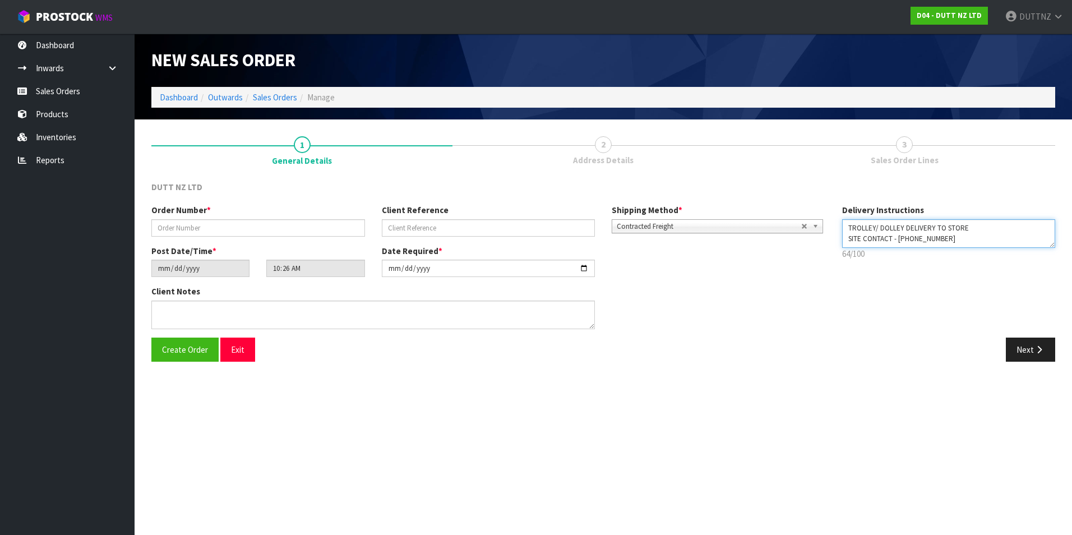
click at [781, 141] on div "1 General Details 2 Address Details 3 Sales Order Lines DUTT NZ LTD Order Numbe…" at bounding box center [602, 249] width 903 height 242
type textarea "TROLLEY/ DOLLEY DELIVERY TO STORE SITE CONTACT - [PHONE_NUMBER]"
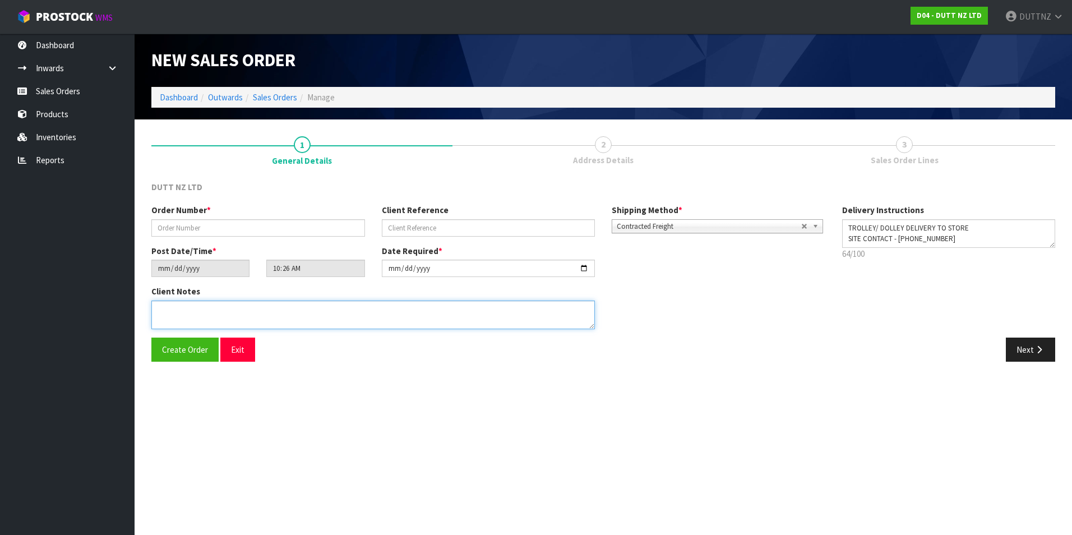
click at [258, 314] on textarea at bounding box center [372, 314] width 443 height 29
paste textarea "TROLLEY/ DOLLEY DELIVERY TO STORE SITE CONTACT - [PHONE_NUMBER]"
type textarea "TROLLEY/ DOLLEY DELIVERY TO STORE SITE CONTACT - [PHONE_NUMBER]"
click at [1027, 357] on button "Next" at bounding box center [1029, 349] width 49 height 24
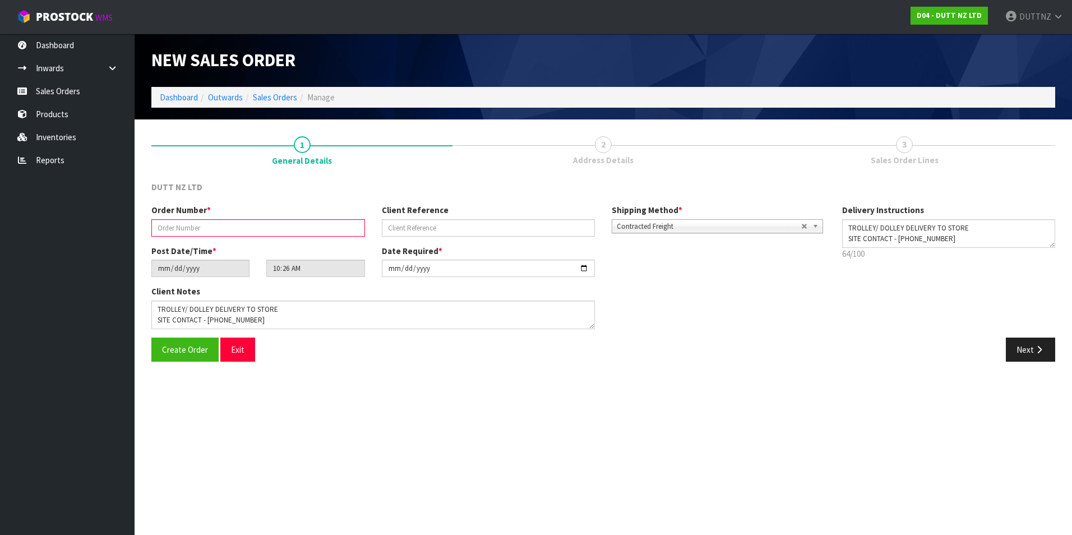
click at [268, 229] on input "text" at bounding box center [258, 227] width 214 height 17
type input "765"
click at [1022, 350] on button "Next" at bounding box center [1029, 349] width 49 height 24
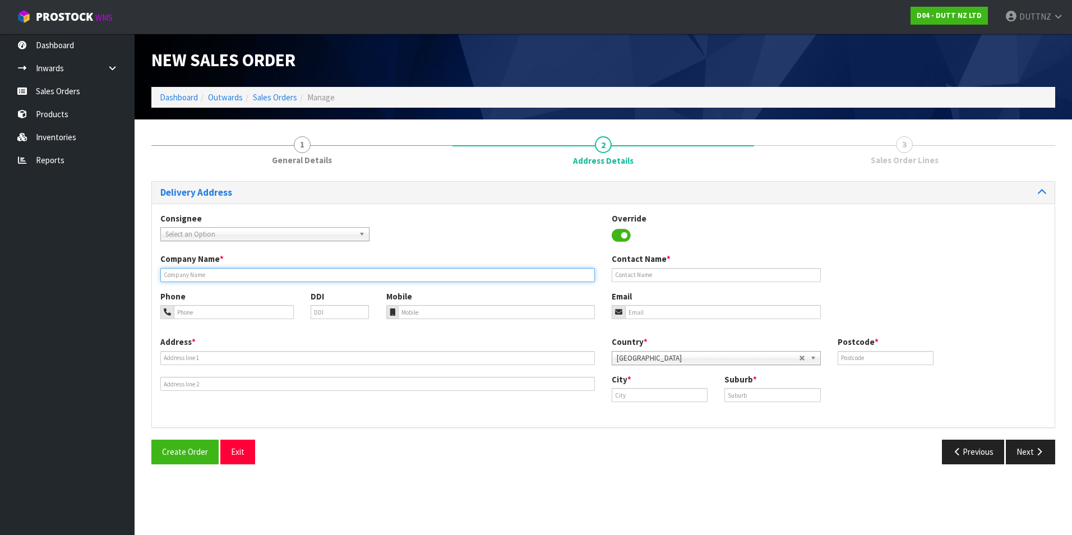
click at [203, 273] on input "text" at bounding box center [377, 275] width 434 height 14
paste input "STYLERUNNER [PERSON_NAME]"
type input "STYLERUNNER [PERSON_NAME]"
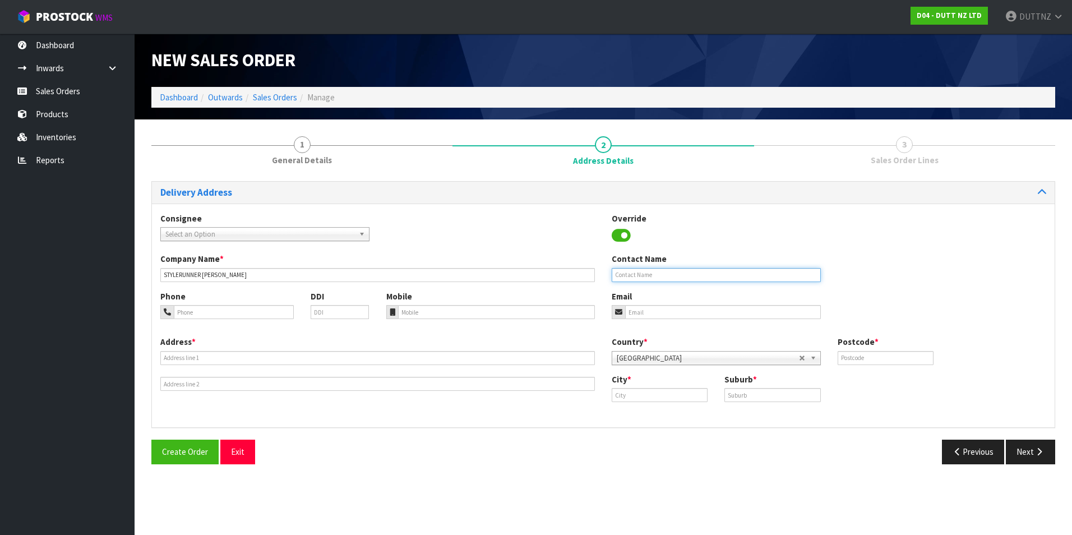
click at [661, 268] on input "text" at bounding box center [715, 275] width 209 height 14
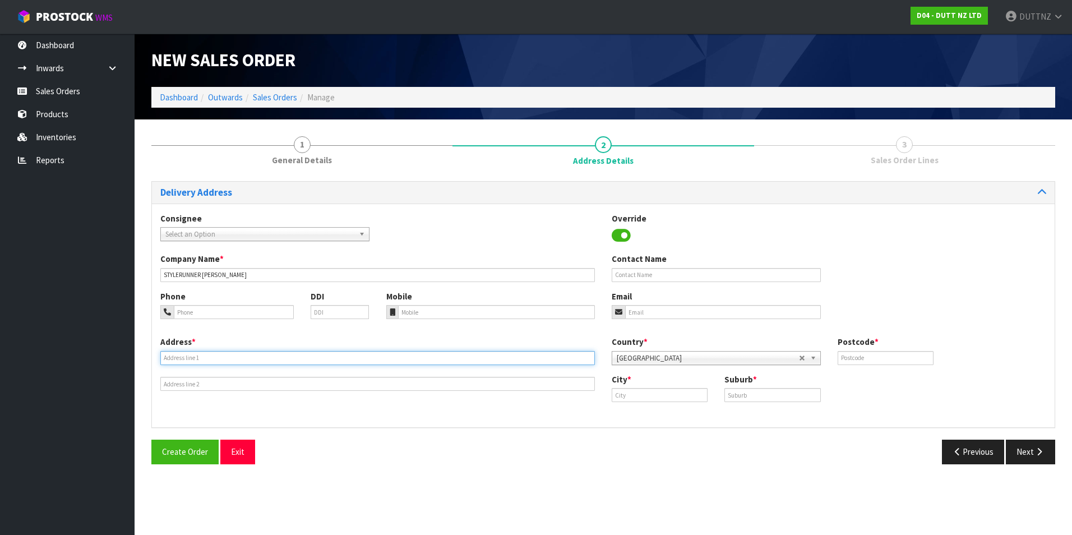
click at [298, 359] on input "text" at bounding box center [377, 358] width 434 height 14
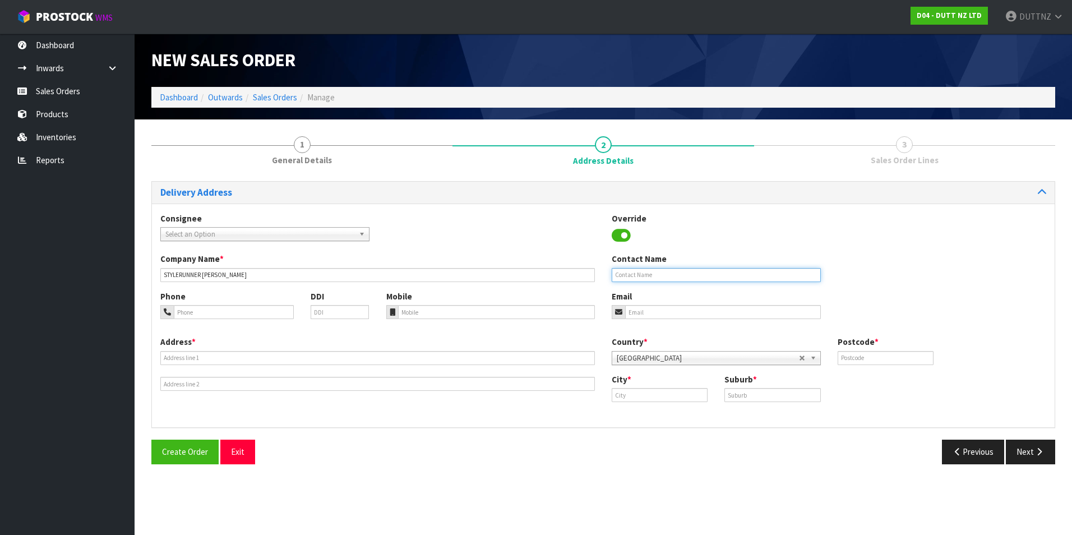
click at [669, 273] on input "text" at bounding box center [715, 275] width 209 height 14
type input "[PERSON_NAME]"
type input "[EMAIL_ADDRESS][DOMAIN_NAME]"
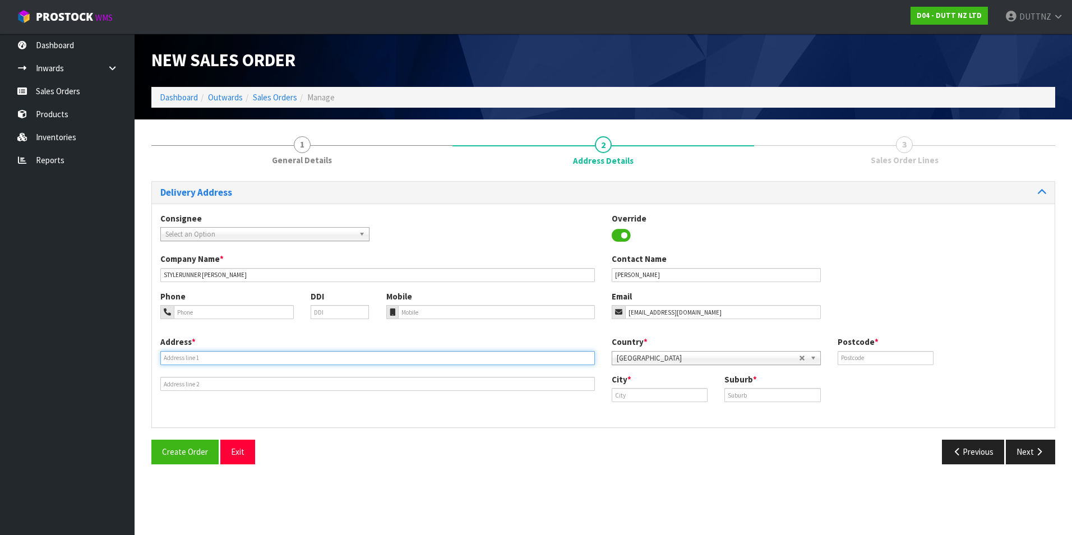
type input "SHOP 2"
type input "[STREET_ADDRESS]"
type input "1010"
click at [271, 361] on input "SHOP 2" at bounding box center [377, 358] width 434 height 14
click at [271, 358] on input "SHOP 2" at bounding box center [377, 358] width 434 height 14
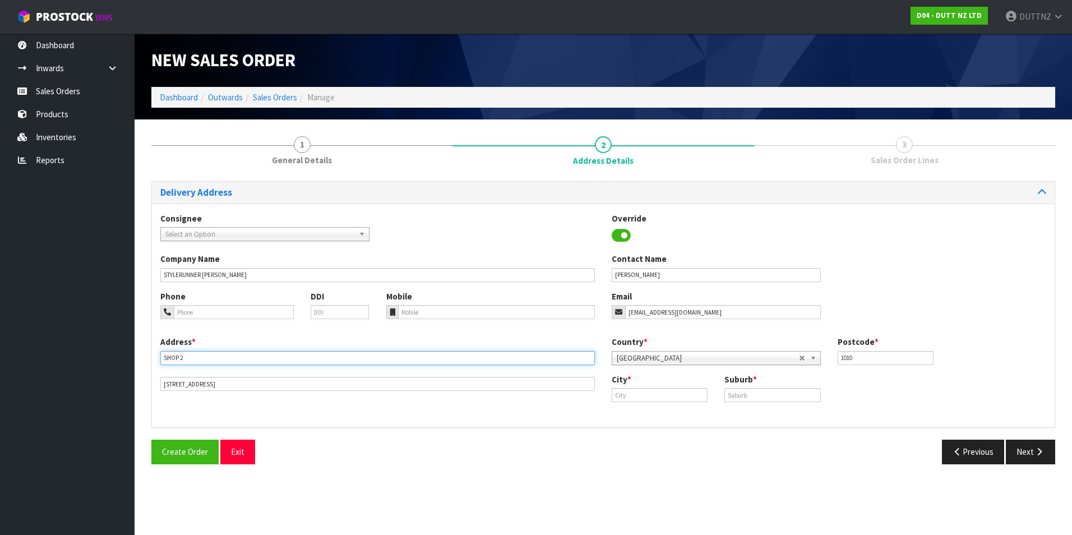
click at [271, 357] on input "SHOP 2" at bounding box center [377, 358] width 434 height 14
type input "S"
paste input "SHOP N058 [PERSON_NAME][GEOGRAPHIC_DATA], [STREET_ADDRESS]"
type input "SHOP N058 [PERSON_NAME][GEOGRAPHIC_DATA], [STREET_ADDRESS]"
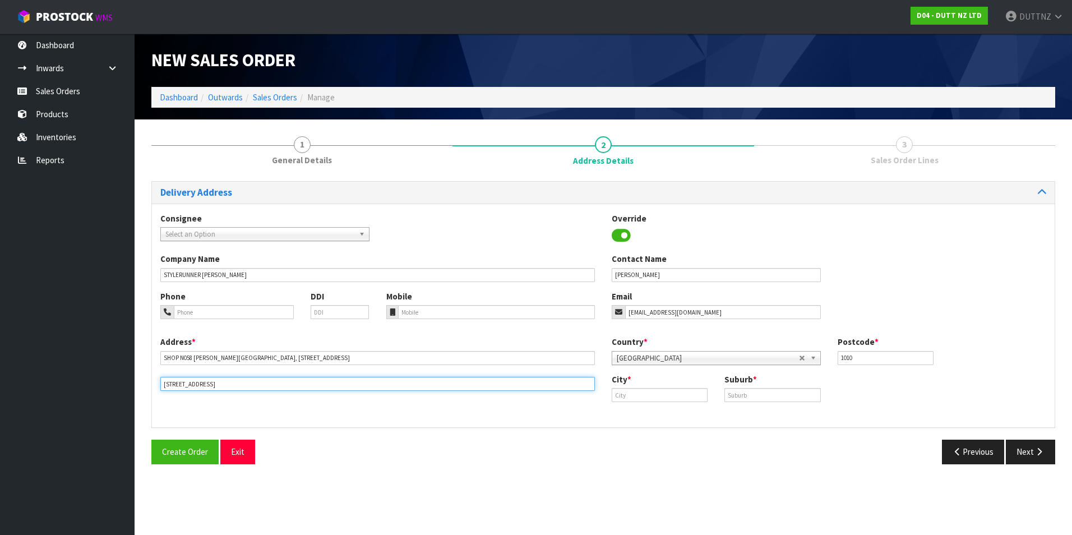
drag, startPoint x: 267, startPoint y: 382, endPoint x: 0, endPoint y: 380, distance: 266.8
click at [0, 380] on html "Toggle navigation ProStock WMS D04 - DUTT NZ LTD DUTTNZ Logout Dashboard Inward…" at bounding box center [536, 267] width 1072 height 535
paste input "MT [GEOGRAPHIC_DATA] 1060 NZ"
click at [184, 386] on input "MT [GEOGRAPHIC_DATA] 1060 NZ" at bounding box center [377, 384] width 434 height 14
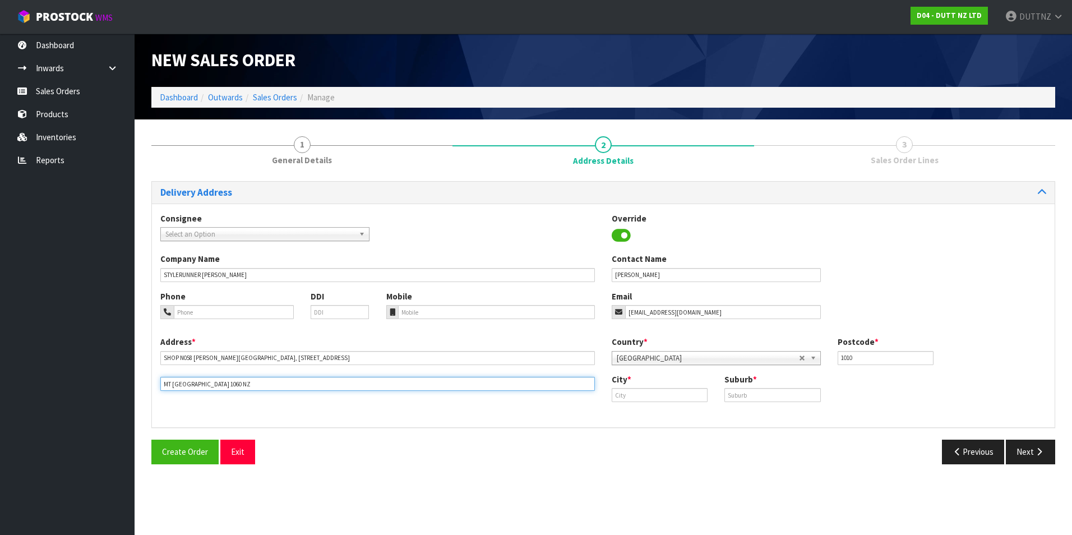
click at [160, 383] on input "MT [GEOGRAPHIC_DATA] 1060 NZ" at bounding box center [377, 384] width 434 height 14
type input "MT [GEOGRAPHIC_DATA] 1060 NZ"
click at [674, 395] on input "text" at bounding box center [659, 395] width 96 height 14
paste input "MT [GEOGRAPHIC_DATA]"
type input "MT [GEOGRAPHIC_DATA]"
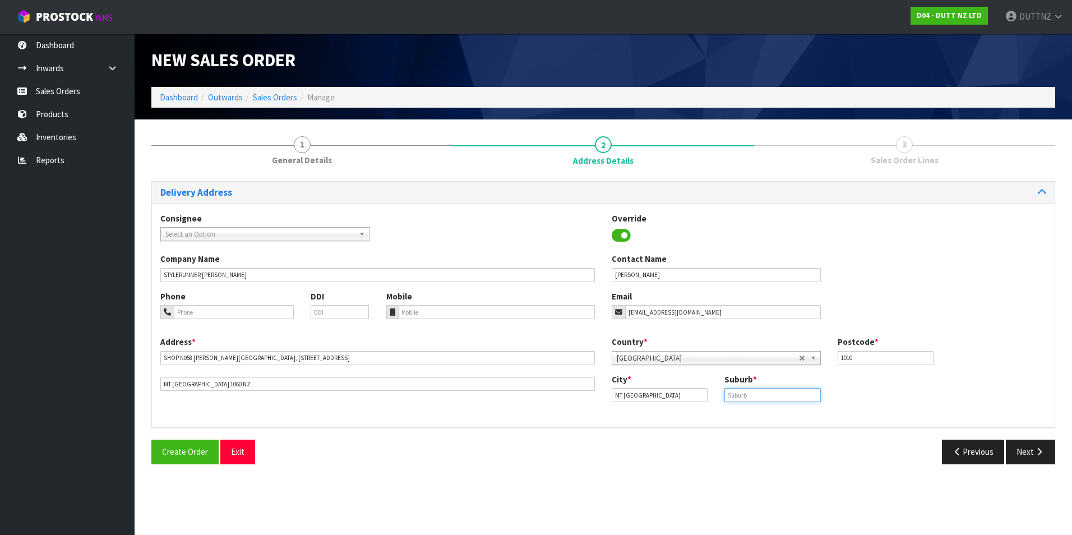
click at [753, 394] on input "text" at bounding box center [772, 395] width 96 height 14
paste input "MT [GEOGRAPHIC_DATA]"
type input "MT [GEOGRAPHIC_DATA]"
drag, startPoint x: 837, startPoint y: 357, endPoint x: 787, endPoint y: 356, distance: 49.9
click at [791, 356] on div "Country * [GEOGRAPHIC_DATA] [GEOGRAPHIC_DATA] [GEOGRAPHIC_DATA] [GEOGRAPHIC_DAT…" at bounding box center [828, 354] width 451 height 37
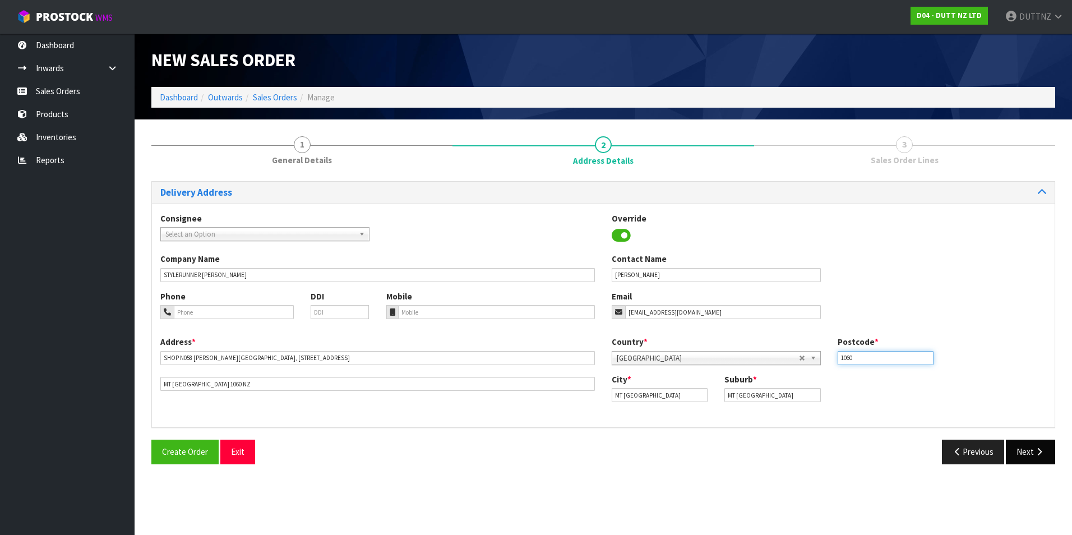
type input "1060"
click at [1028, 455] on button "Next" at bounding box center [1029, 451] width 49 height 24
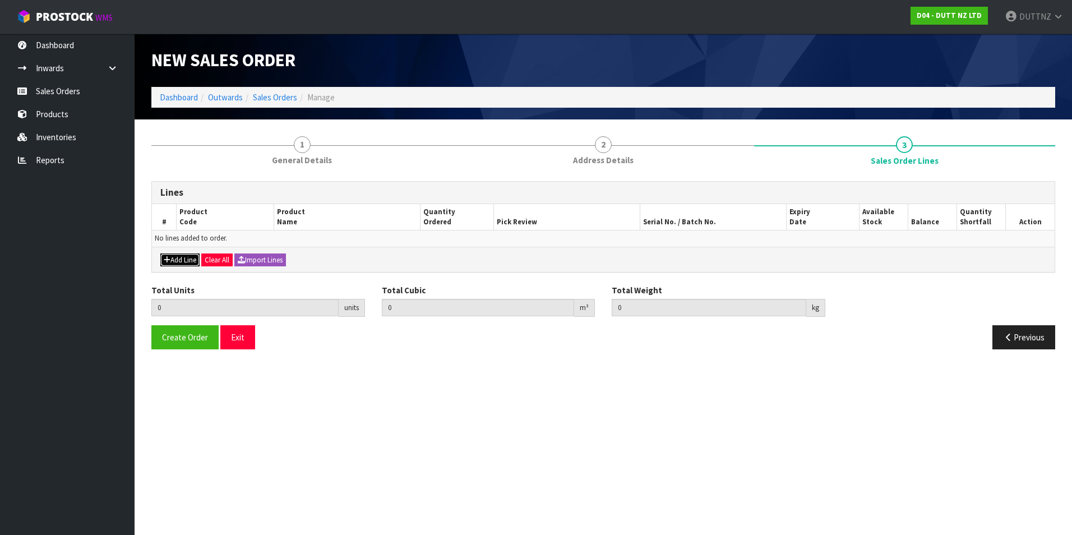
click at [189, 265] on button "Add Line" at bounding box center [179, 259] width 39 height 13
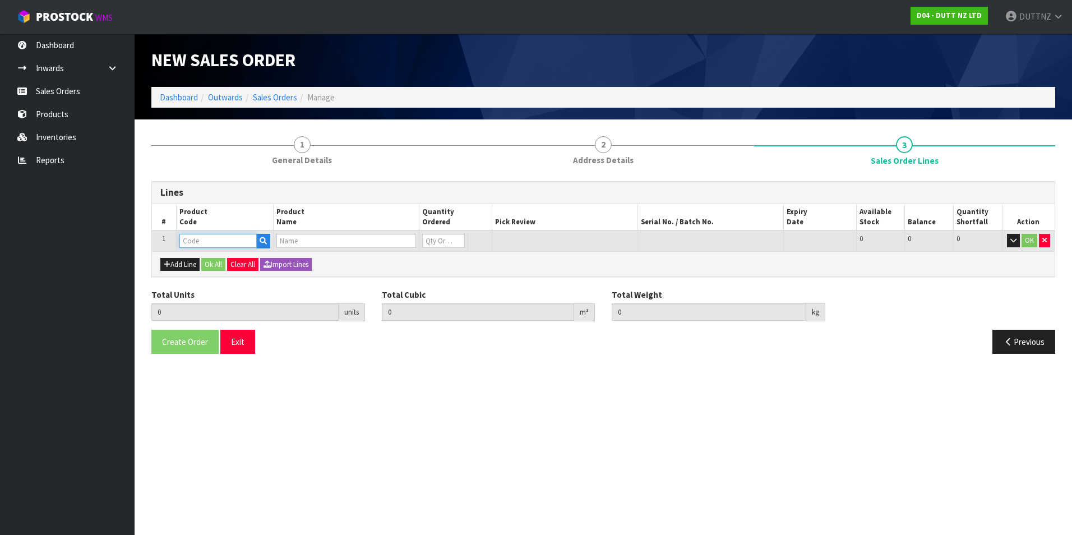
click at [206, 238] on input "text" at bounding box center [217, 241] width 77 height 14
paste input "71000926"
type input "71000926"
type input "0.000000"
type input "0.000"
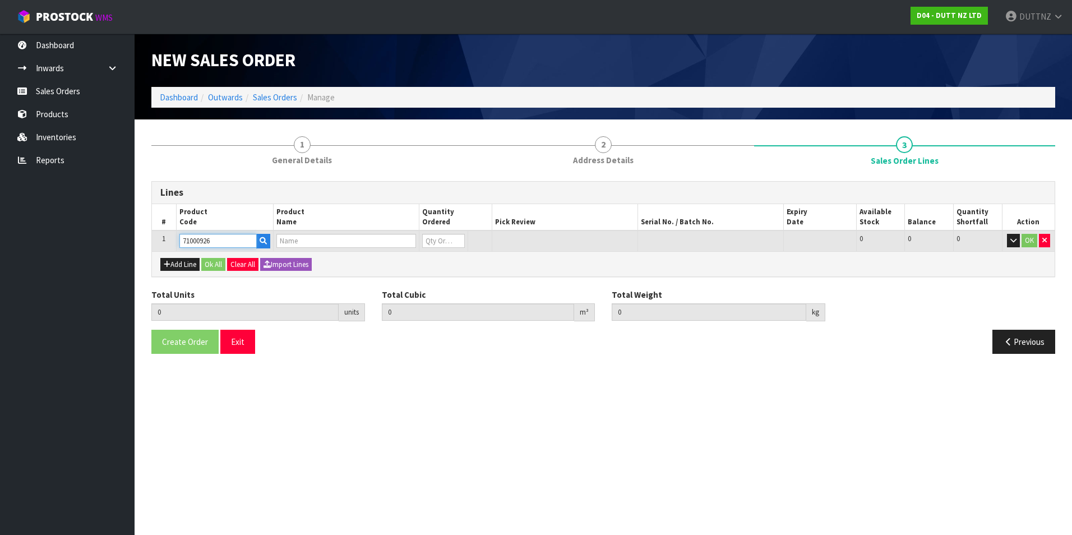
type input "CORIAN MARBLE"
type input "0"
type input "71000926"
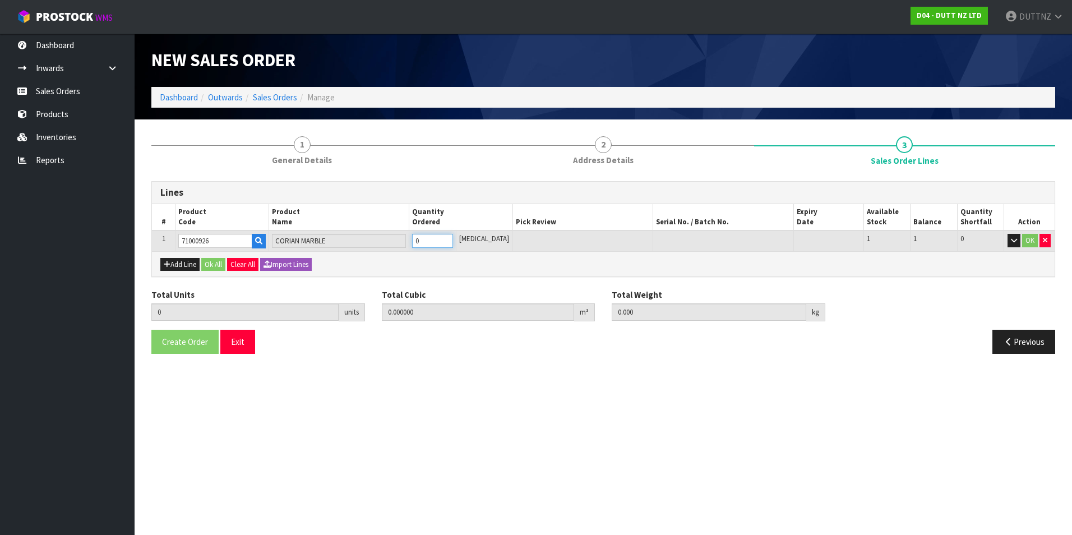
click at [356, 234] on tr "1 71000926 CORIAN MARBLE 0 [MEDICAL_DATA] 1 1 0 OK" at bounding box center [603, 240] width 902 height 21
type input "1"
type input "0.2025"
type input "38"
type input "1"
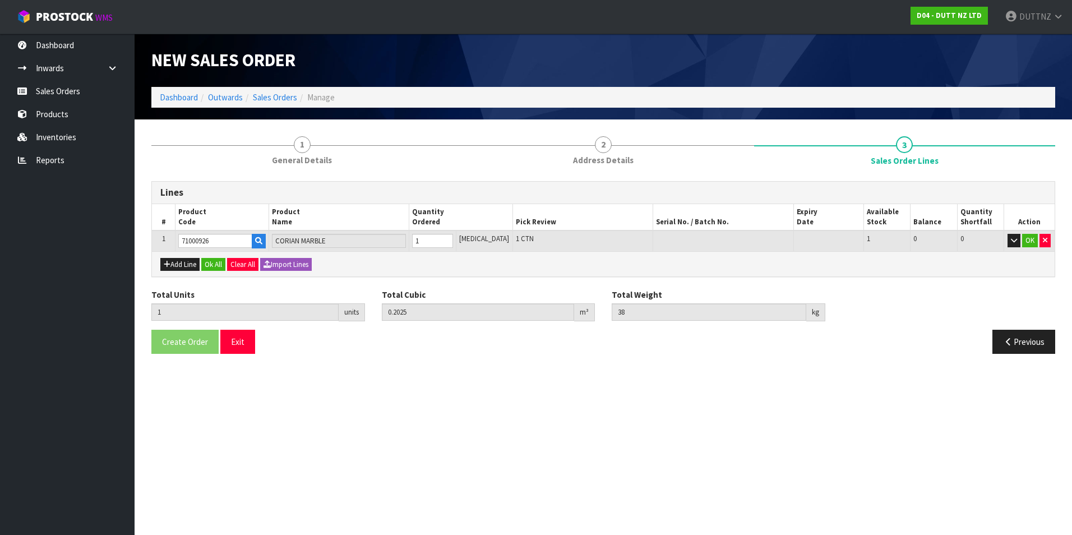
click at [229, 257] on div "Add Line Ok All Clear All Import Lines" at bounding box center [603, 263] width 902 height 25
click at [219, 263] on button "Ok All" at bounding box center [213, 264] width 24 height 13
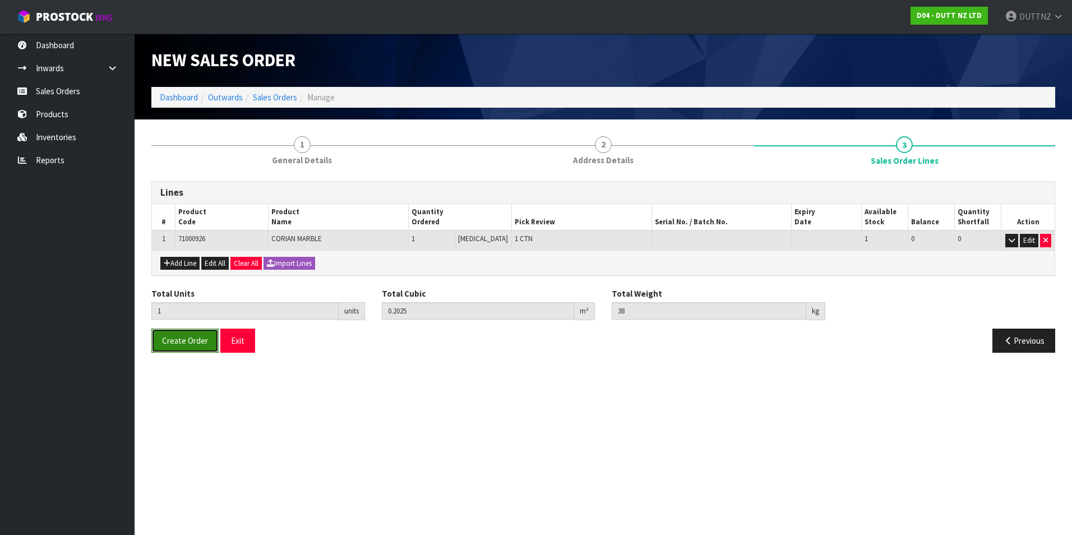
click at [168, 341] on span "Create Order" at bounding box center [185, 340] width 46 height 11
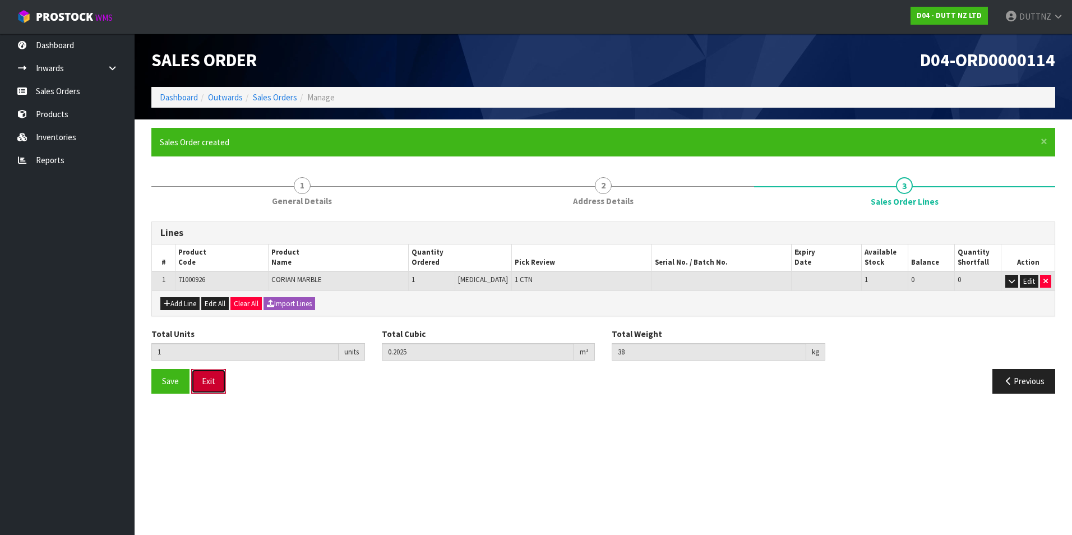
click at [219, 383] on button "Exit" at bounding box center [208, 381] width 35 height 24
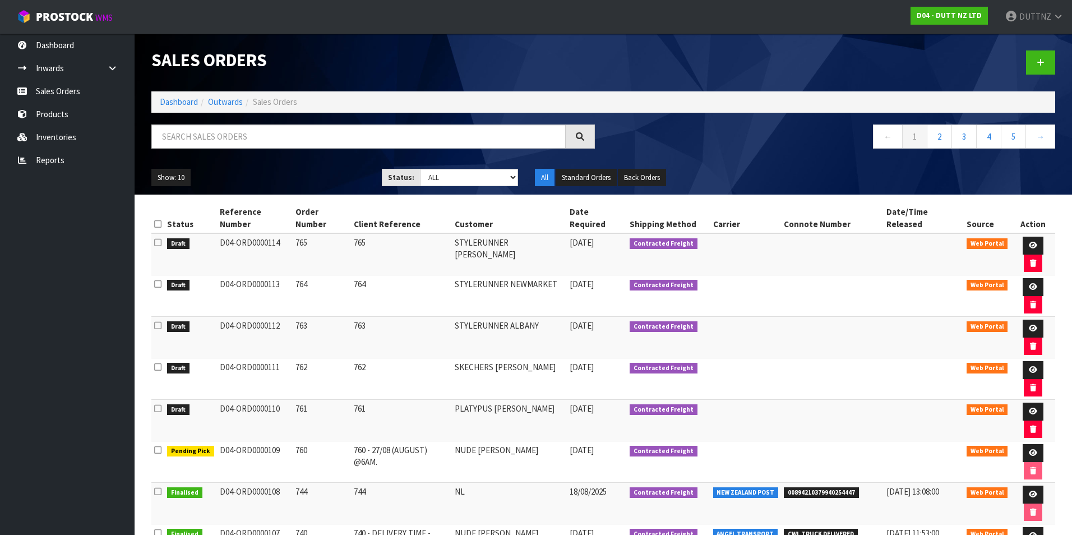
drag, startPoint x: 283, startPoint y: 234, endPoint x: 215, endPoint y: 229, distance: 68.0
click at [217, 233] on td "D04-ORD0000114" at bounding box center [255, 254] width 76 height 42
copy td "D04-ORD0000114"
click at [338, 148] on input "text" at bounding box center [358, 136] width 414 height 24
click at [423, 104] on ol "Dashboard Outwards Sales Orders" at bounding box center [602, 101] width 903 height 21
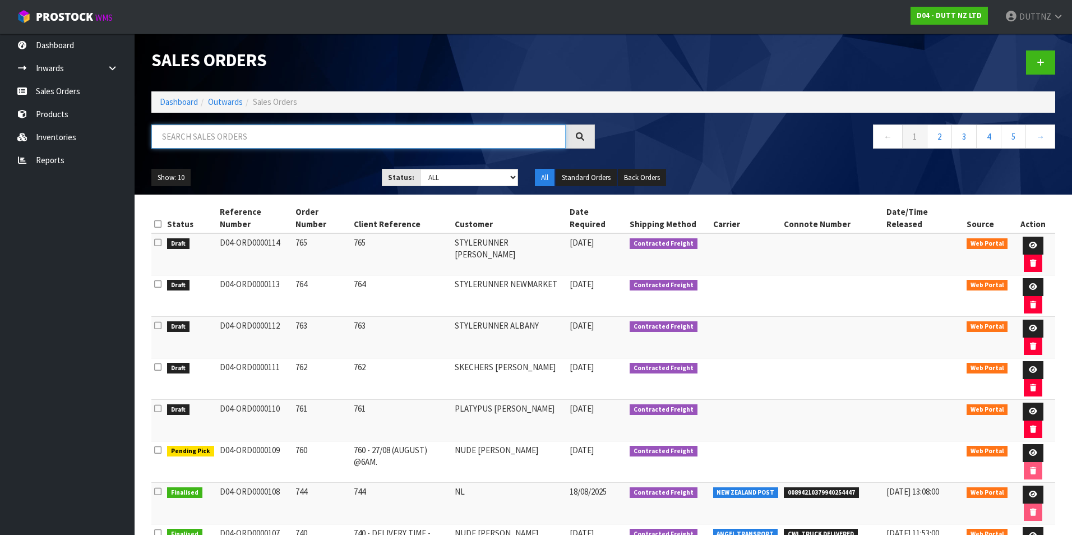
click at [410, 133] on input "text" at bounding box center [358, 136] width 414 height 24
type input "NL"
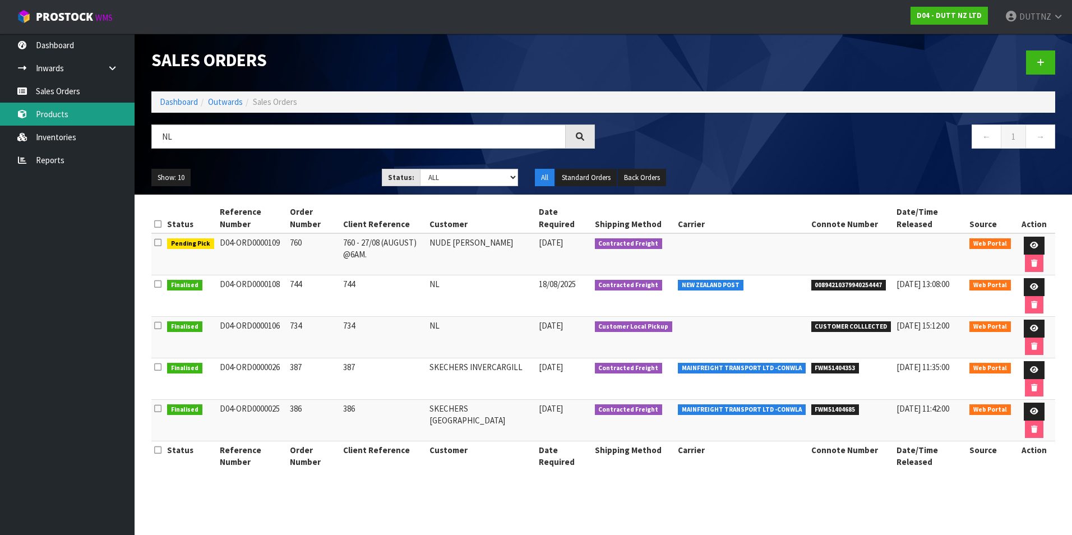
drag, startPoint x: 54, startPoint y: 119, endPoint x: 72, endPoint y: 113, distance: 19.0
click at [55, 118] on link "Products" at bounding box center [67, 114] width 135 height 23
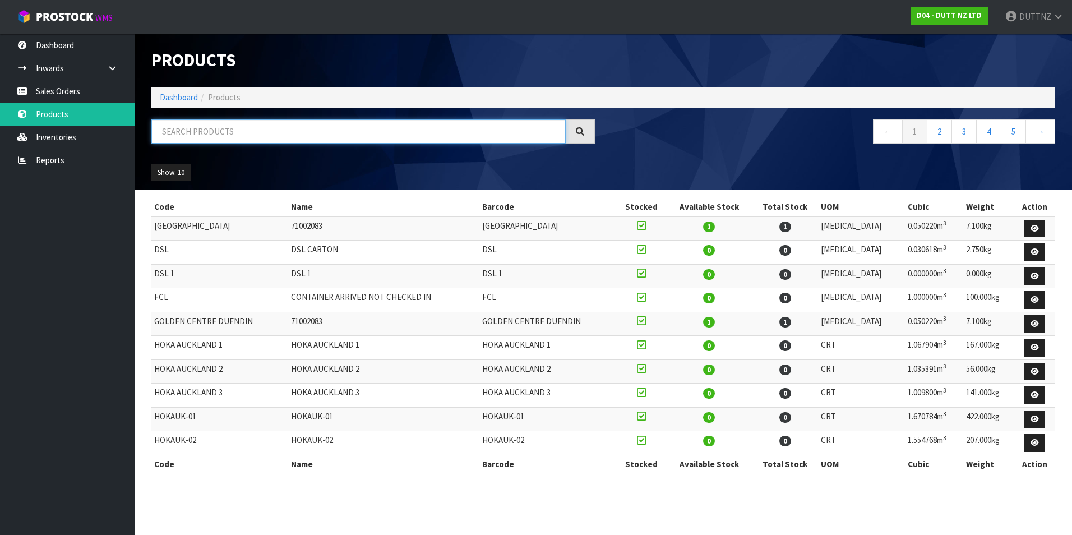
click at [238, 134] on input "text" at bounding box center [358, 131] width 414 height 24
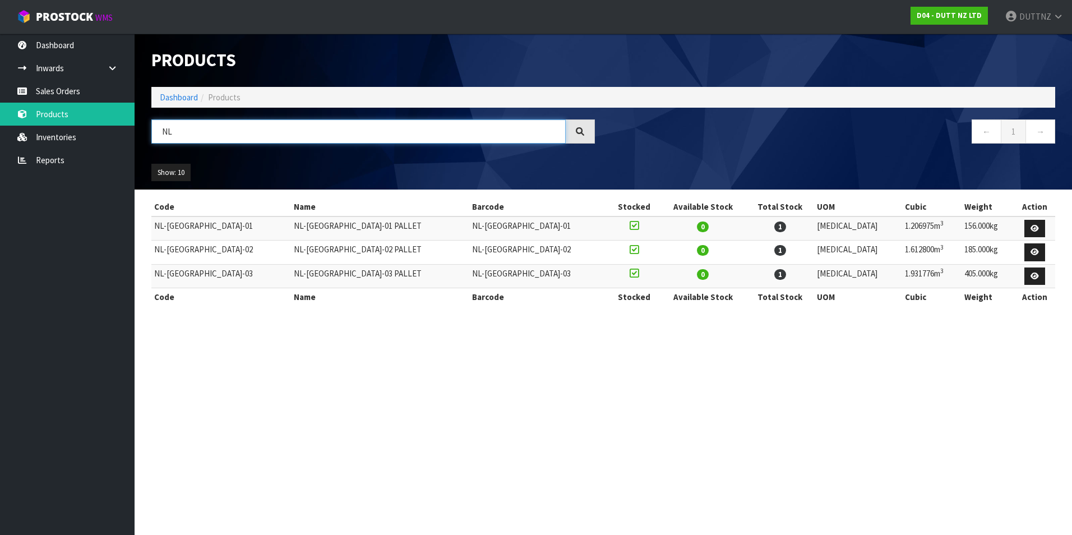
type input "N"
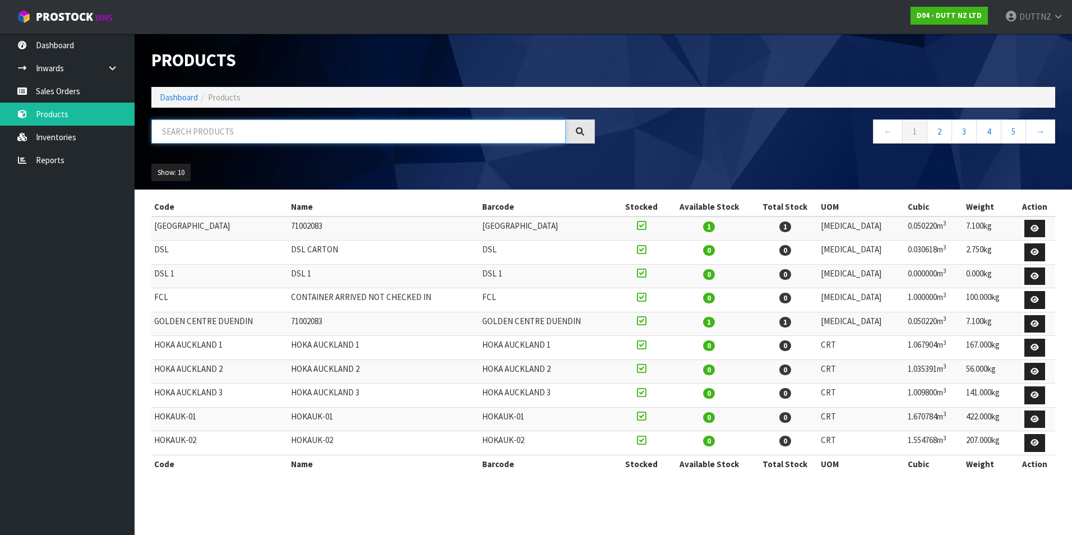
click at [251, 140] on input "text" at bounding box center [358, 131] width 414 height 24
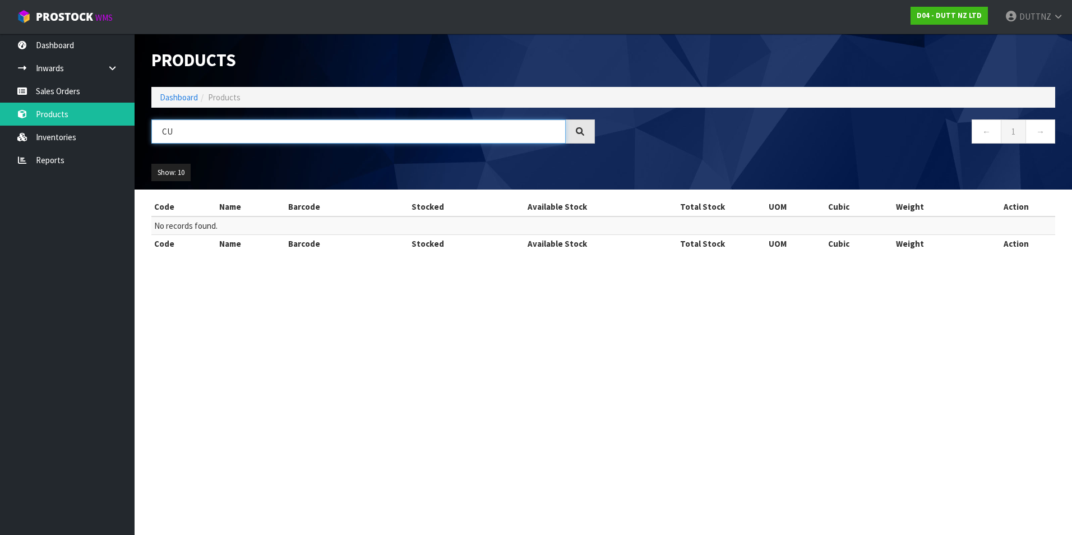
type input "C"
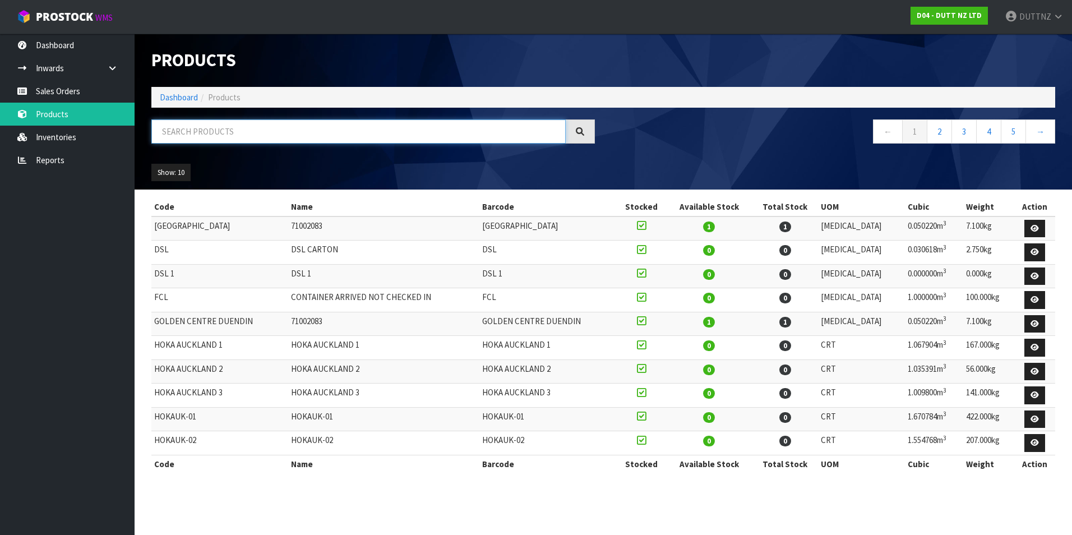
click at [295, 134] on input "text" at bounding box center [358, 131] width 414 height 24
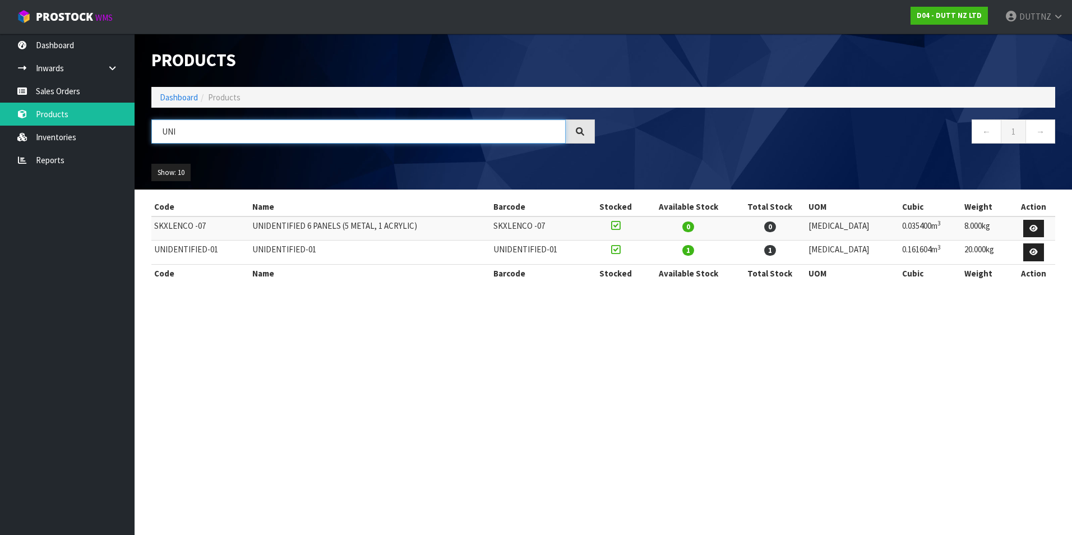
type input "UNI"
click at [273, 257] on td "UNIDENTIFIED-01" at bounding box center [369, 252] width 240 height 24
drag, startPoint x: 273, startPoint y: 257, endPoint x: 326, endPoint y: 254, distance: 53.3
click at [326, 254] on td "UNIDENTIFIED-01" at bounding box center [369, 252] width 240 height 24
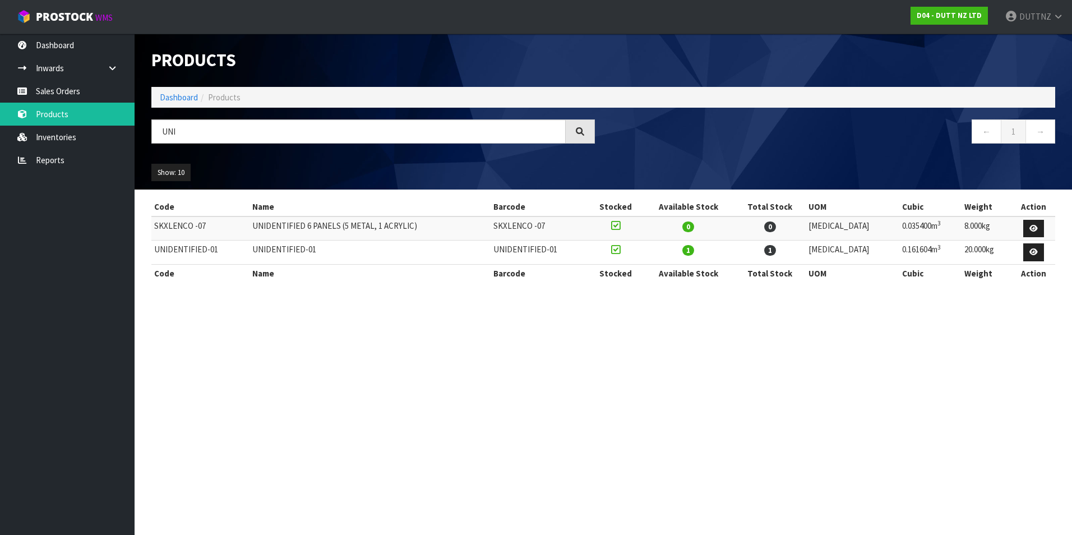
click at [326, 255] on td "UNIDENTIFIED-01" at bounding box center [369, 252] width 240 height 24
drag, startPoint x: 326, startPoint y: 255, endPoint x: 314, endPoint y: 255, distance: 12.3
click at [314, 255] on td "UNIDENTIFIED-01" at bounding box center [369, 252] width 240 height 24
click at [258, 243] on td "UNIDENTIFIED-01" at bounding box center [369, 252] width 240 height 24
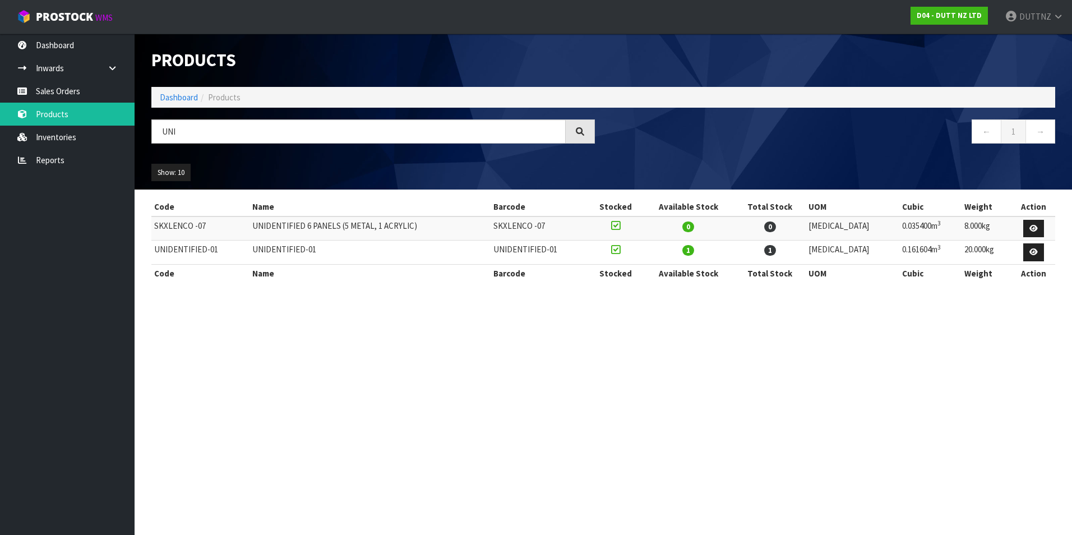
click at [280, 252] on td "UNIDENTIFIED-01" at bounding box center [369, 252] width 240 height 24
drag, startPoint x: 280, startPoint y: 252, endPoint x: 319, endPoint y: 249, distance: 39.3
click at [319, 249] on td "UNIDENTIFIED-01" at bounding box center [369, 252] width 240 height 24
copy td "UNIDENTIFIED-01"
